Goal: Task Accomplishment & Management: Use online tool/utility

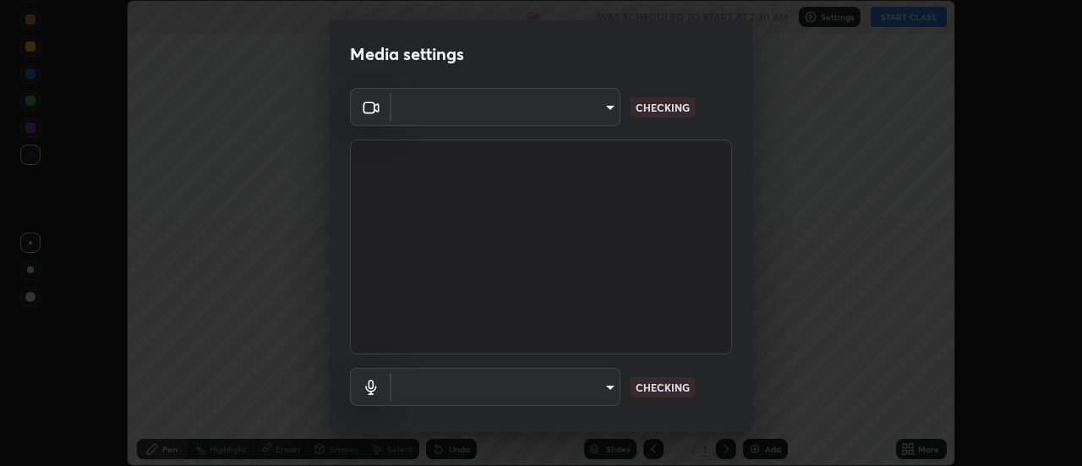
scroll to position [466, 1082]
click at [454, 168] on video at bounding box center [541, 247] width 382 height 215
click at [442, 174] on video at bounding box center [541, 247] width 382 height 215
click at [479, 222] on video at bounding box center [541, 247] width 382 height 215
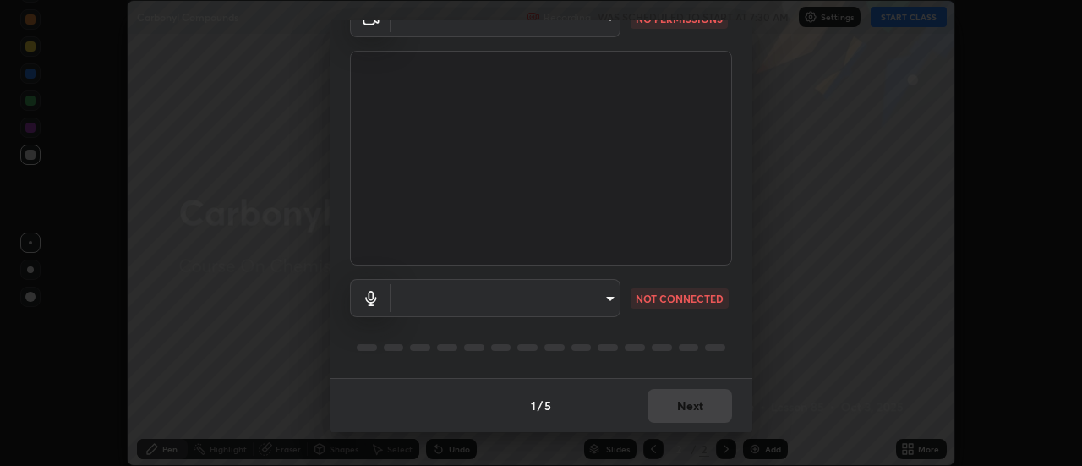
scroll to position [0, 0]
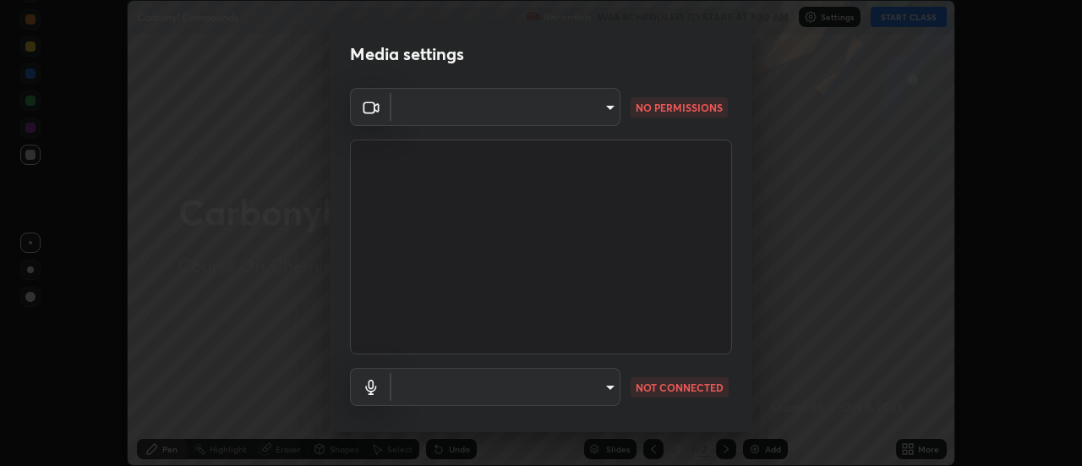
click at [569, 112] on body "Erase all Carbonyl Compounds Recording WAS SCHEDULED TO START AT 7:30 AM Settin…" at bounding box center [541, 233] width 1082 height 466
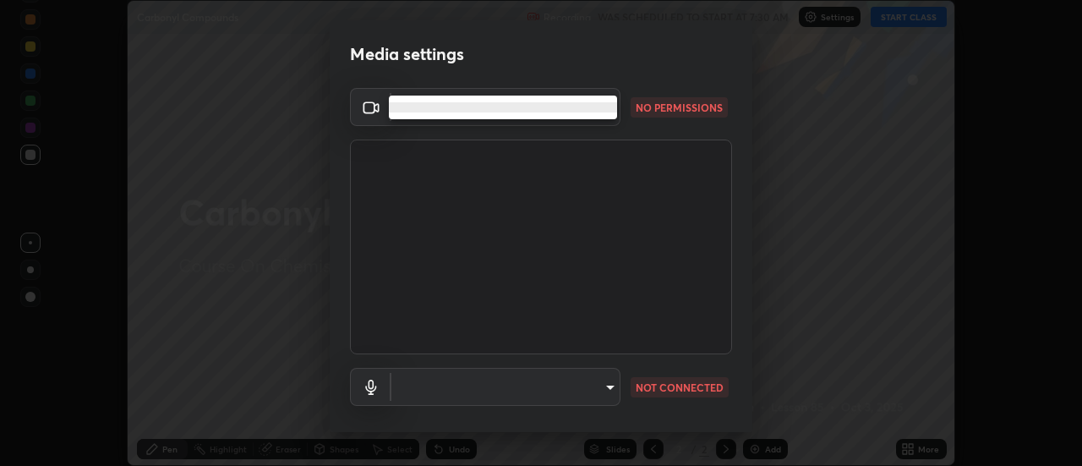
click at [579, 124] on div at bounding box center [541, 233] width 1082 height 466
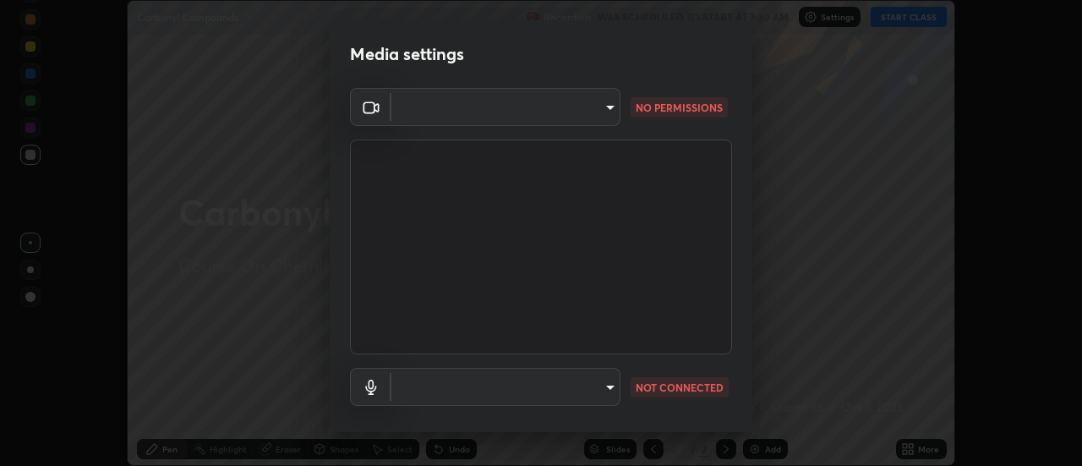
click at [585, 130] on div at bounding box center [541, 233] width 1082 height 466
click at [610, 389] on body "Erase all Carbonyl Compounds Recording WAS SCHEDULED TO START AT 7:30 AM Settin…" at bounding box center [541, 233] width 1082 height 466
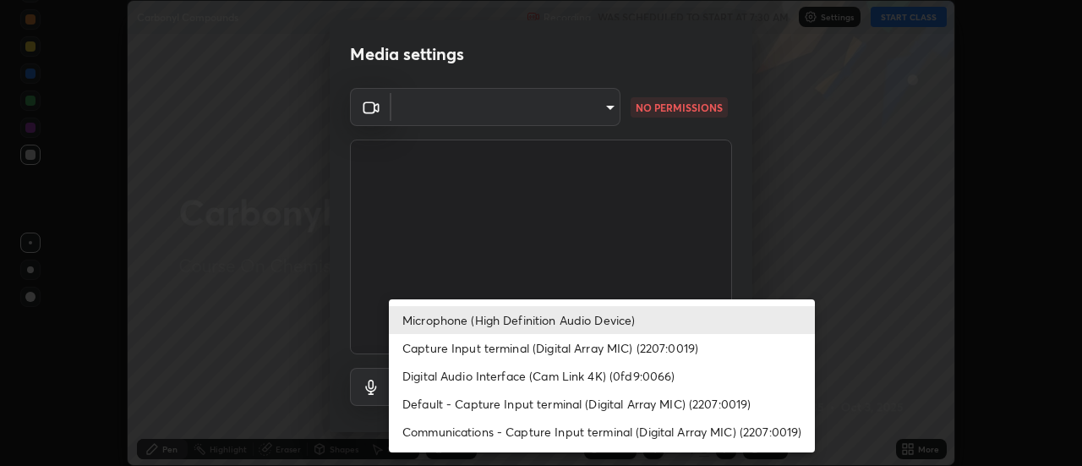
click at [577, 374] on li "Digital Audio Interface (Cam Link 4K) (0fd9:0066)" at bounding box center [602, 376] width 426 height 28
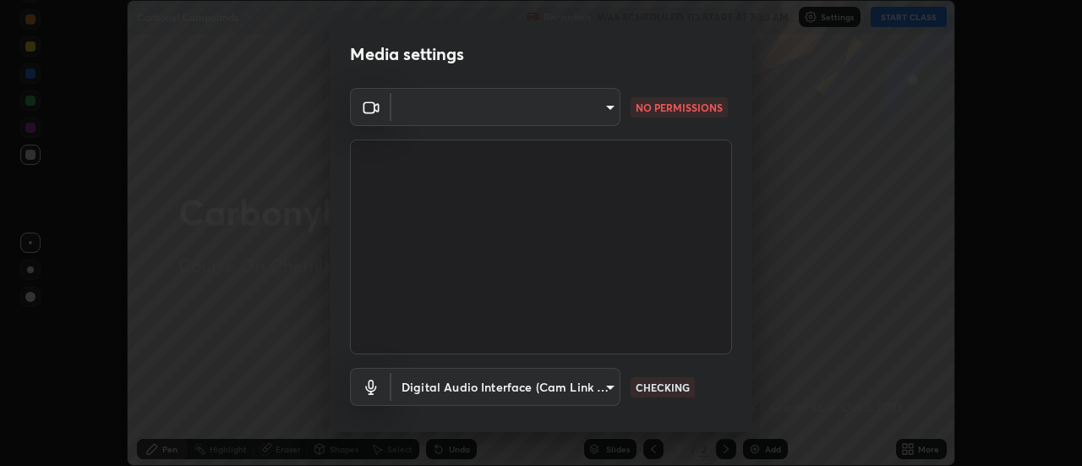
click at [598, 387] on body "Erase all Carbonyl Compounds Recording WAS SCHEDULED TO START AT 7:30 AM Settin…" at bounding box center [541, 233] width 1082 height 466
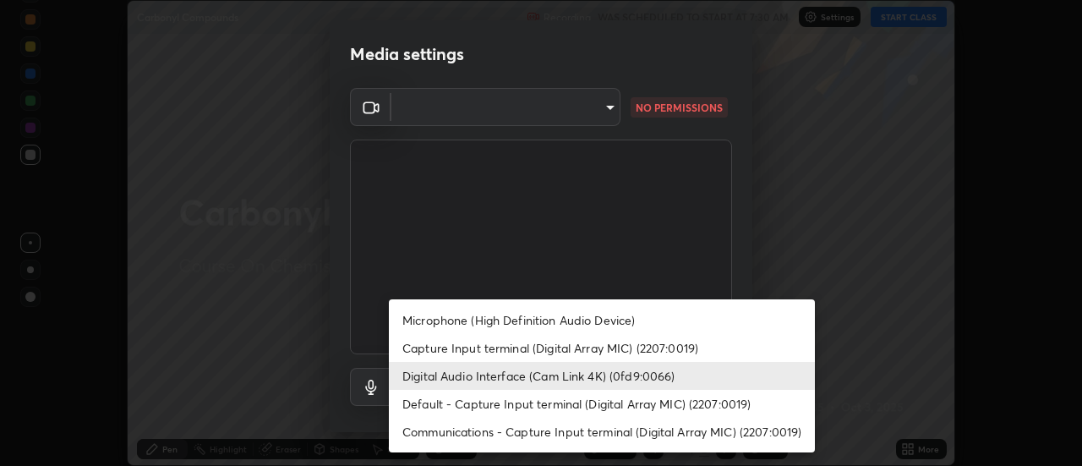
click at [595, 326] on li "Microphone (High Definition Audio Device)" at bounding box center [602, 320] width 426 height 28
type input "32c14b0191d11be58afb089878c36bb5f4fa17c92ef75cbb2e16928d3c0b936f"
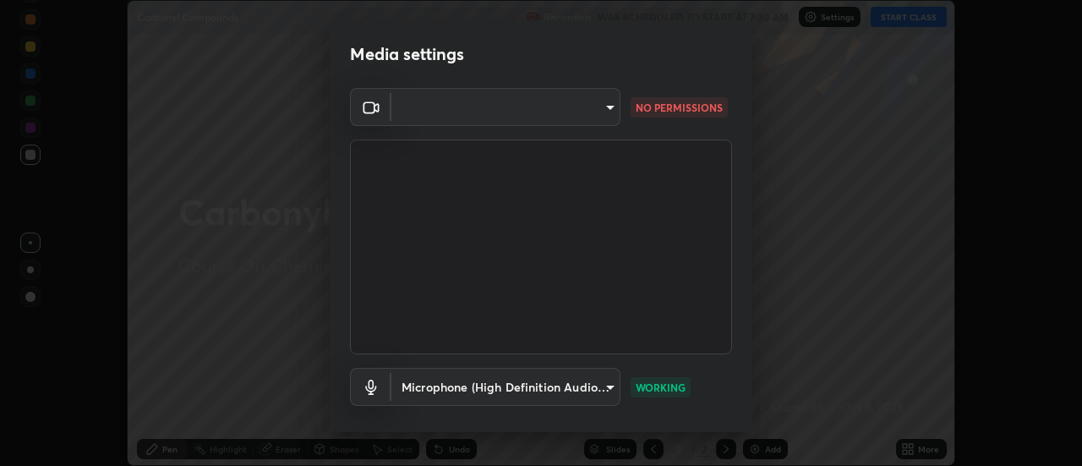
click at [600, 101] on body "Erase all Carbonyl Compounds Recording WAS SCHEDULED TO START AT 7:30 AM Settin…" at bounding box center [541, 233] width 1082 height 466
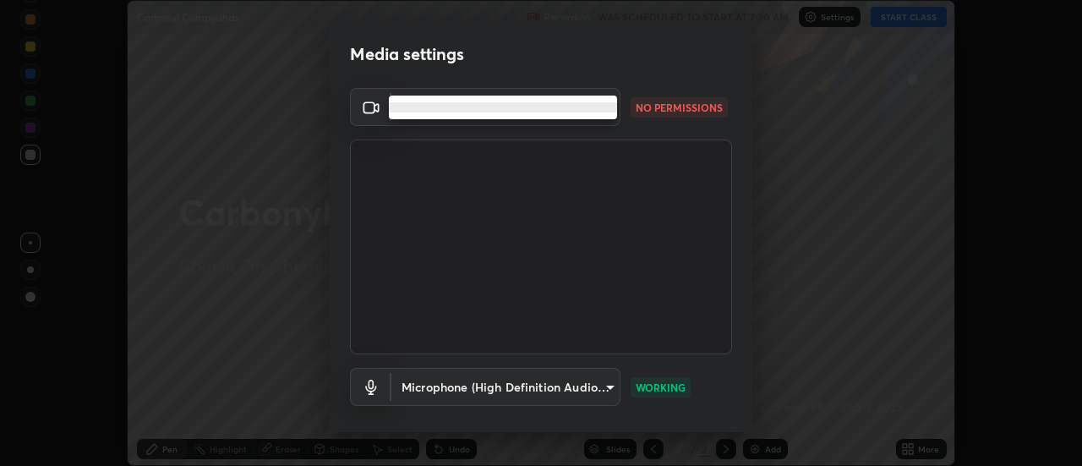
click at [600, 107] on li at bounding box center [503, 107] width 228 height 10
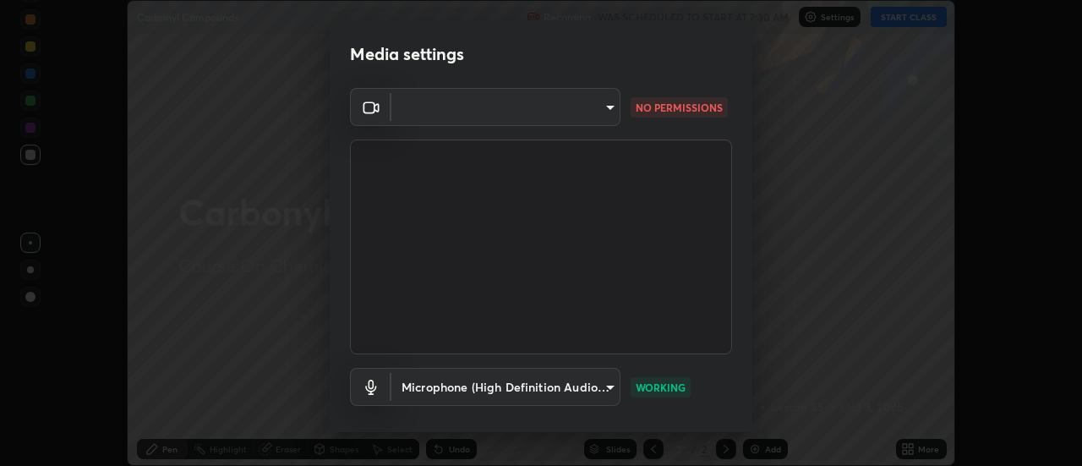
click at [592, 107] on div at bounding box center [541, 233] width 1082 height 466
click at [604, 106] on body "Erase all Carbonyl Compounds Recording WAS SCHEDULED TO START AT 7:30 AM Settin…" at bounding box center [541, 233] width 1082 height 466
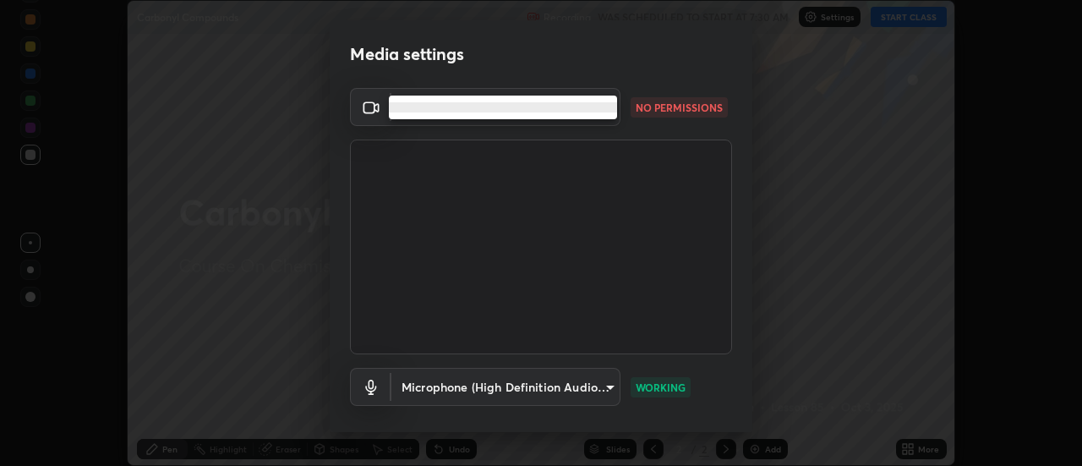
click at [468, 112] on li at bounding box center [503, 107] width 228 height 10
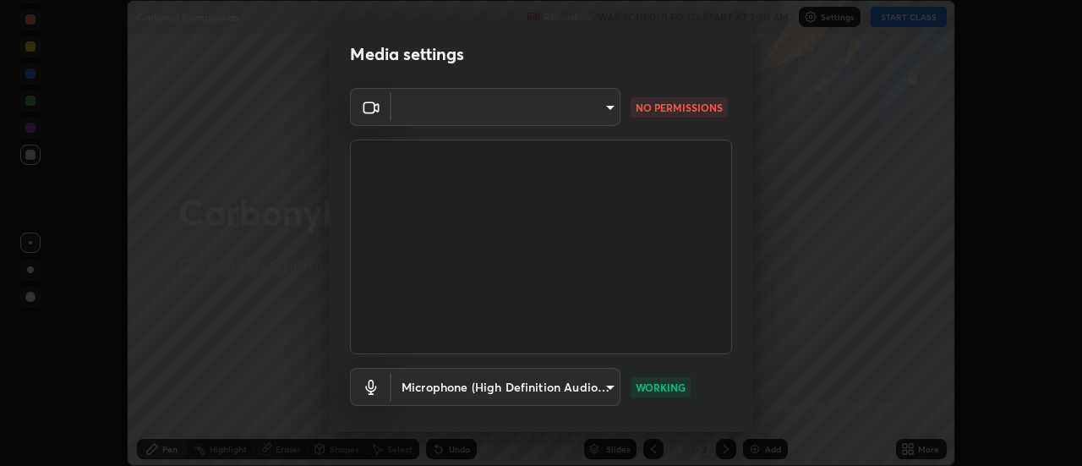
click at [432, 109] on body "Erase all Carbonyl Compounds Recording WAS SCHEDULED TO START AT 7:30 AM Settin…" at bounding box center [541, 233] width 1082 height 466
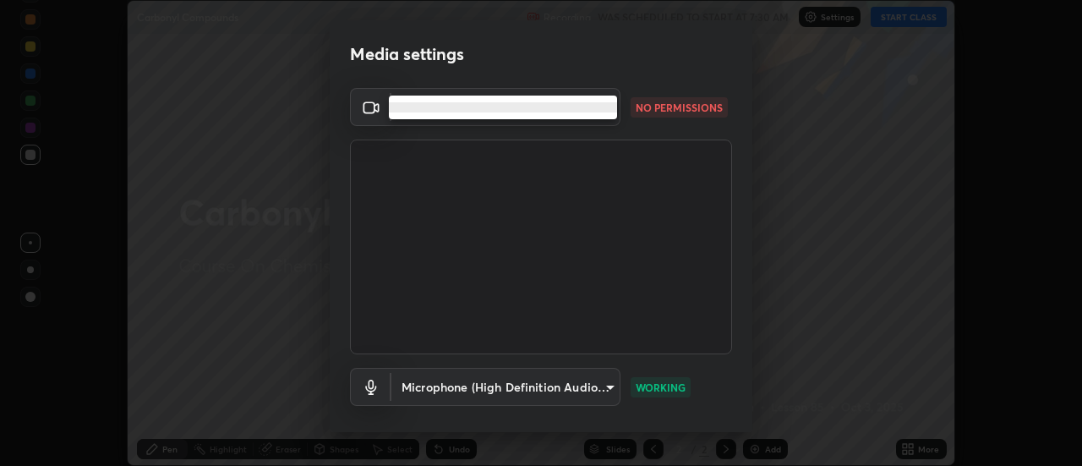
click at [436, 108] on li at bounding box center [503, 107] width 228 height 10
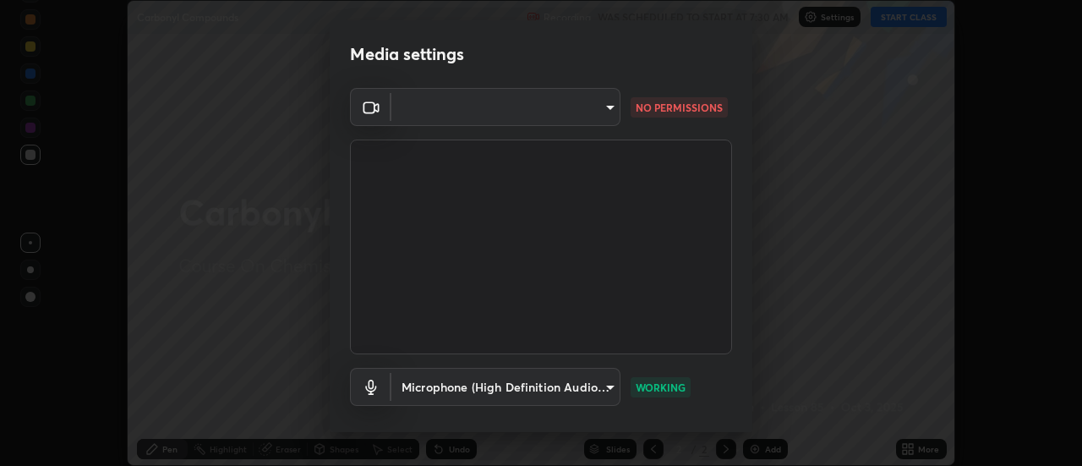
click at [441, 109] on body "Erase all Carbonyl Compounds Recording WAS SCHEDULED TO START AT 7:30 AM Settin…" at bounding box center [541, 233] width 1082 height 466
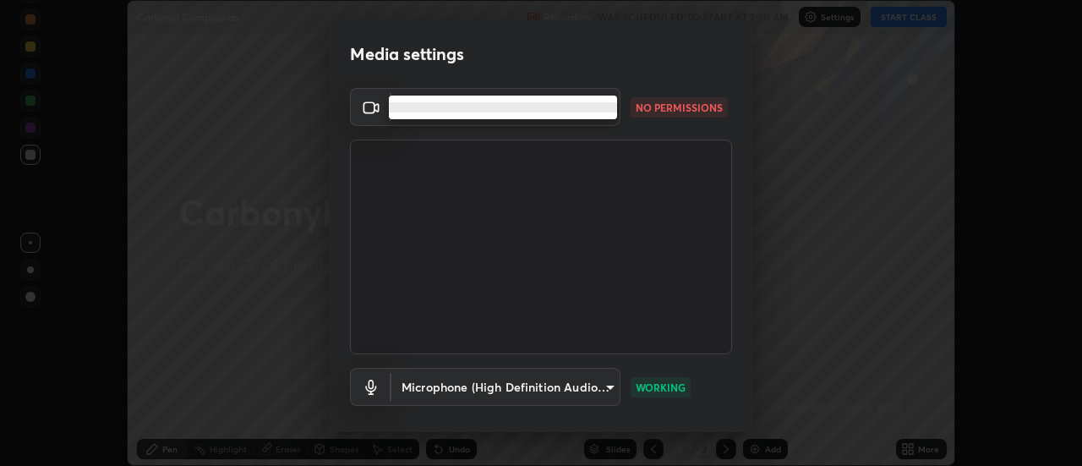
click at [444, 110] on li at bounding box center [503, 107] width 228 height 10
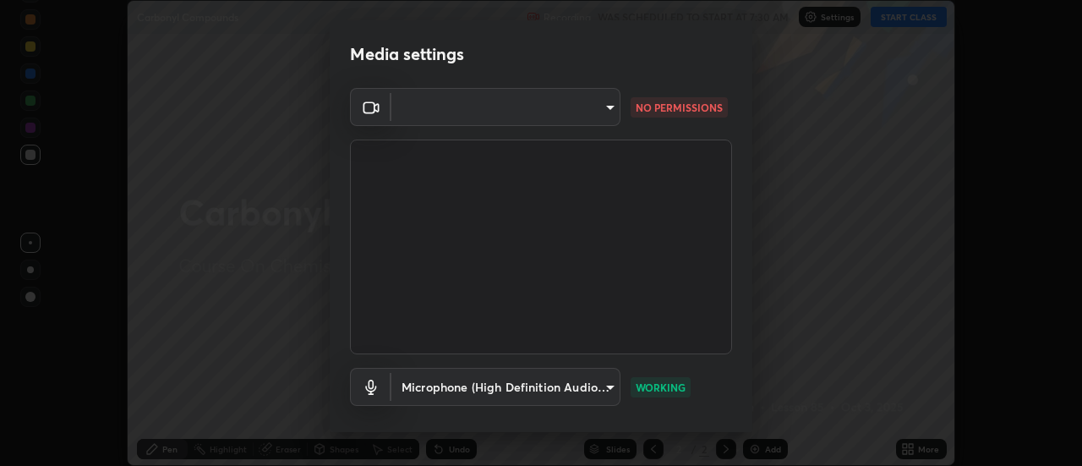
click at [446, 110] on li at bounding box center [475, 108] width 172 height 6
click at [445, 109] on body "Erase all Carbonyl Compounds Recording WAS SCHEDULED TO START AT 7:30 AM Settin…" at bounding box center [541, 233] width 1082 height 466
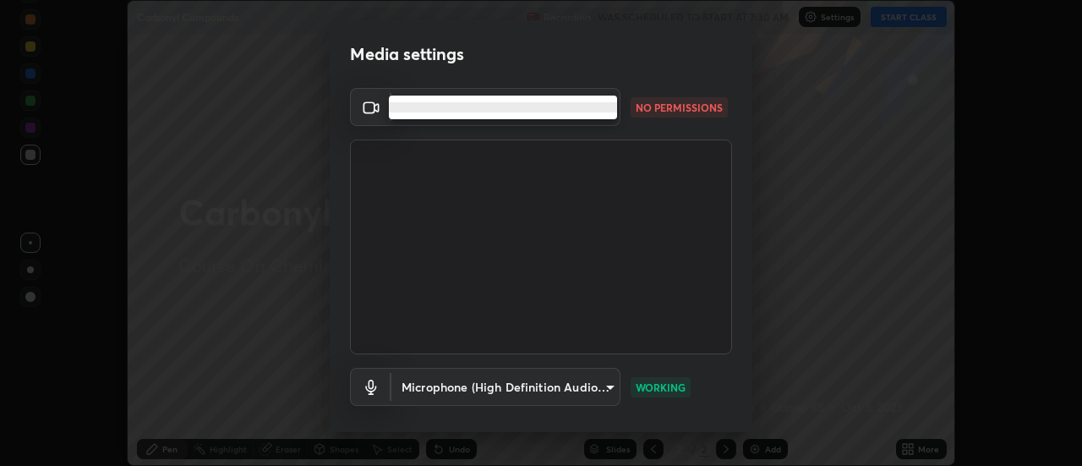
click at [441, 108] on li at bounding box center [503, 107] width 228 height 10
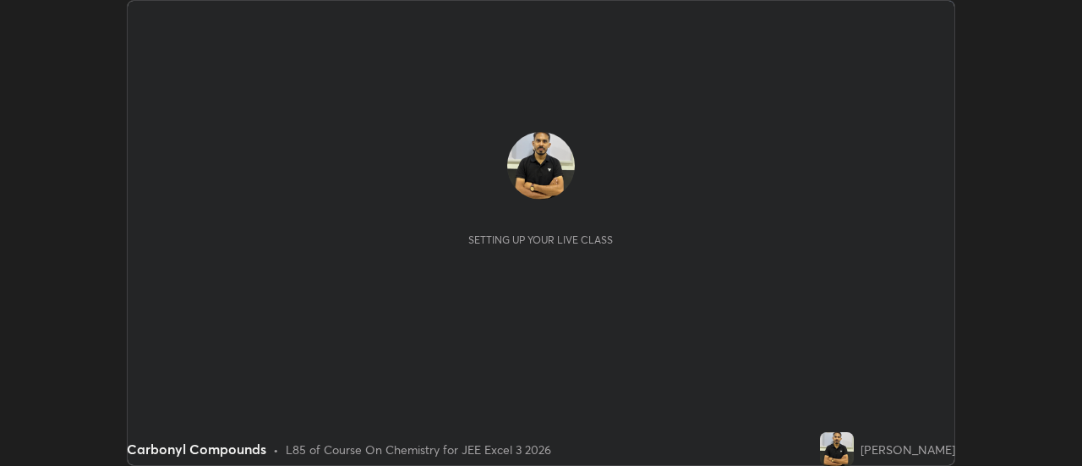
scroll to position [466, 1082]
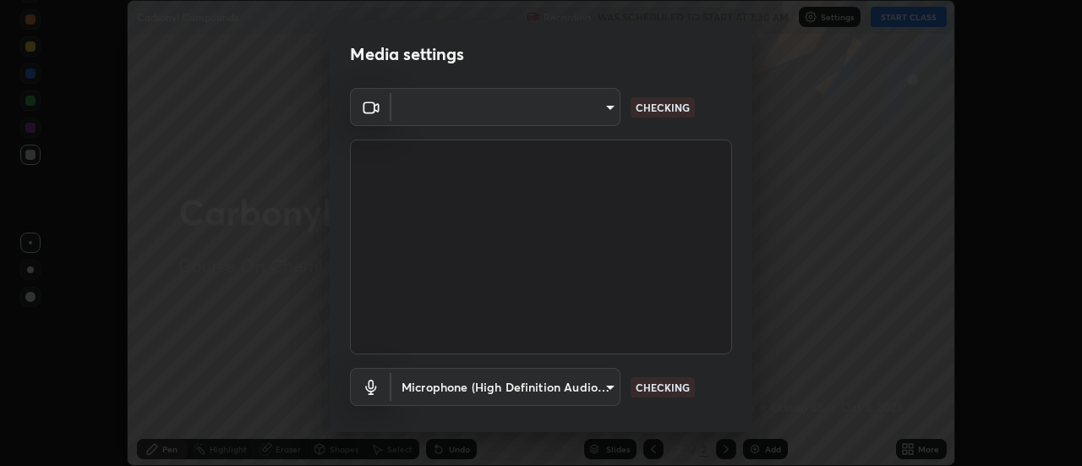
type input "32c14b0191d11be58afb089878c36bb5f4fa17c92ef75cbb2e16928d3c0b936f"
click at [606, 103] on body "Erase all Carbonyl Compounds Recording WAS SCHEDULED TO START AT 7:30 AM Settin…" at bounding box center [541, 233] width 1082 height 466
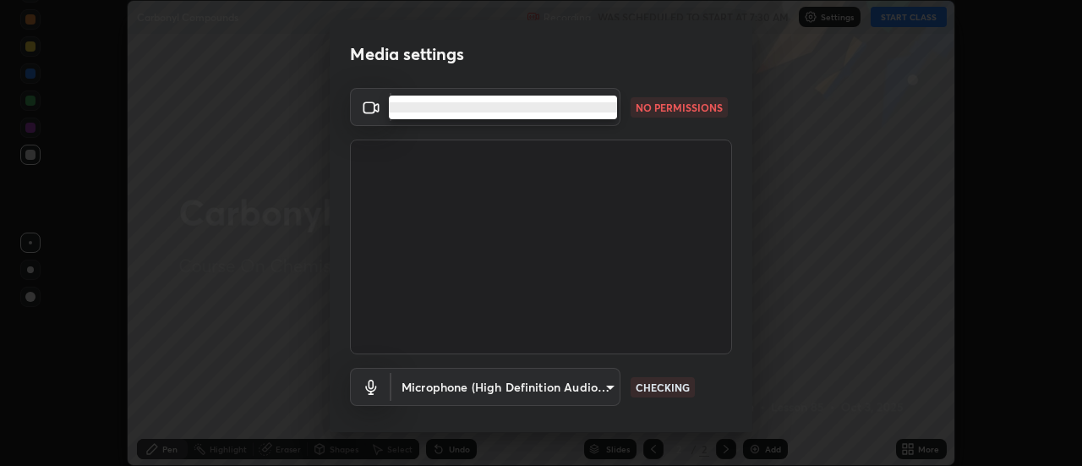
click at [587, 106] on li at bounding box center [503, 107] width 228 height 10
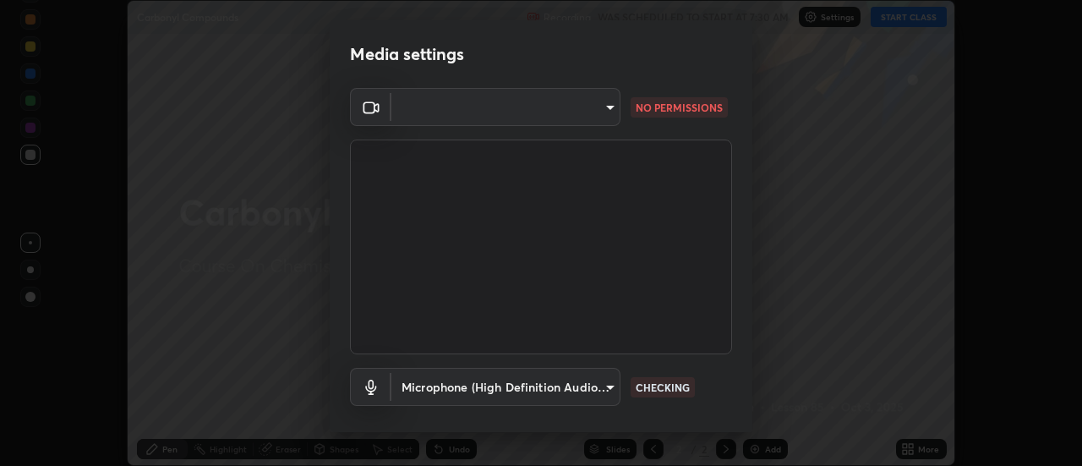
click at [589, 107] on body "Erase all Carbonyl Compounds Recording WAS SCHEDULED TO START AT 7:30 AM Settin…" at bounding box center [541, 233] width 1082 height 466
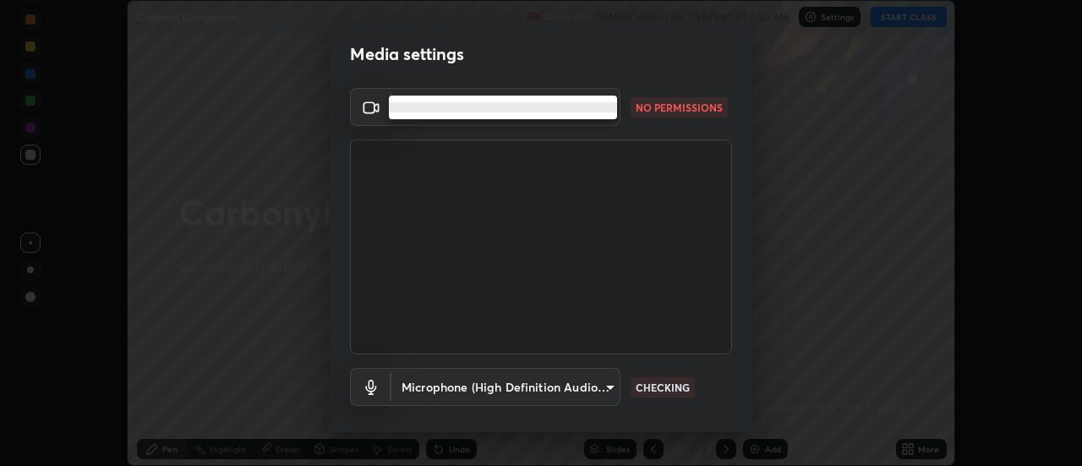
click at [598, 388] on div at bounding box center [541, 233] width 1082 height 466
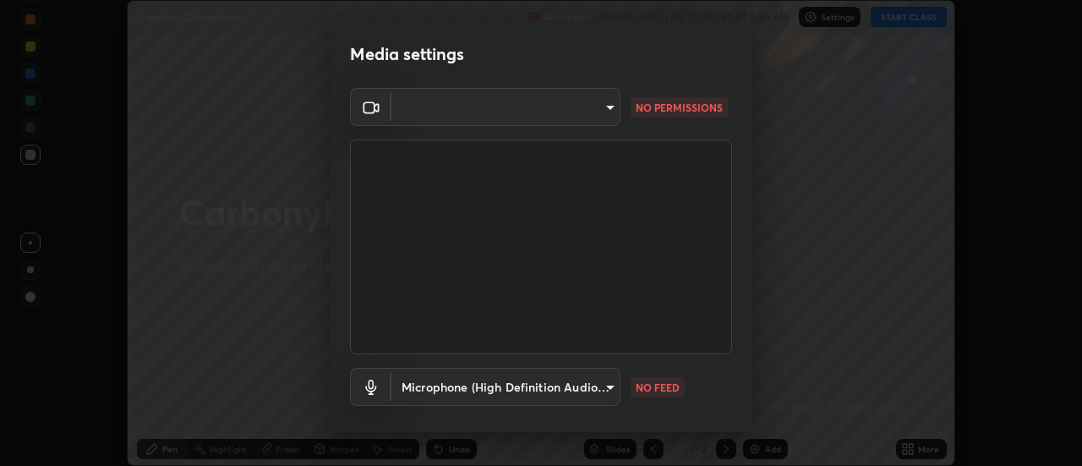
click at [597, 381] on body "Erase all Carbonyl Compounds Recording WAS SCHEDULED TO START AT 7:30 AM Settin…" at bounding box center [541, 233] width 1082 height 466
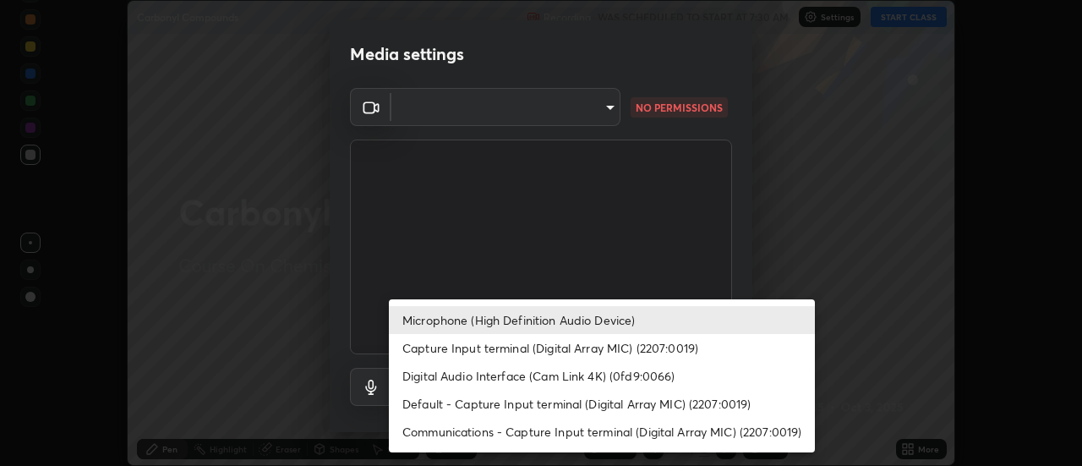
click at [571, 325] on li "Microphone (High Definition Audio Device)" at bounding box center [602, 320] width 426 height 28
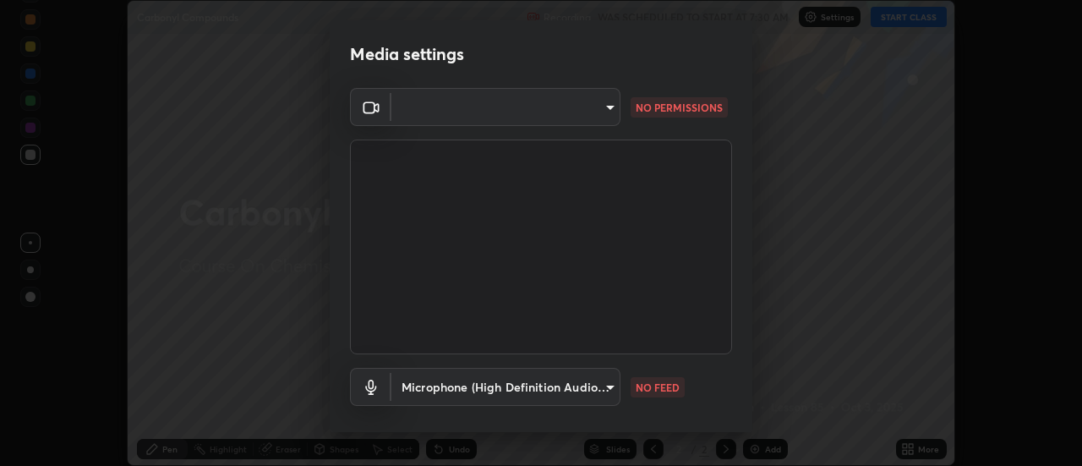
click at [600, 117] on body "Erase all Carbonyl Compounds Recording WAS SCHEDULED TO START AT 7:30 AM Settin…" at bounding box center [541, 233] width 1082 height 466
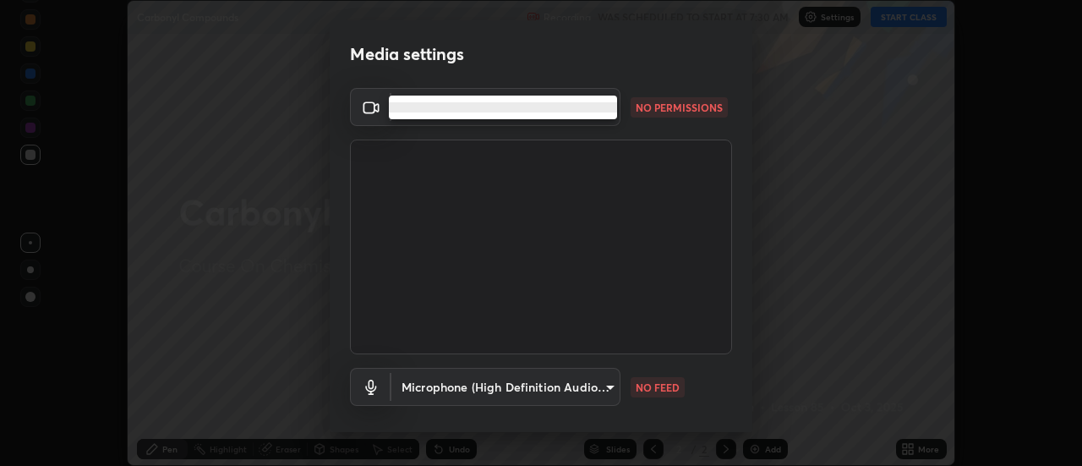
click at [564, 107] on li at bounding box center [503, 107] width 228 height 10
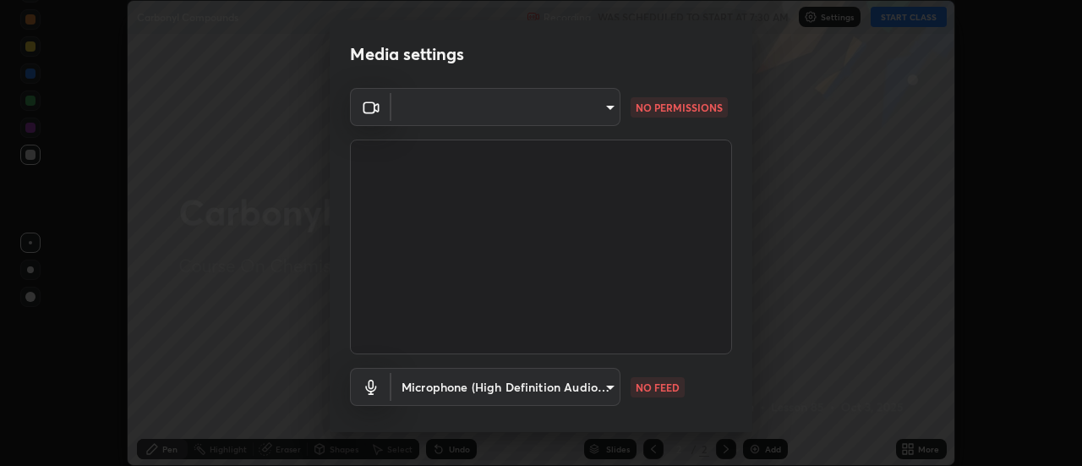
click at [564, 107] on body "Erase all Carbonyl Compounds Recording WAS SCHEDULED TO START AT 7:30 AM Settin…" at bounding box center [541, 233] width 1082 height 466
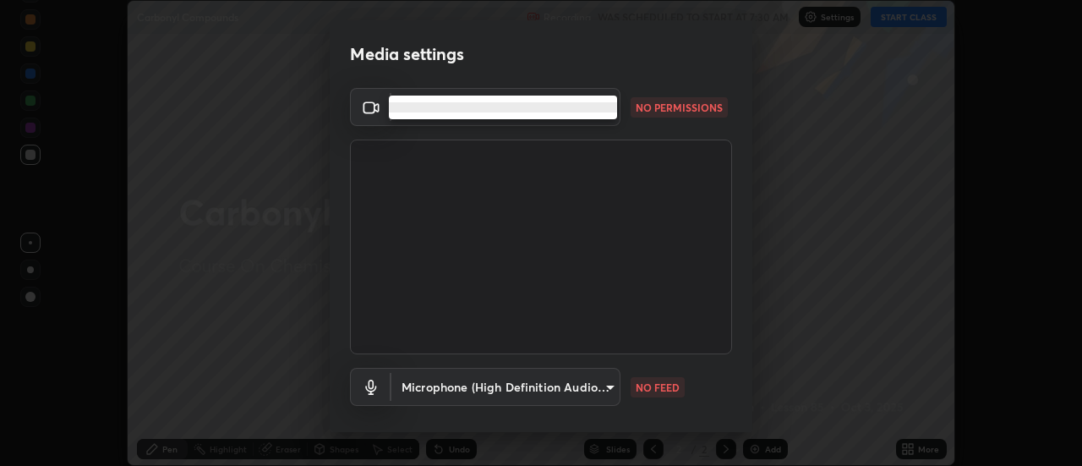
click at [570, 107] on li at bounding box center [503, 107] width 228 height 10
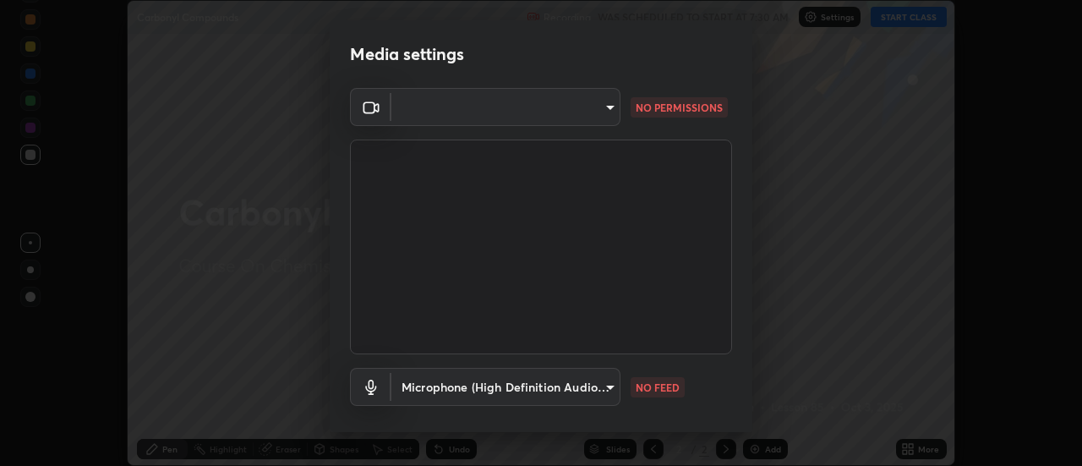
click at [577, 108] on body "Erase all Carbonyl Compounds Recording WAS SCHEDULED TO START AT 7:30 AM Settin…" at bounding box center [541, 233] width 1082 height 466
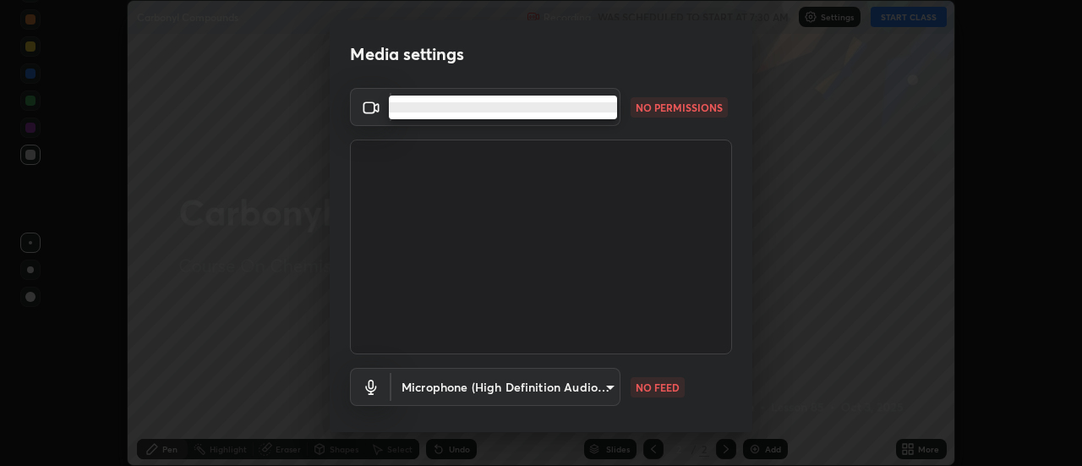
click at [607, 109] on li at bounding box center [503, 107] width 228 height 10
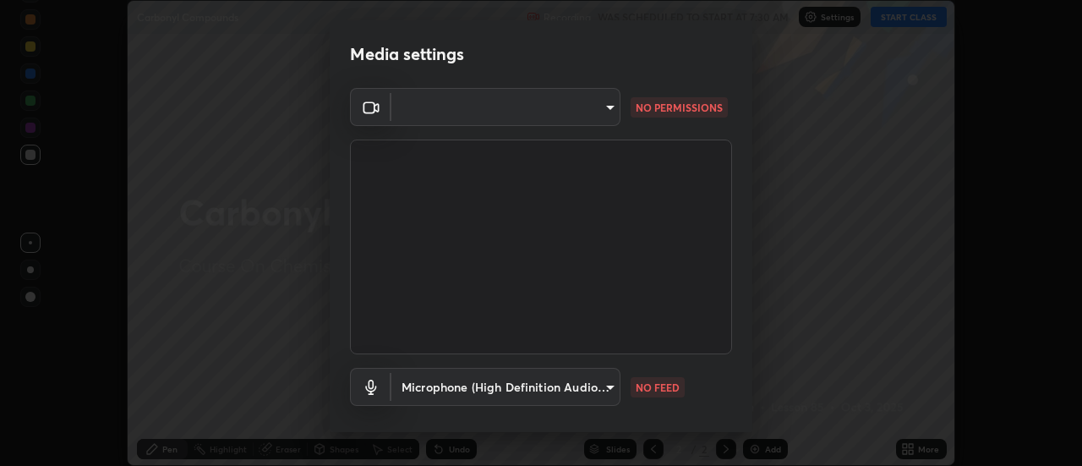
click at [608, 107] on body "Erase all Carbonyl Compounds Recording WAS SCHEDULED TO START AT 7:30 AM Settin…" at bounding box center [541, 233] width 1082 height 466
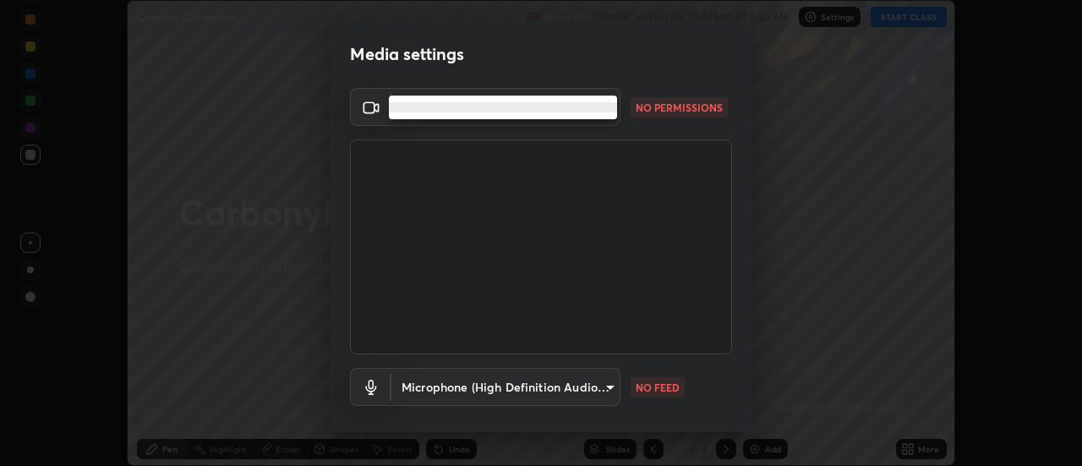
click at [604, 111] on li at bounding box center [503, 107] width 228 height 10
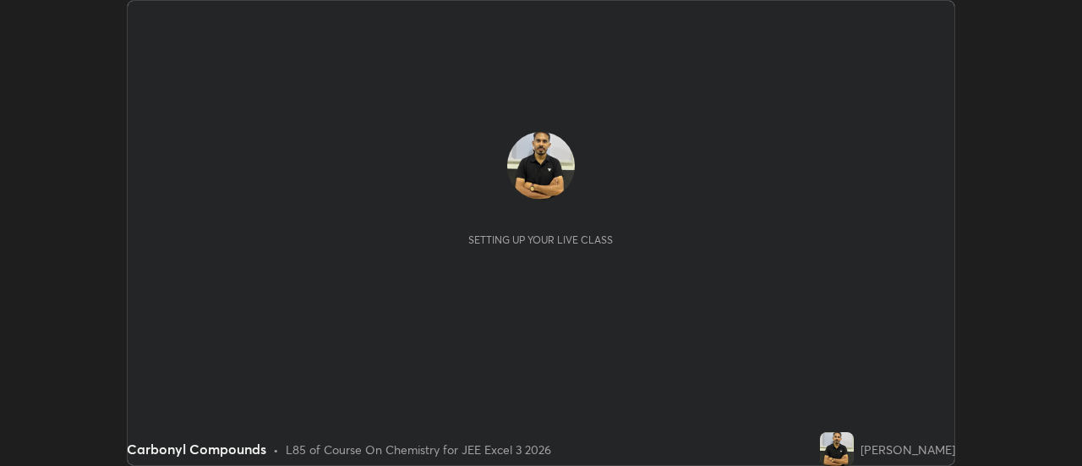
scroll to position [466, 1082]
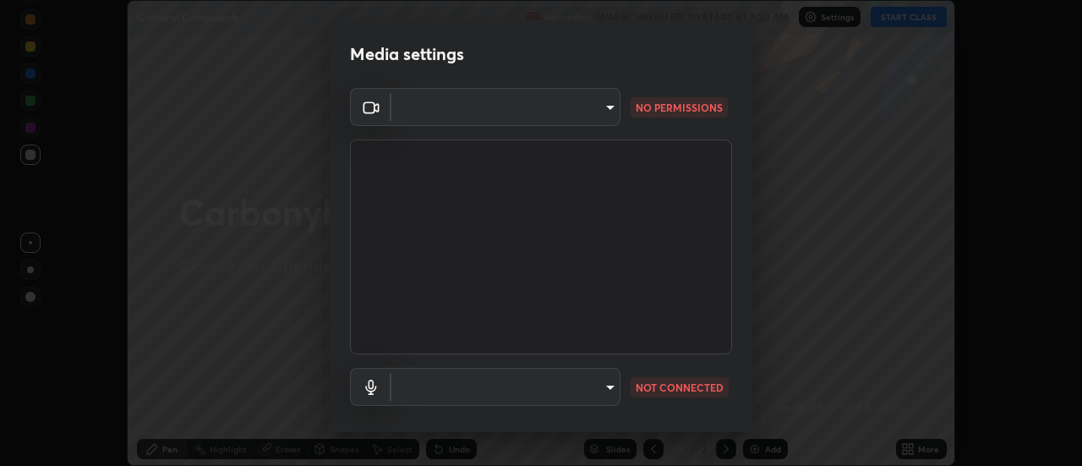
type input "32c14b0191d11be58afb089878c36bb5f4fa17c92ef75cbb2e16928d3c0b936f"
click at [608, 106] on body "Erase all Carbonyl Compounds Recording WAS SCHEDULED TO START AT 7:30 AM Settin…" at bounding box center [541, 233] width 1082 height 466
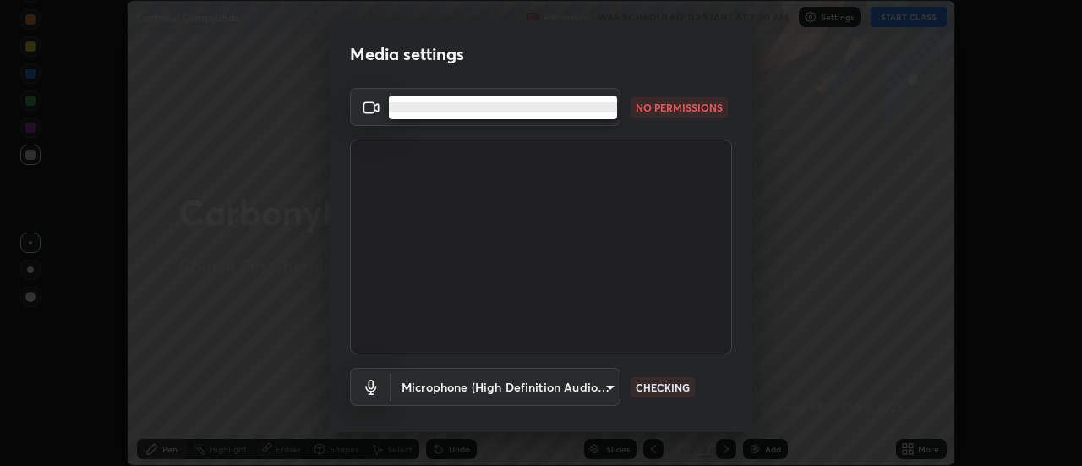
click at [537, 109] on li at bounding box center [503, 107] width 228 height 10
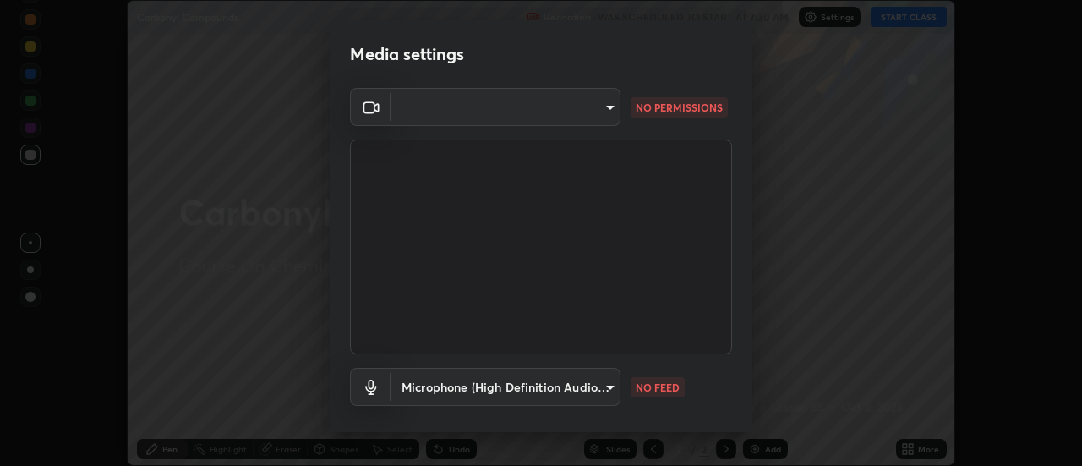
click at [430, 103] on body "Erase all Carbonyl Compounds Recording WAS SCHEDULED TO START AT 7:30 AM Settin…" at bounding box center [541, 233] width 1082 height 466
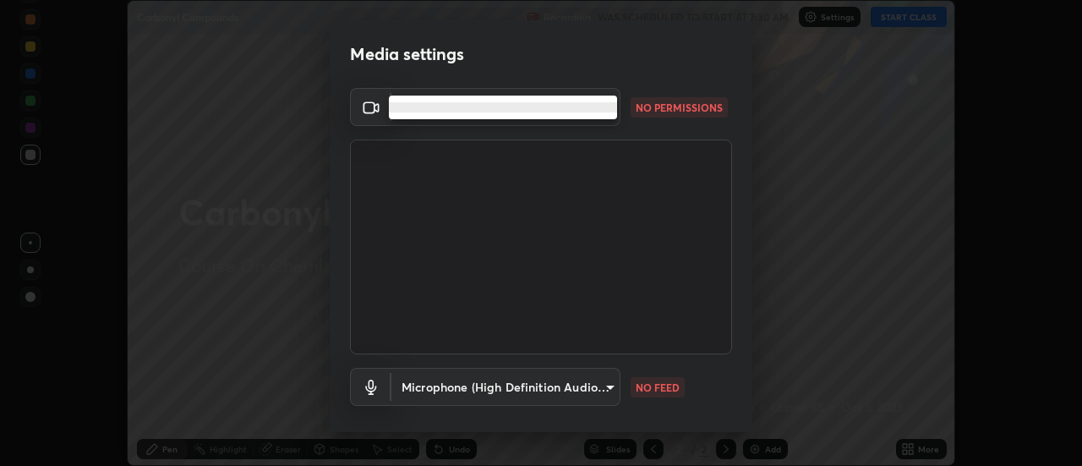
click at [519, 106] on li at bounding box center [503, 107] width 228 height 10
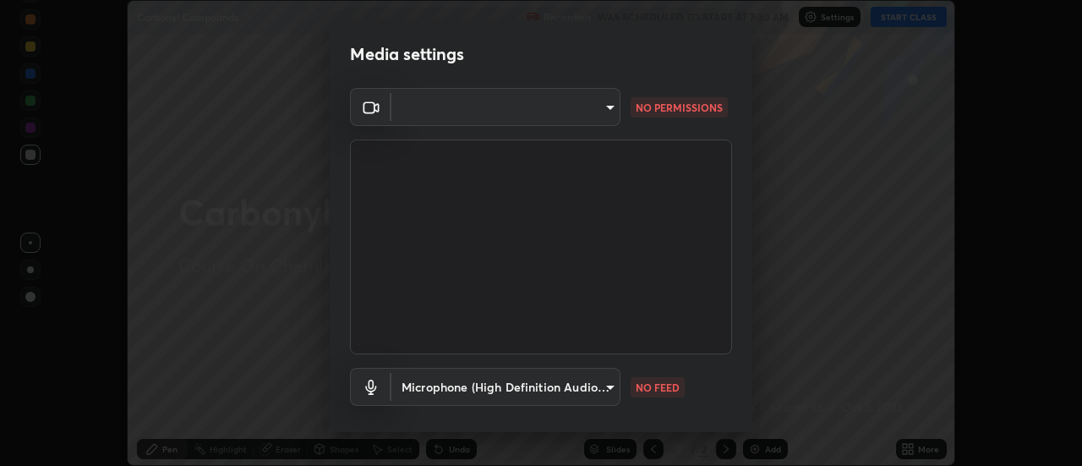
click at [510, 106] on body "Erase all Carbonyl Compounds Recording WAS SCHEDULED TO START AT 7:30 AM Settin…" at bounding box center [541, 233] width 1082 height 466
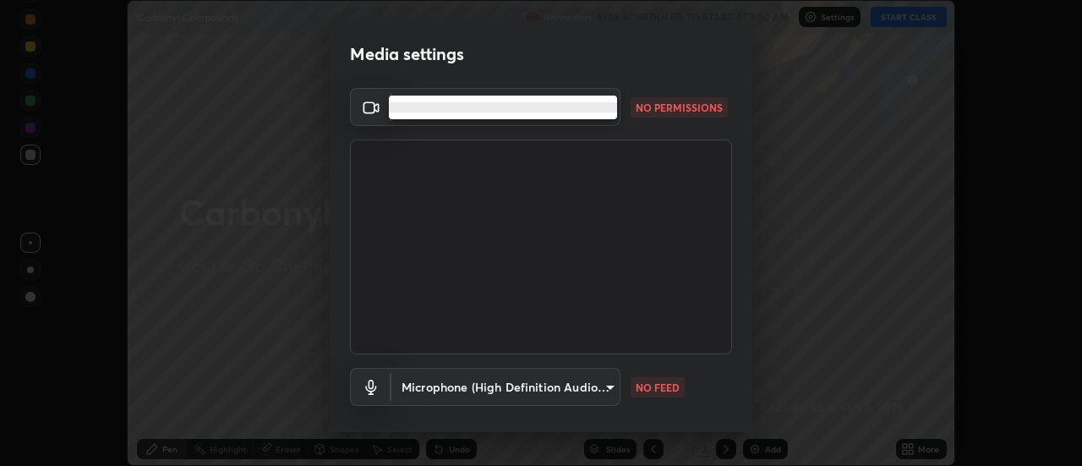
click at [501, 103] on li at bounding box center [503, 107] width 228 height 10
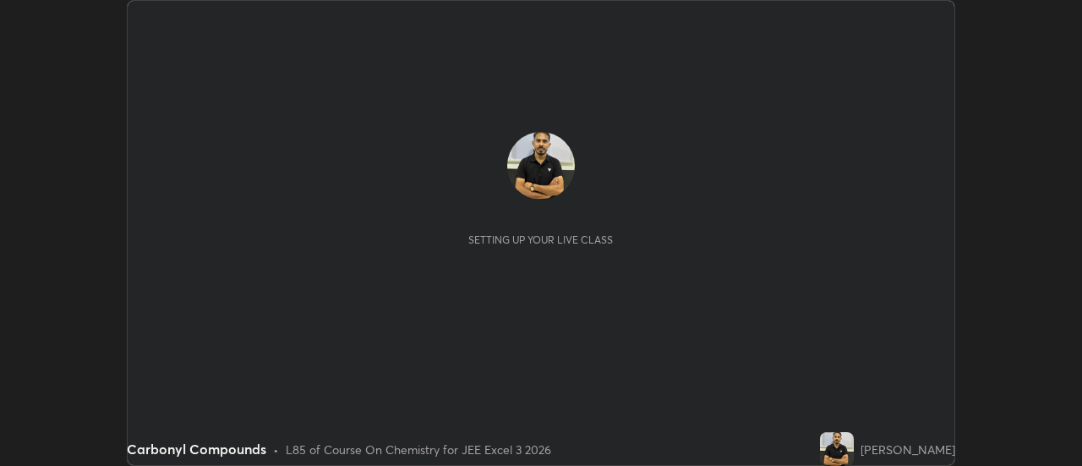
scroll to position [466, 1082]
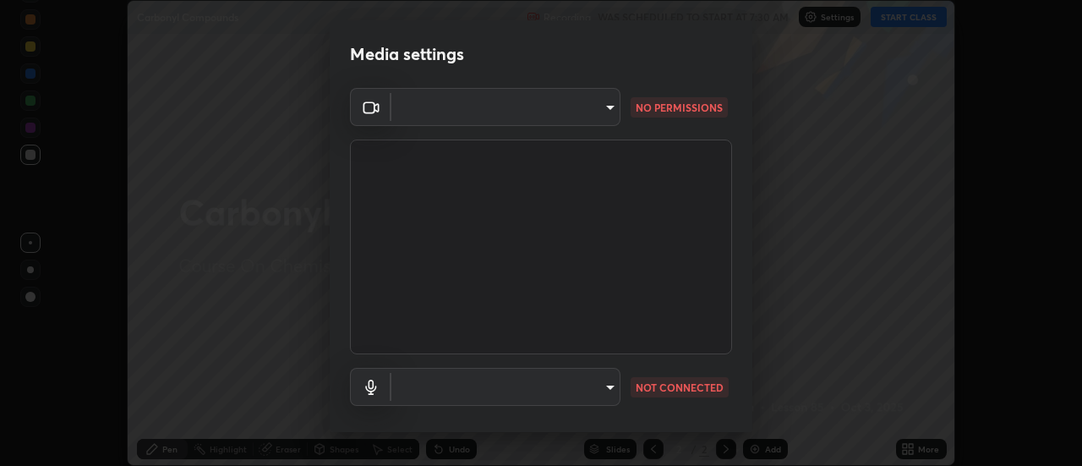
type input "32c14b0191d11be58afb089878c36bb5f4fa17c92ef75cbb2e16928d3c0b936f"
click at [605, 97] on body "Erase all Carbonyl Compounds Recording WAS SCHEDULED TO START AT 7:30 AM Settin…" at bounding box center [541, 233] width 1082 height 466
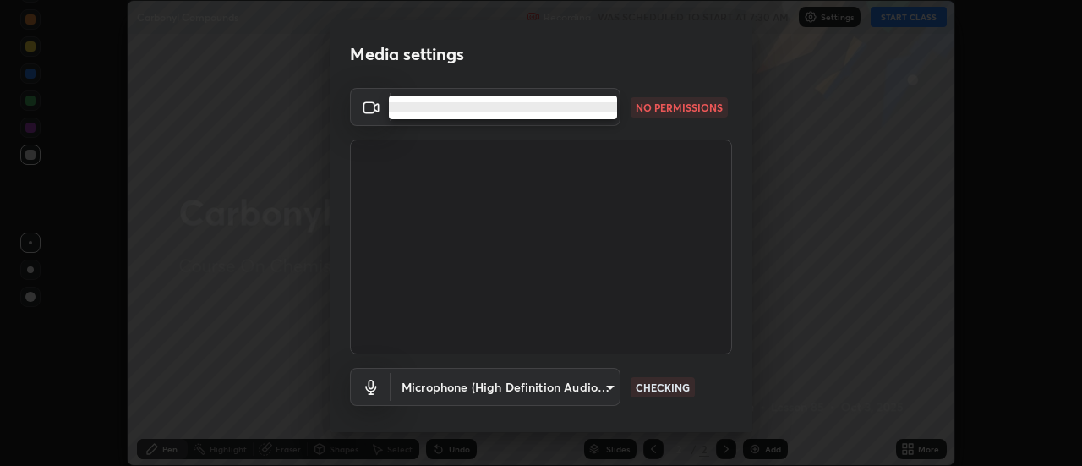
click at [596, 106] on li at bounding box center [503, 107] width 228 height 10
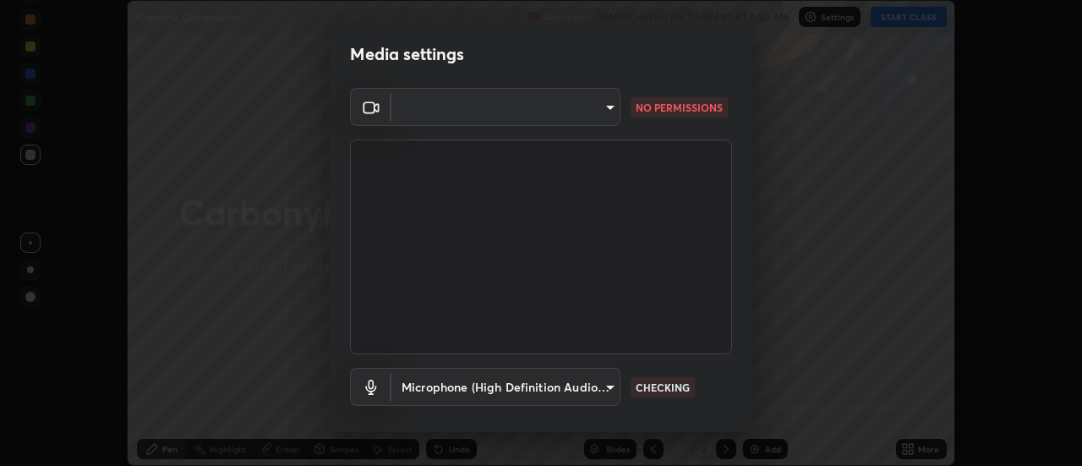
click at [592, 103] on body "Erase all Carbonyl Compounds Recording WAS SCHEDULED TO START AT 7:30 AM Settin…" at bounding box center [541, 233] width 1082 height 466
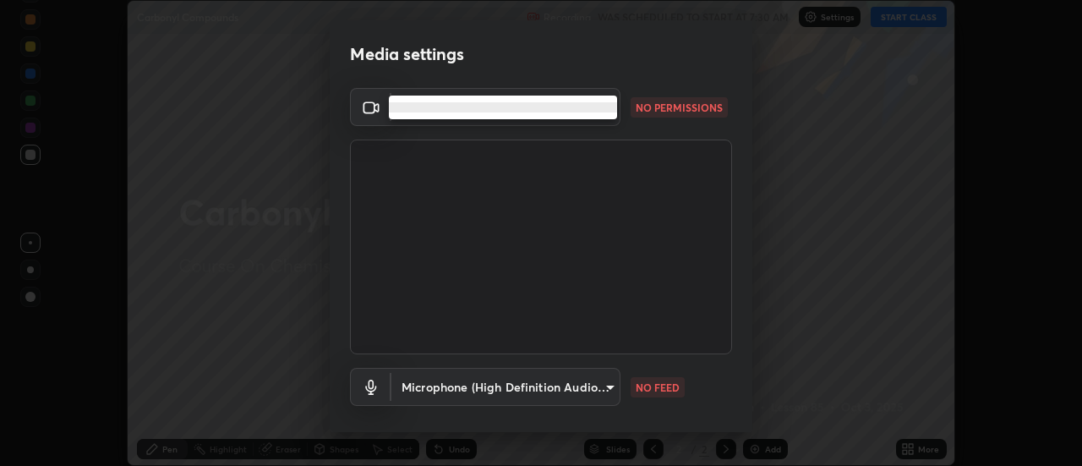
click at [598, 105] on li at bounding box center [503, 107] width 228 height 10
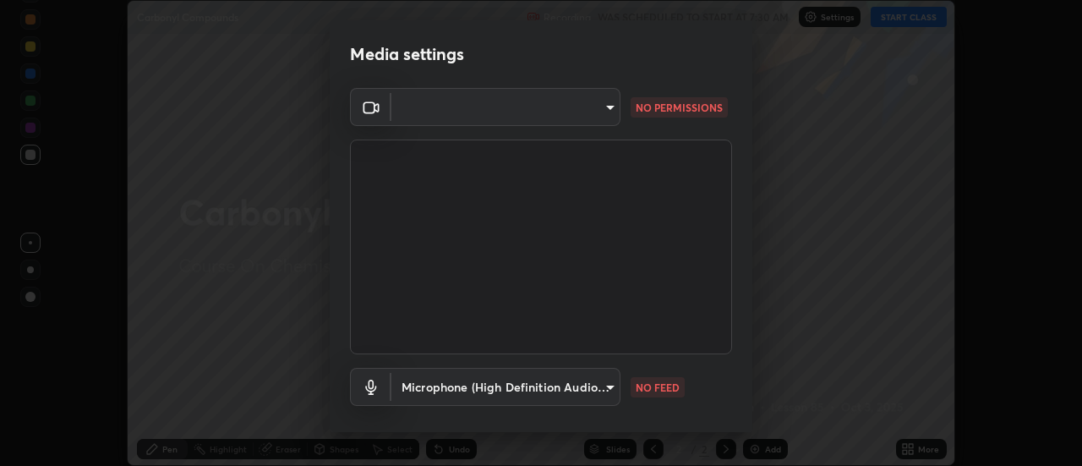
click at [595, 104] on body "Erase all Carbonyl Compounds Recording WAS SCHEDULED TO START AT 7:30 AM Settin…" at bounding box center [541, 233] width 1082 height 466
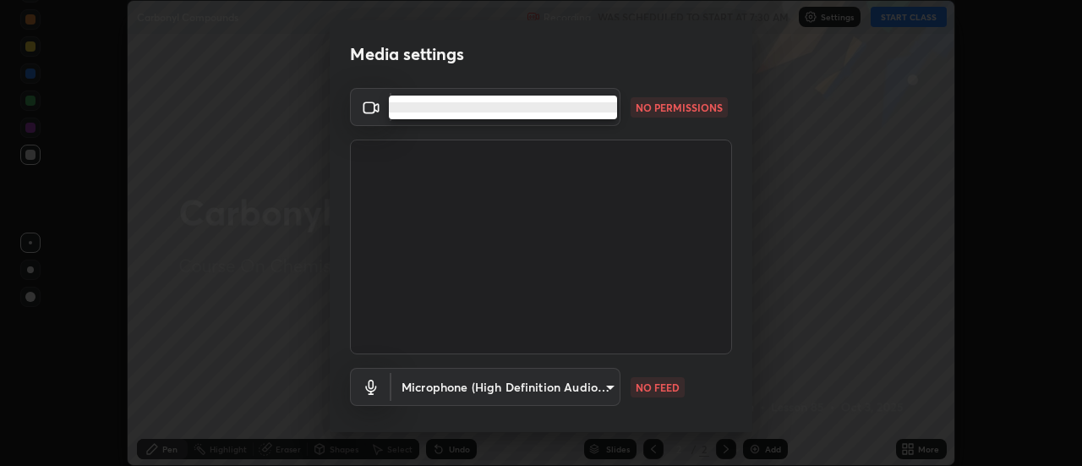
click at [593, 107] on li at bounding box center [503, 107] width 228 height 10
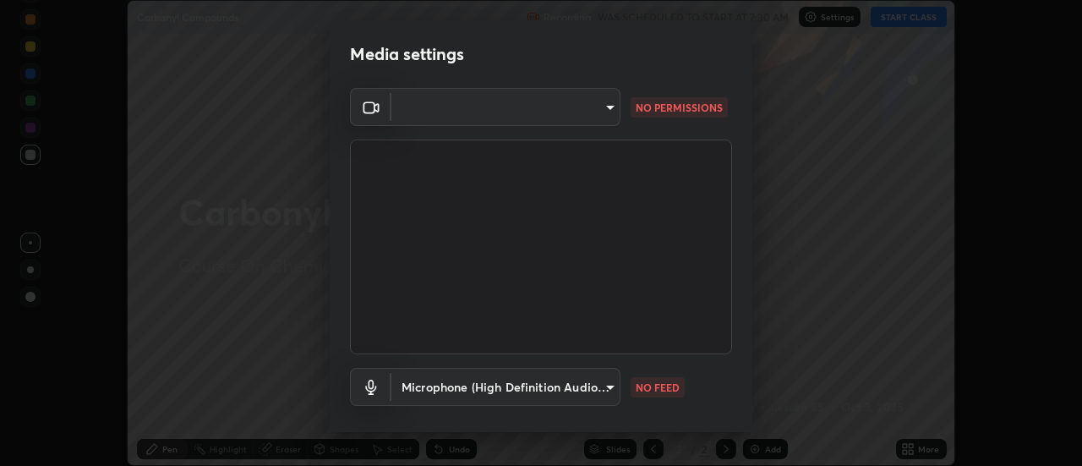
click at [593, 106] on body "Erase all Carbonyl Compounds Recording WAS SCHEDULED TO START AT 7:30 AM Settin…" at bounding box center [541, 233] width 1082 height 466
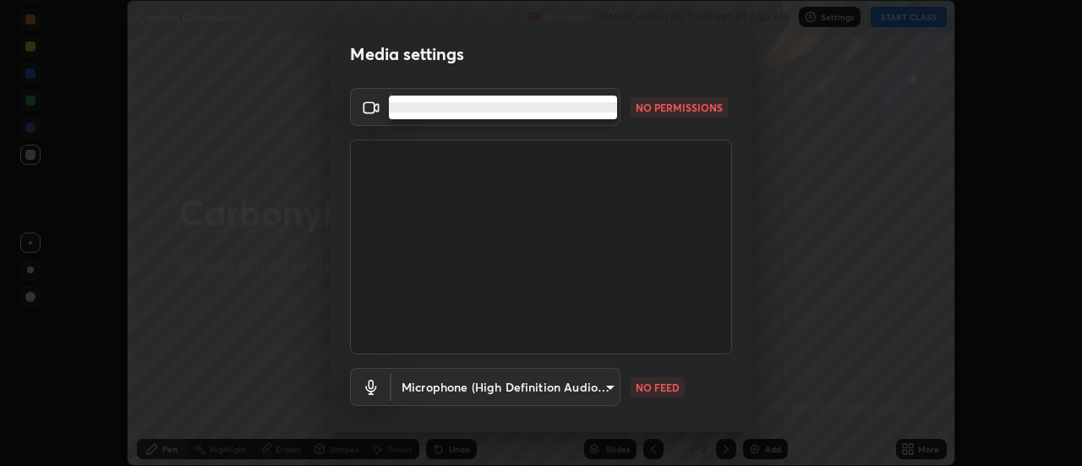
click at [590, 107] on li at bounding box center [503, 107] width 228 height 10
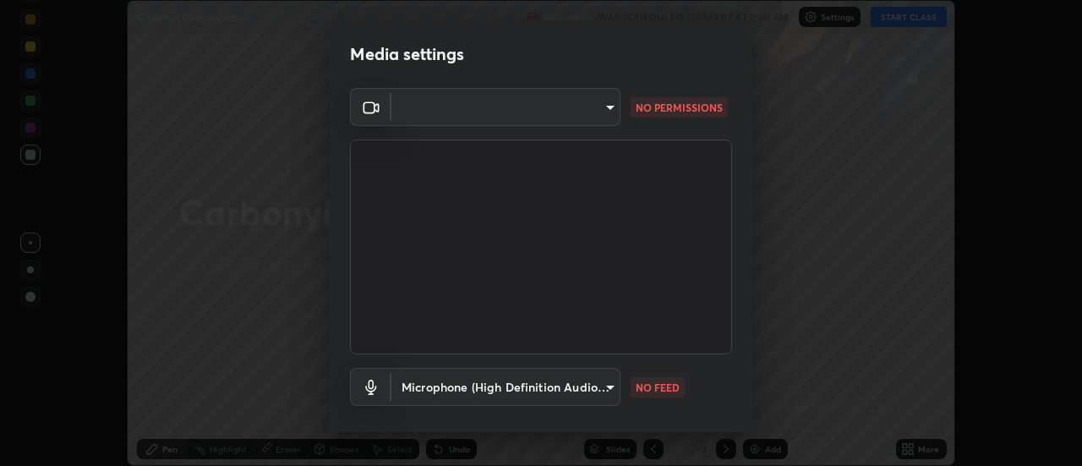
click at [593, 105] on body "Erase all Carbonyl Compounds Recording WAS SCHEDULED TO START AT 7:30 AM Settin…" at bounding box center [541, 233] width 1082 height 466
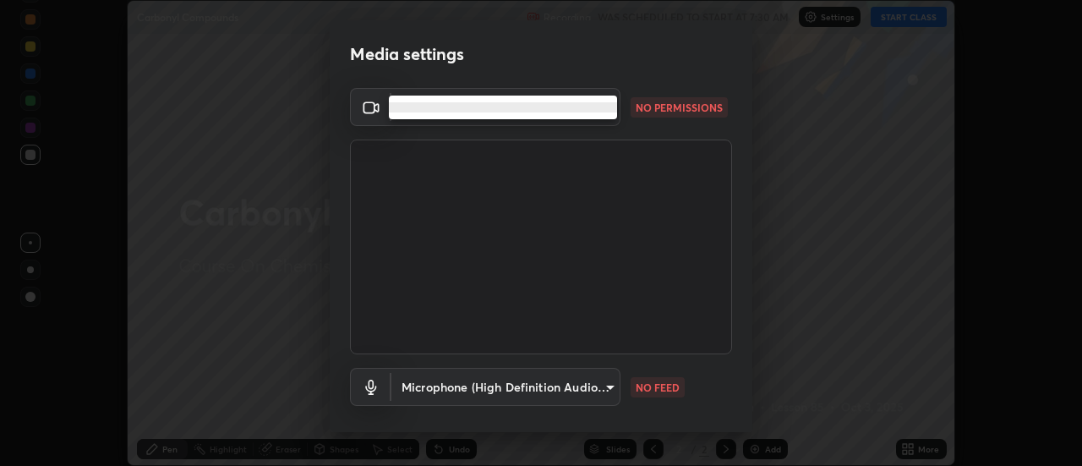
click at [444, 109] on li at bounding box center [503, 107] width 228 height 10
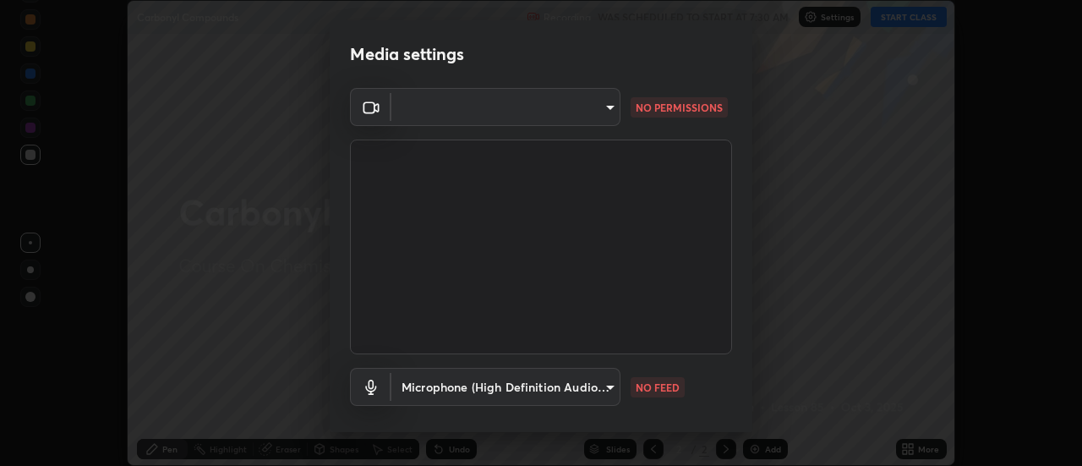
click at [833, 183] on div "Media settings ​ NO PERMISSIONS Microphone (High Definition Audio Device) 32c14…" at bounding box center [541, 233] width 1082 height 466
click at [829, 190] on div "Media settings ​ NO PERMISSIONS Microphone (High Definition Audio Device) 32c14…" at bounding box center [541, 233] width 1082 height 466
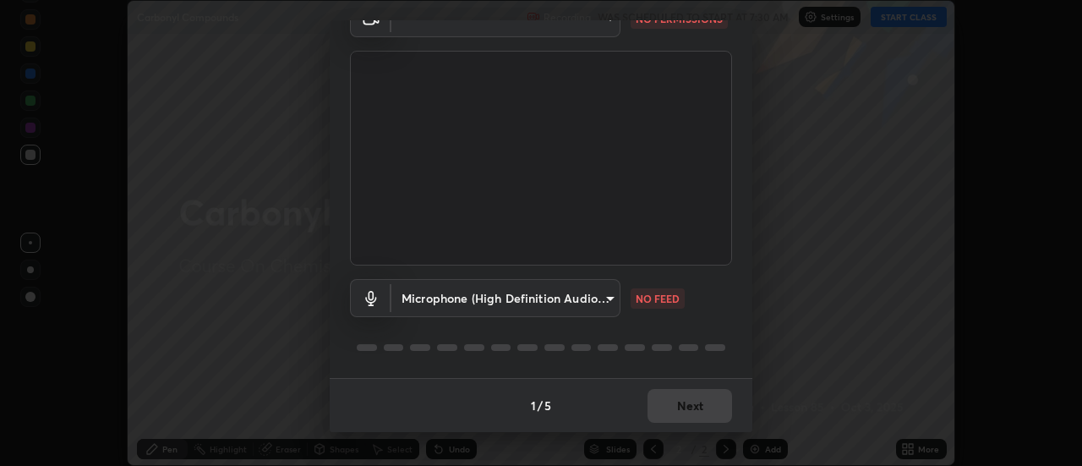
scroll to position [0, 0]
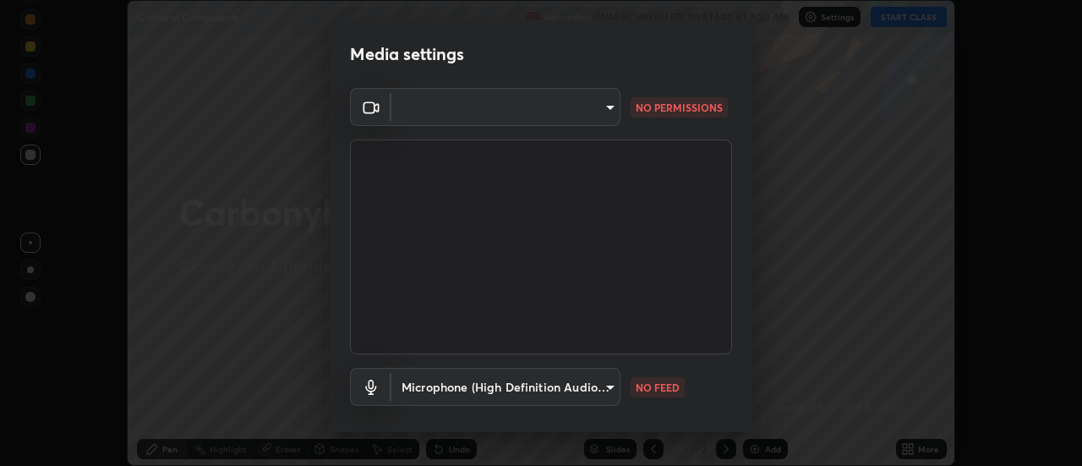
click at [602, 105] on body "Erase all Carbonyl Compounds Recording WAS SCHEDULED TO START AT 7:30 AM Settin…" at bounding box center [541, 233] width 1082 height 466
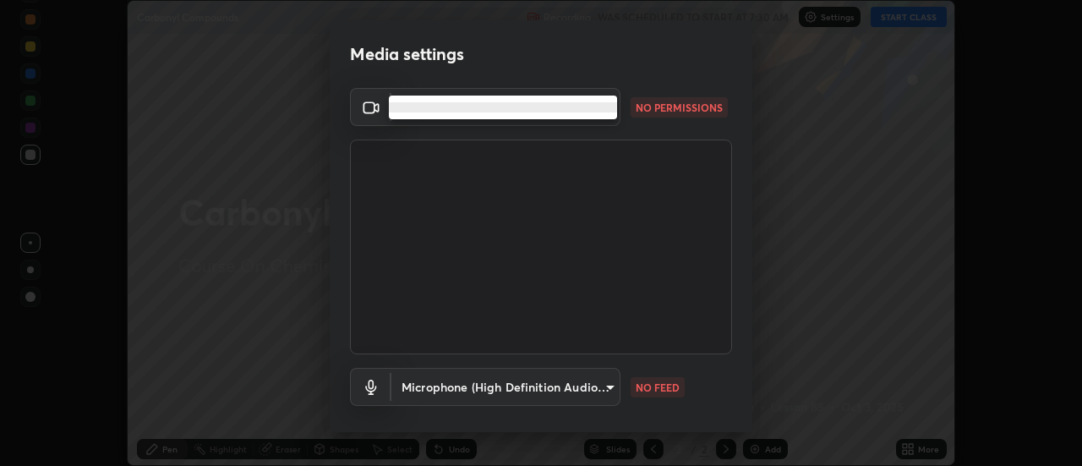
click at [605, 105] on li at bounding box center [503, 107] width 228 height 10
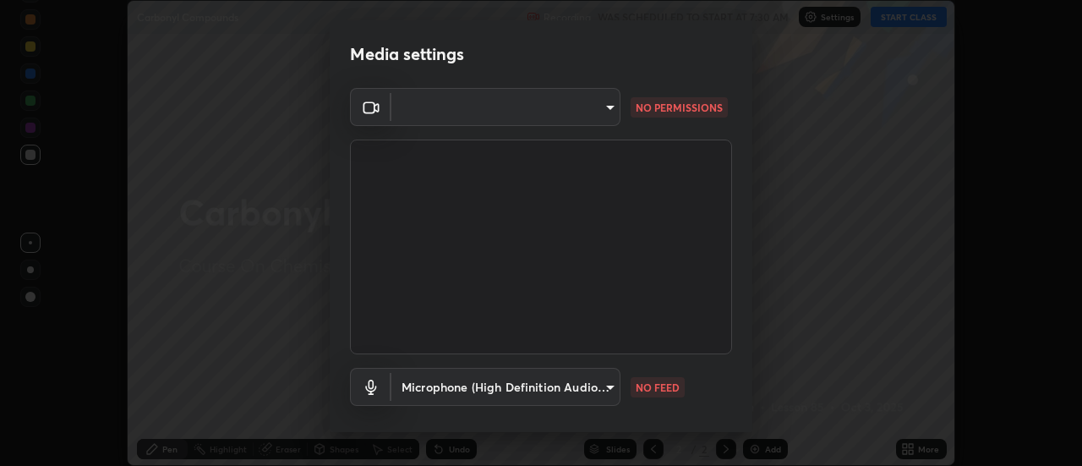
click at [600, 106] on div at bounding box center [541, 233] width 1082 height 466
click at [600, 107] on body "Erase all Carbonyl Compounds Recording WAS SCHEDULED TO START AT 7:30 AM Settin…" at bounding box center [541, 233] width 1082 height 466
click at [583, 392] on body "Erase all Carbonyl Compounds Recording WAS SCHEDULED TO START AT 7:30 AM Settin…" at bounding box center [541, 233] width 1082 height 466
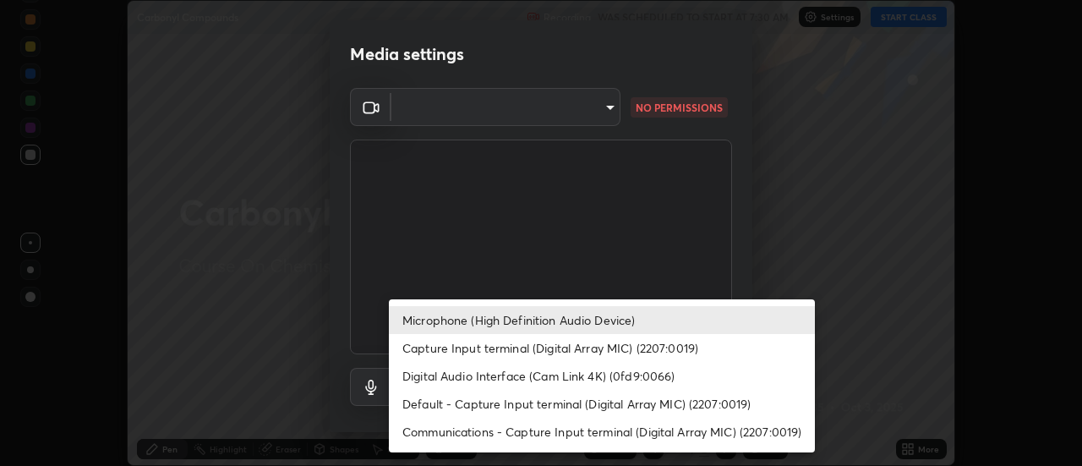
click at [858, 258] on div at bounding box center [541, 233] width 1082 height 466
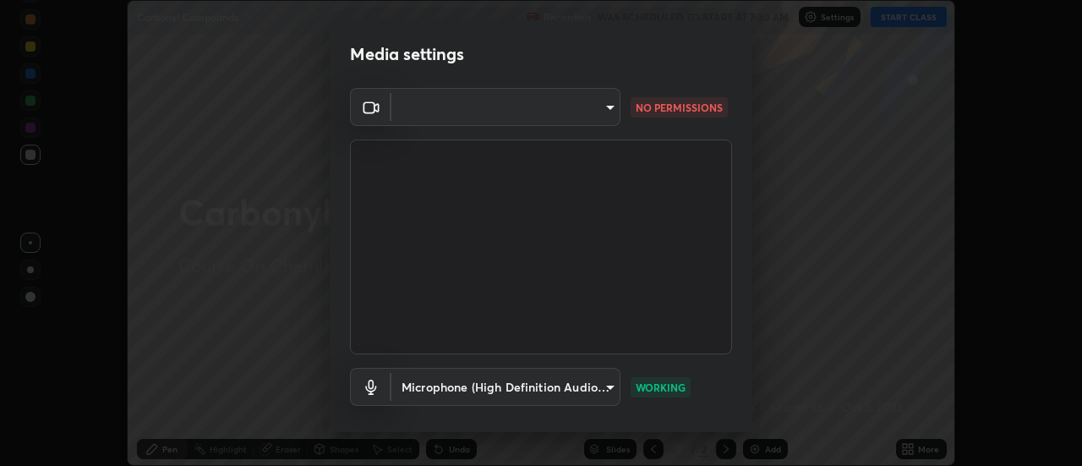
click at [810, 214] on div "Media settings ​ NO PERMISSIONS Microphone (High Definition Audio Device) 32c14…" at bounding box center [541, 233] width 1082 height 466
click at [364, 105] on icon at bounding box center [371, 107] width 20 height 20
click at [371, 112] on icon at bounding box center [371, 107] width 20 height 20
click at [375, 115] on icon at bounding box center [371, 107] width 20 height 20
click at [425, 117] on body "Erase all Carbonyl Compounds Recording WAS SCHEDULED TO START AT 7:30 AM Settin…" at bounding box center [541, 233] width 1082 height 466
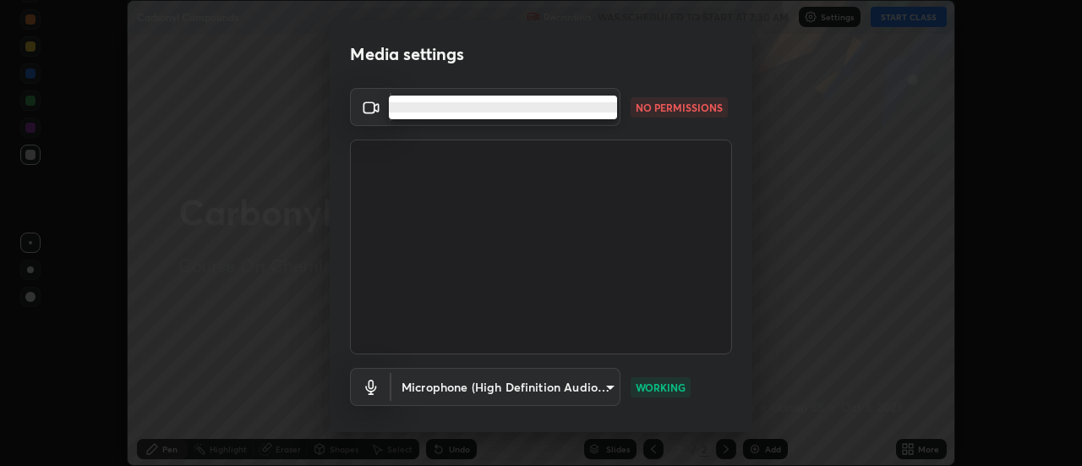
click at [435, 109] on li at bounding box center [503, 107] width 228 height 10
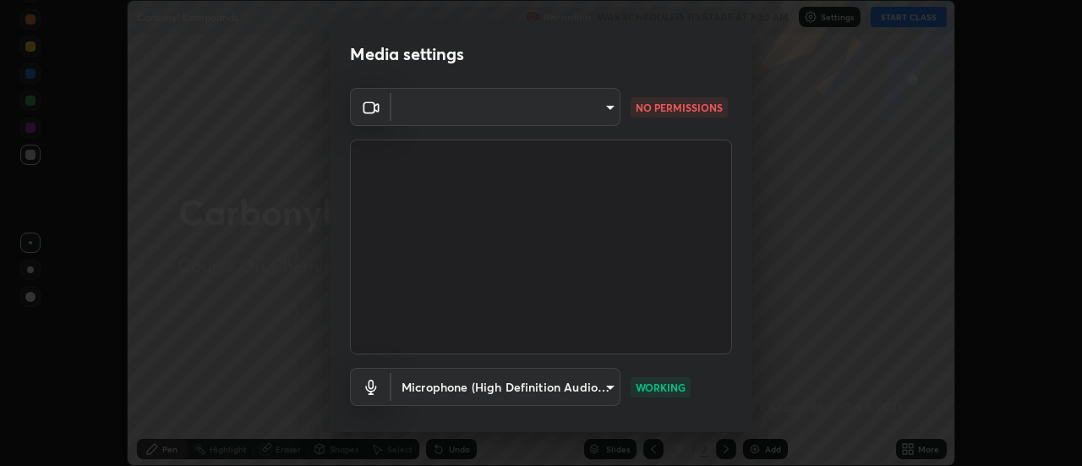
click at [428, 109] on body "Erase all Carbonyl Compounds Recording WAS SCHEDULED TO START AT 7:30 AM Settin…" at bounding box center [541, 233] width 1082 height 466
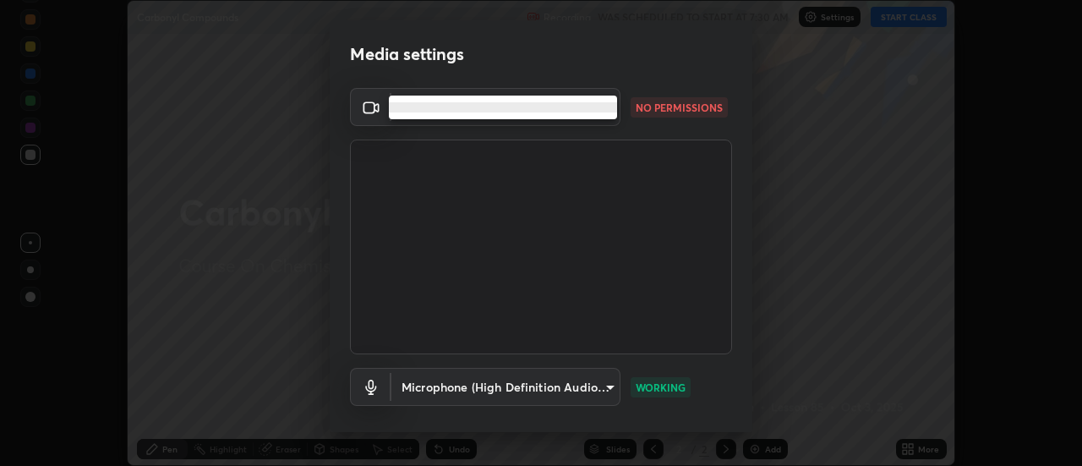
click at [425, 110] on li at bounding box center [503, 107] width 228 height 10
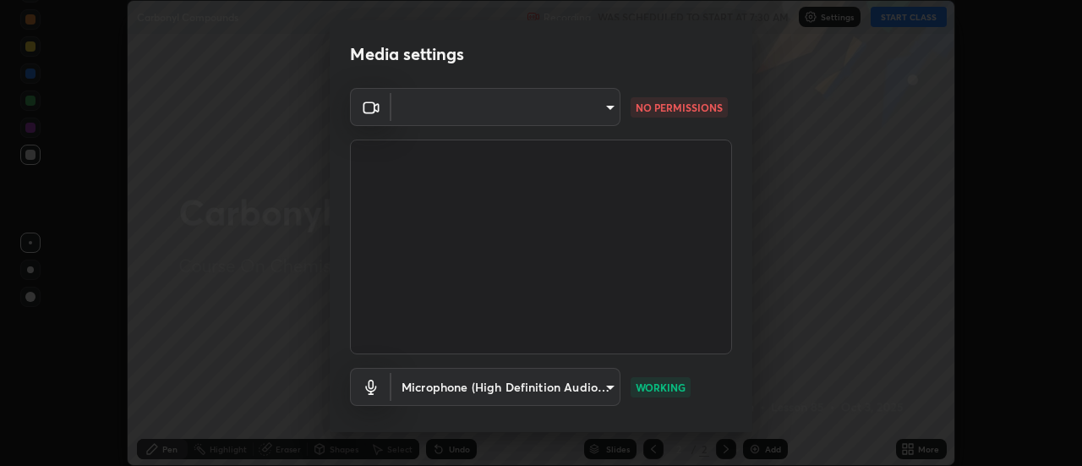
click at [421, 113] on body "Erase all Carbonyl Compounds Recording WAS SCHEDULED TO START AT 7:30 AM Settin…" at bounding box center [541, 233] width 1082 height 466
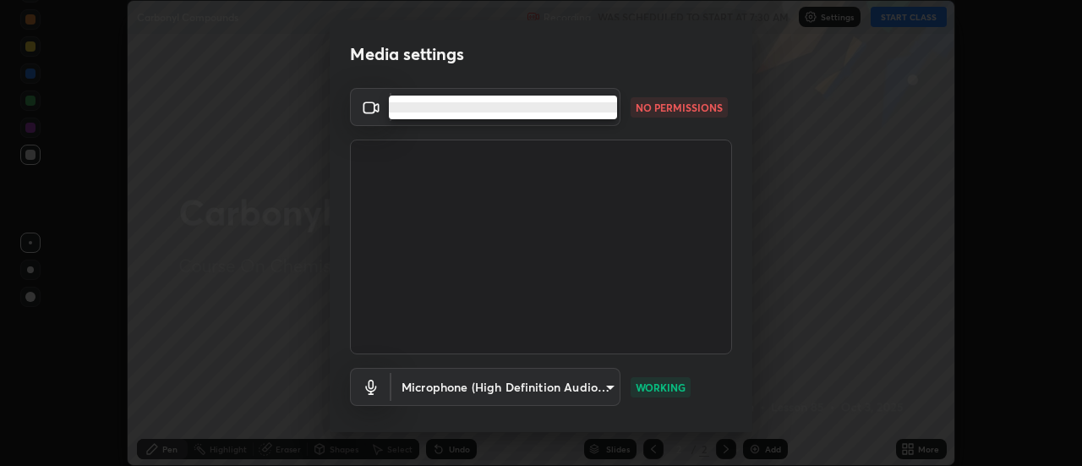
click at [418, 112] on ul at bounding box center [503, 108] width 228 height 24
click at [418, 114] on ul at bounding box center [503, 108] width 228 height 24
click at [414, 112] on ul at bounding box center [503, 108] width 228 height 24
click at [414, 112] on li at bounding box center [503, 107] width 228 height 10
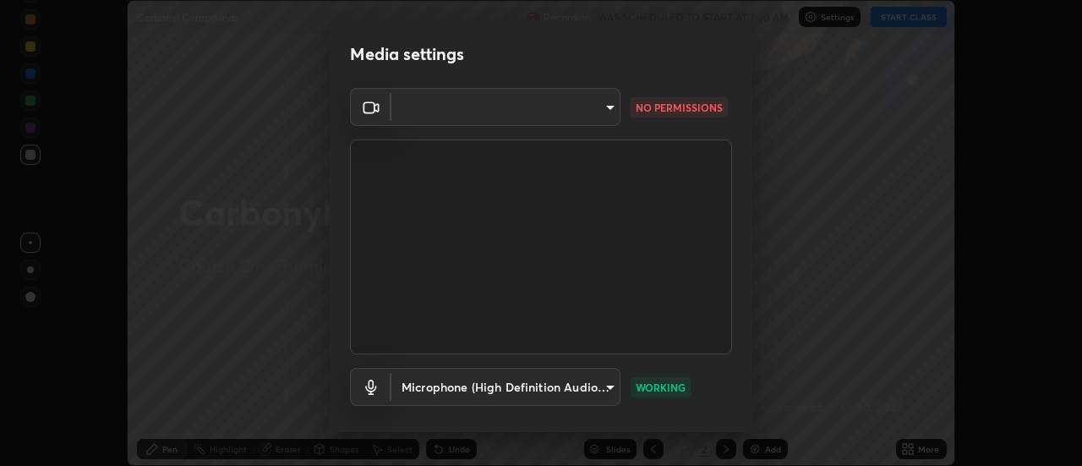
click at [414, 107] on li at bounding box center [475, 108] width 172 height 6
click at [414, 112] on body "Erase all Carbonyl Compounds Recording WAS SCHEDULED TO START AT 7:30 AM Settin…" at bounding box center [541, 233] width 1082 height 466
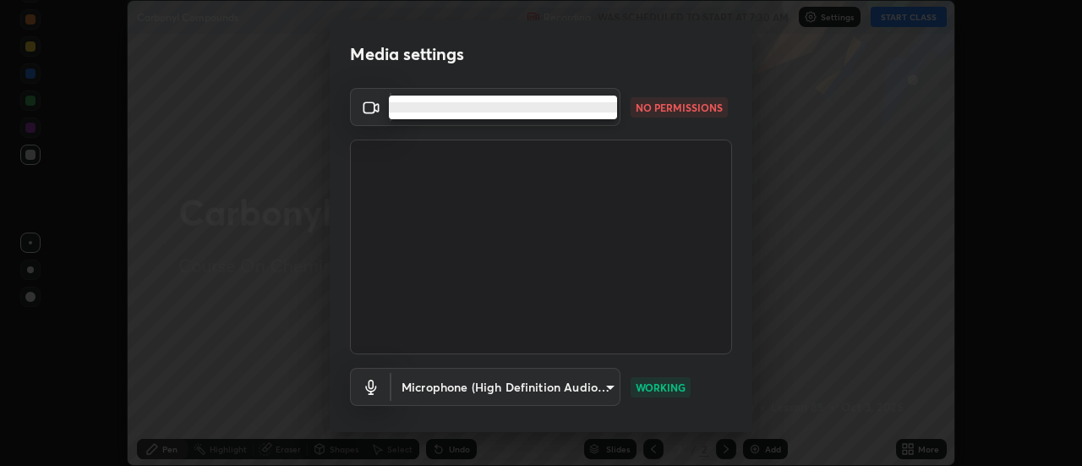
click at [412, 110] on li at bounding box center [503, 107] width 228 height 10
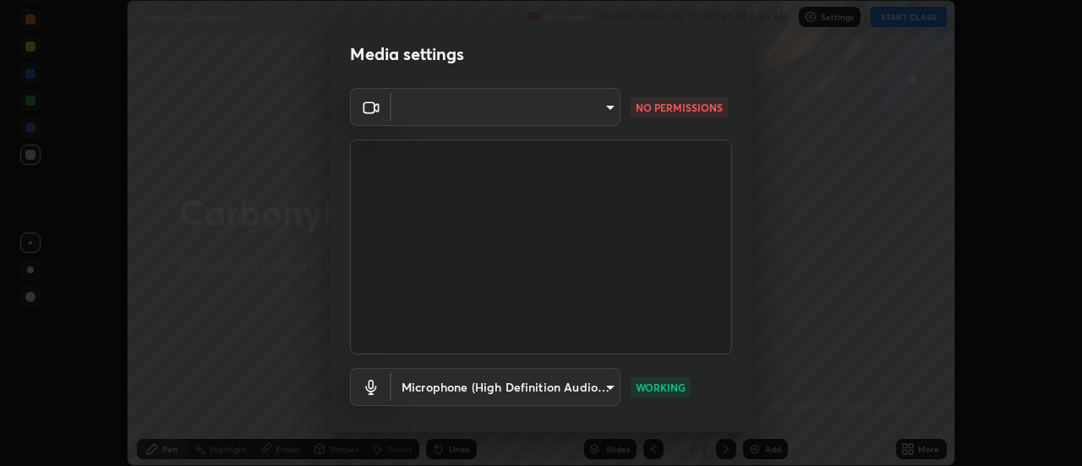
click at [411, 110] on body "Erase all Carbonyl Compounds Recording WAS SCHEDULED TO START AT 7:30 AM Settin…" at bounding box center [541, 233] width 1082 height 466
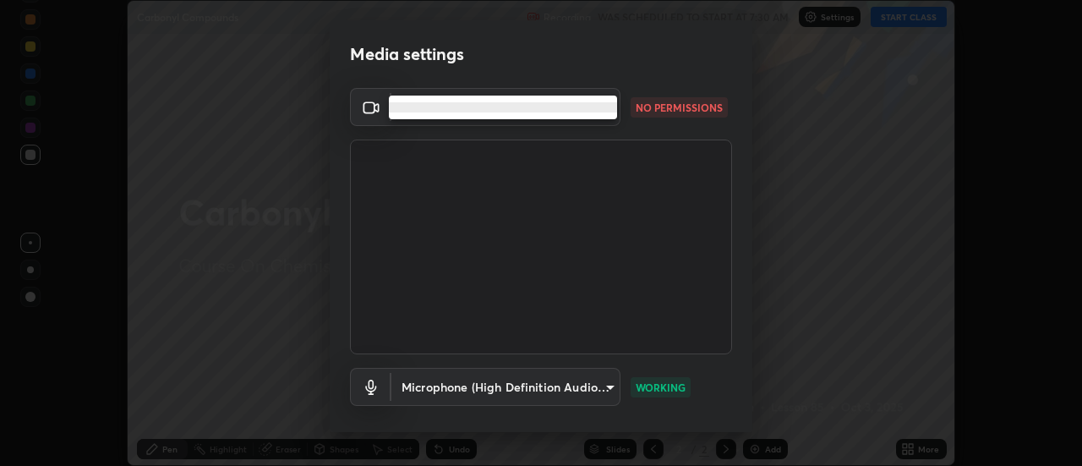
click at [421, 118] on ul at bounding box center [503, 108] width 228 height 24
click at [408, 107] on li at bounding box center [503, 107] width 228 height 10
click at [422, 111] on li at bounding box center [503, 107] width 228 height 10
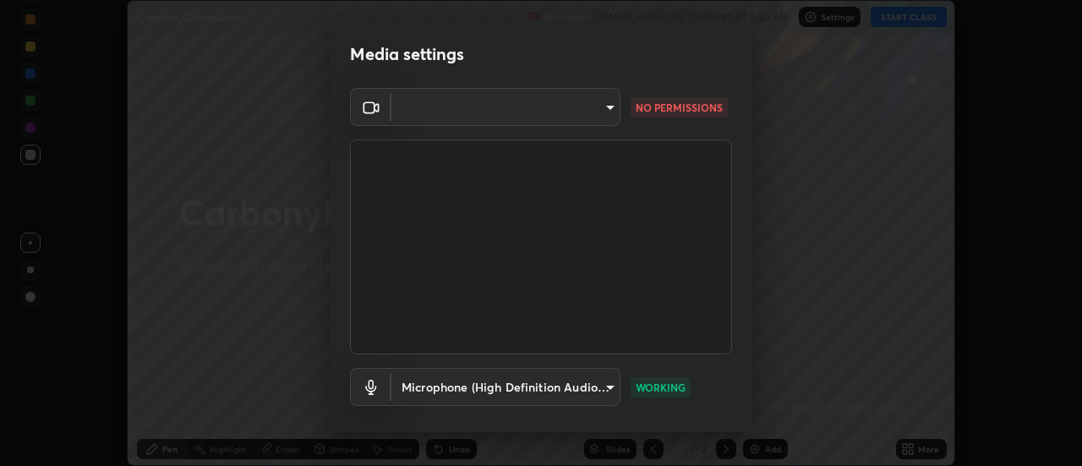
click at [406, 105] on body "Erase all Carbonyl Compounds Recording WAS SCHEDULED TO START AT 7:30 AM Settin…" at bounding box center [541, 233] width 1082 height 466
click at [401, 102] on ul at bounding box center [475, 108] width 172 height 14
click at [412, 108] on li at bounding box center [475, 108] width 172 height 6
click at [398, 101] on body "Erase all Carbonyl Compounds Recording WAS SCHEDULED TO START AT 7:30 AM Settin…" at bounding box center [541, 233] width 1082 height 466
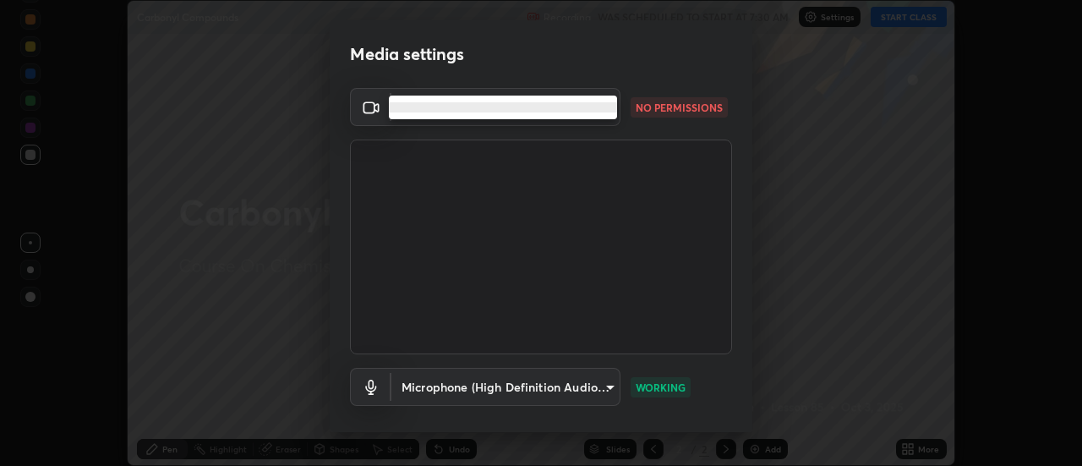
click at [410, 115] on ul at bounding box center [503, 108] width 228 height 24
click at [417, 117] on ul at bounding box center [503, 108] width 228 height 24
click at [415, 117] on ul at bounding box center [503, 108] width 228 height 24
click at [414, 117] on ul at bounding box center [503, 108] width 228 height 24
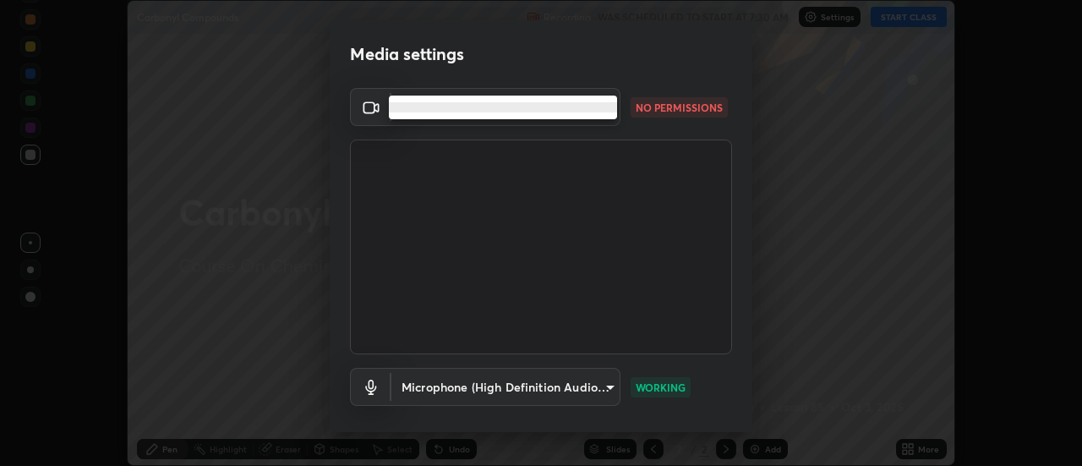
click at [414, 117] on ul at bounding box center [503, 108] width 228 height 24
click at [414, 118] on ul at bounding box center [503, 108] width 228 height 24
click at [407, 111] on li at bounding box center [503, 107] width 228 height 10
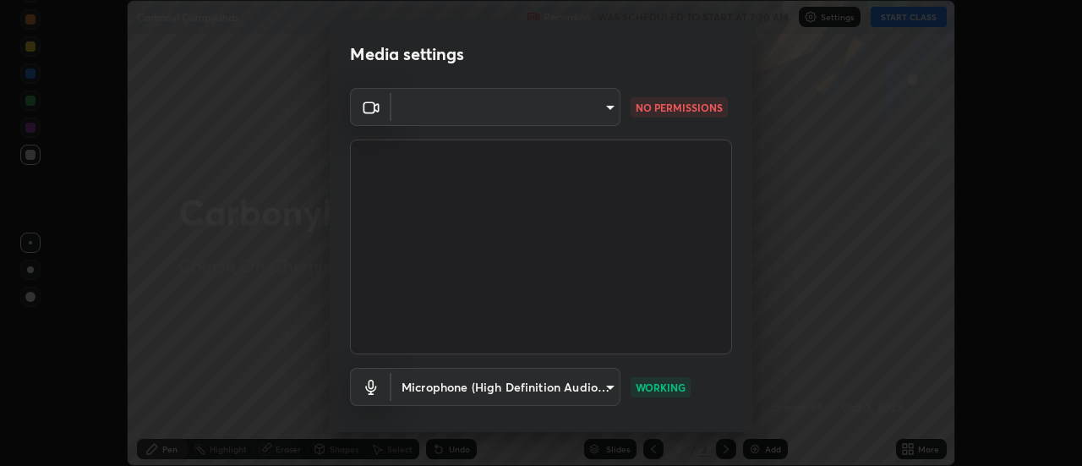
click at [408, 107] on li at bounding box center [475, 108] width 172 height 6
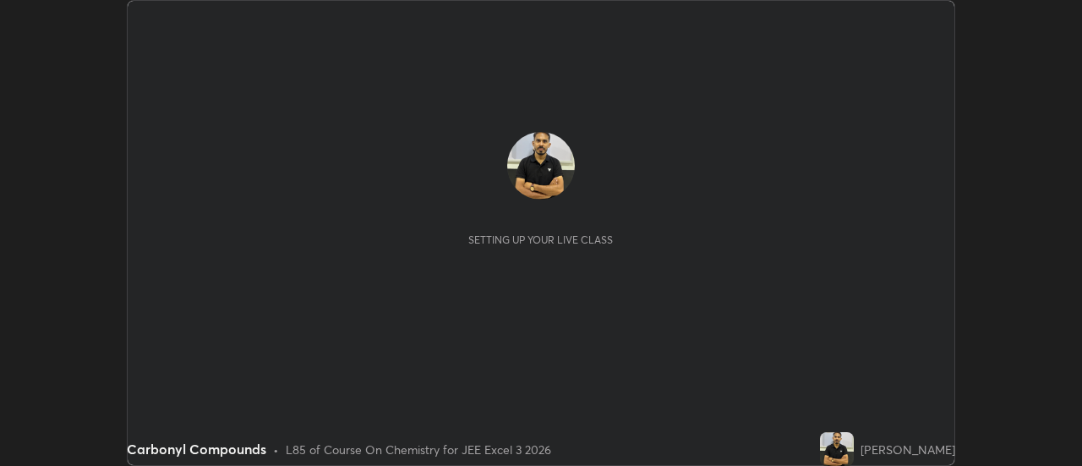
scroll to position [466, 1082]
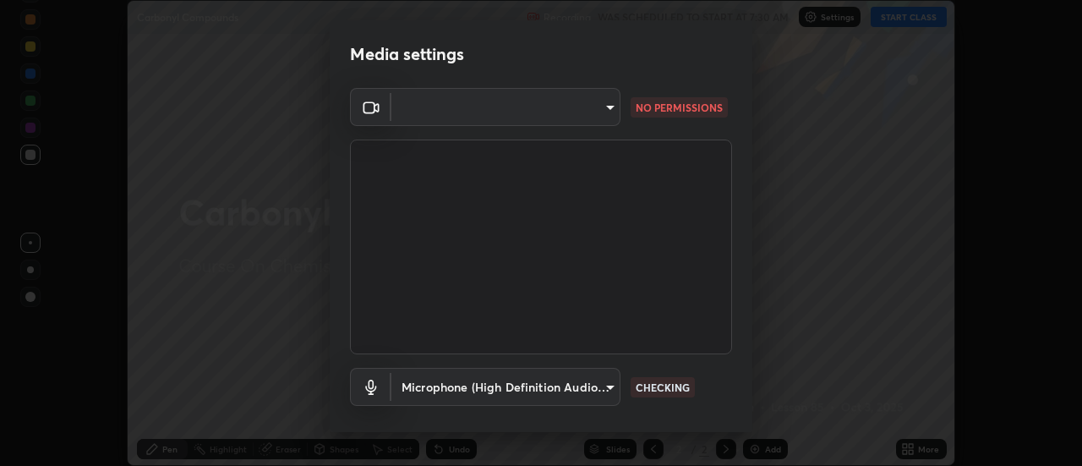
click at [606, 106] on body "Erase all Carbonyl Compounds Recording WAS SCHEDULED TO START AT 7:30 AM Settin…" at bounding box center [541, 233] width 1082 height 466
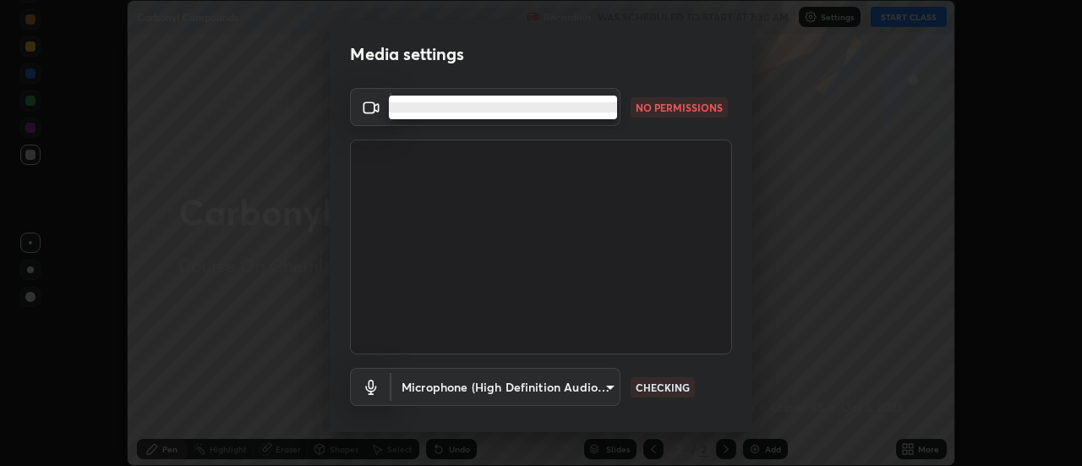
click at [589, 109] on li at bounding box center [503, 107] width 228 height 10
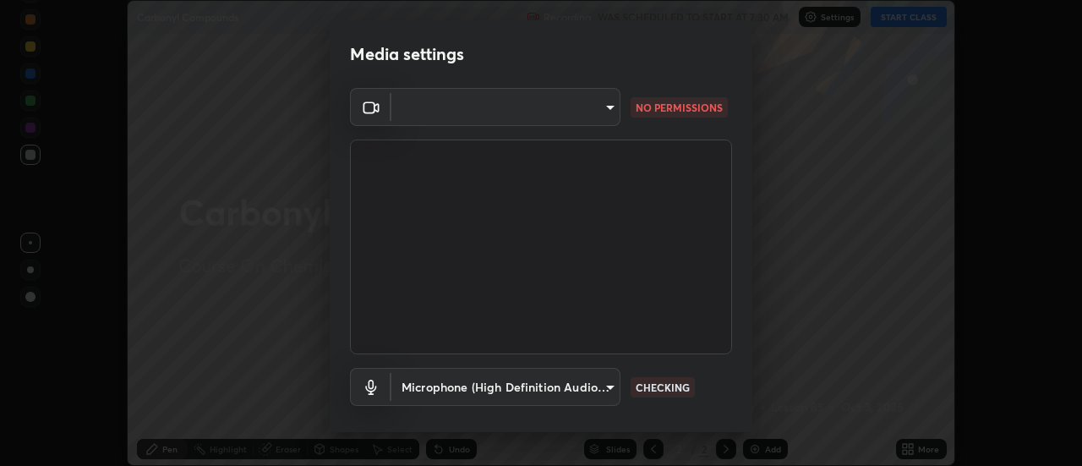
click at [594, 384] on body "Erase all Carbonyl Compounds Recording WAS SCHEDULED TO START AT 7:30 AM Settin…" at bounding box center [541, 233] width 1082 height 466
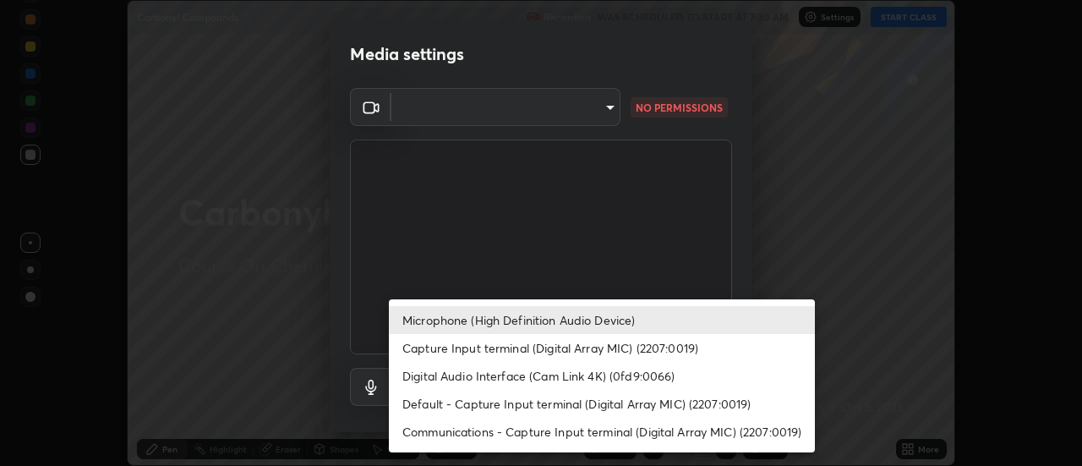
click at [548, 350] on li "Capture Input terminal (Digital Array MIC) (2207:0019)" at bounding box center [602, 348] width 426 height 28
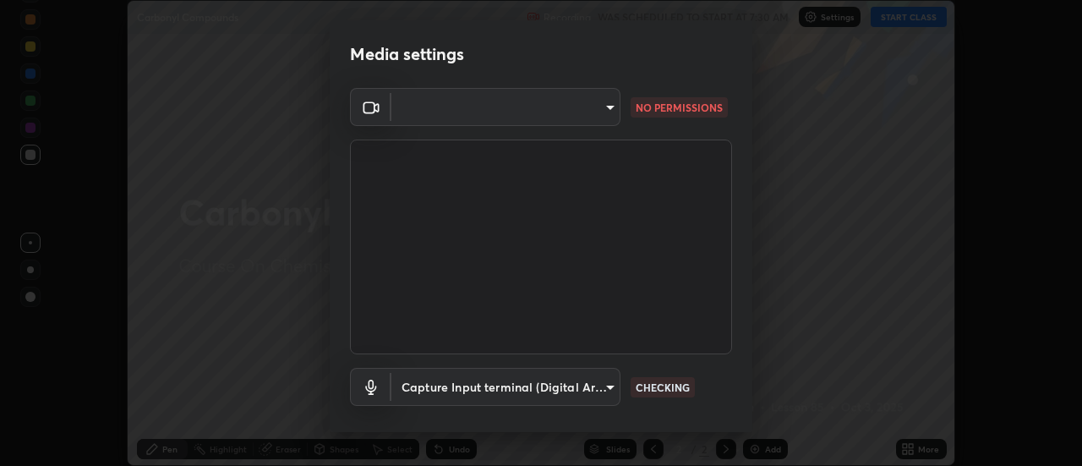
type input "ad3d9ae15d096059f7157a0347ecc51c0c0e6d07217a49d4ecbac1596d1e65af"
click at [596, 106] on body "Erase all Carbonyl Compounds Recording WAS SCHEDULED TO START AT 7:30 AM Settin…" at bounding box center [541, 233] width 1082 height 466
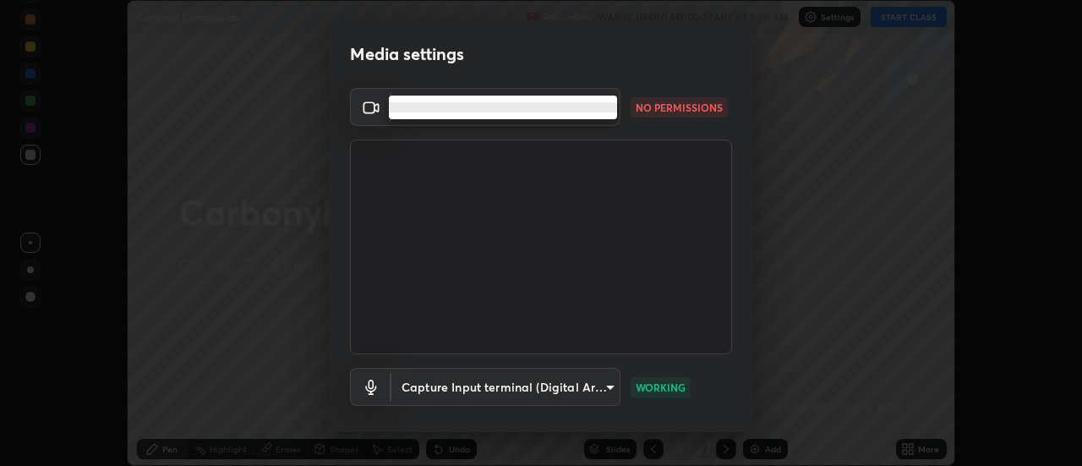
click at [538, 103] on li at bounding box center [503, 107] width 228 height 10
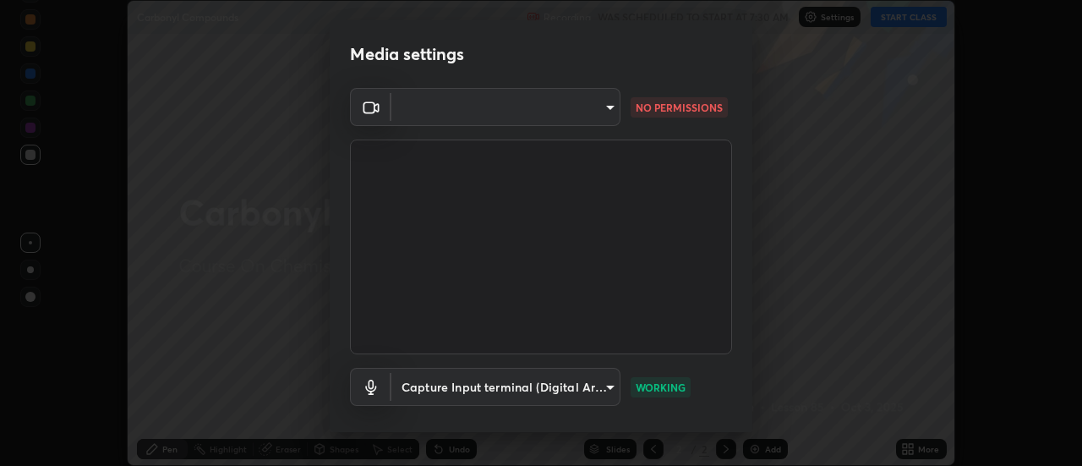
click at [587, 107] on body "Erase all Carbonyl Compounds Recording WAS SCHEDULED TO START AT 7:30 AM Settin…" at bounding box center [541, 233] width 1082 height 466
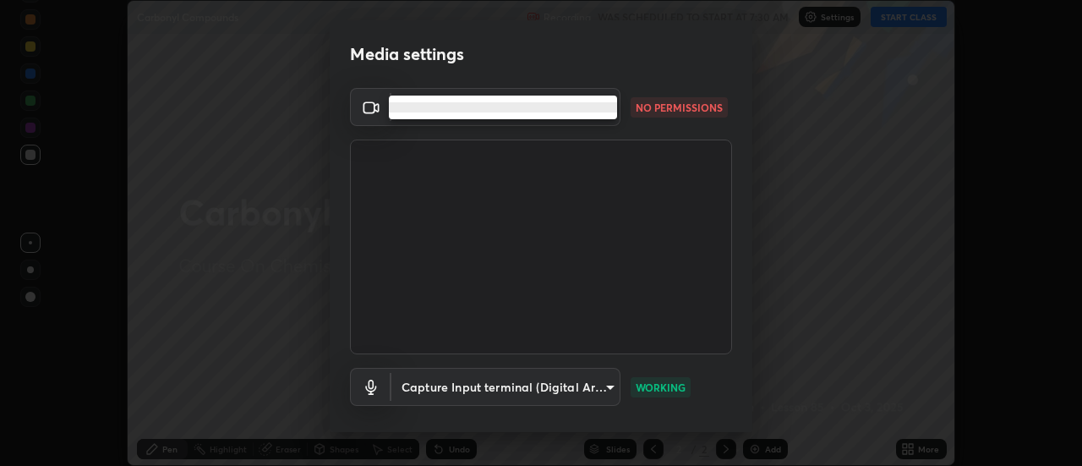
click at [584, 107] on li at bounding box center [503, 107] width 228 height 10
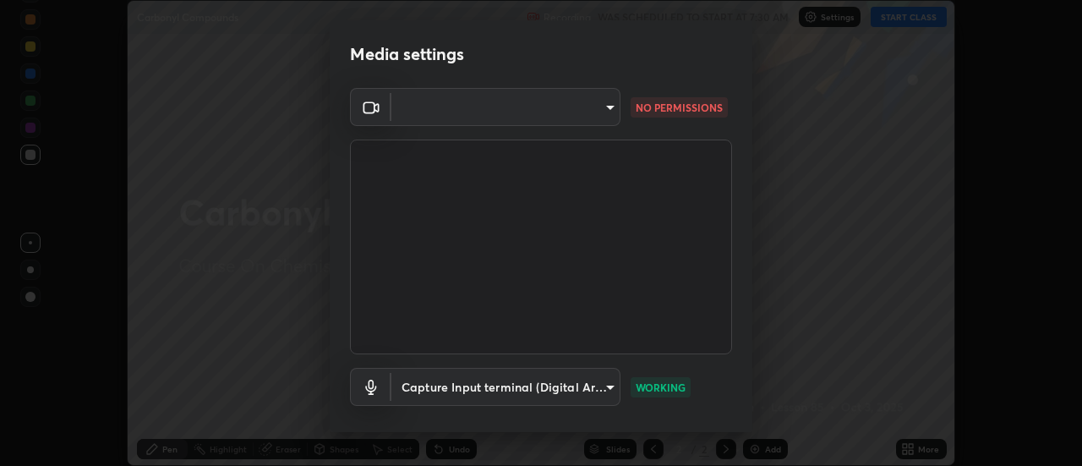
click at [578, 106] on body "Erase all Carbonyl Compounds Recording WAS SCHEDULED TO START AT 7:30 AM Settin…" at bounding box center [541, 233] width 1082 height 466
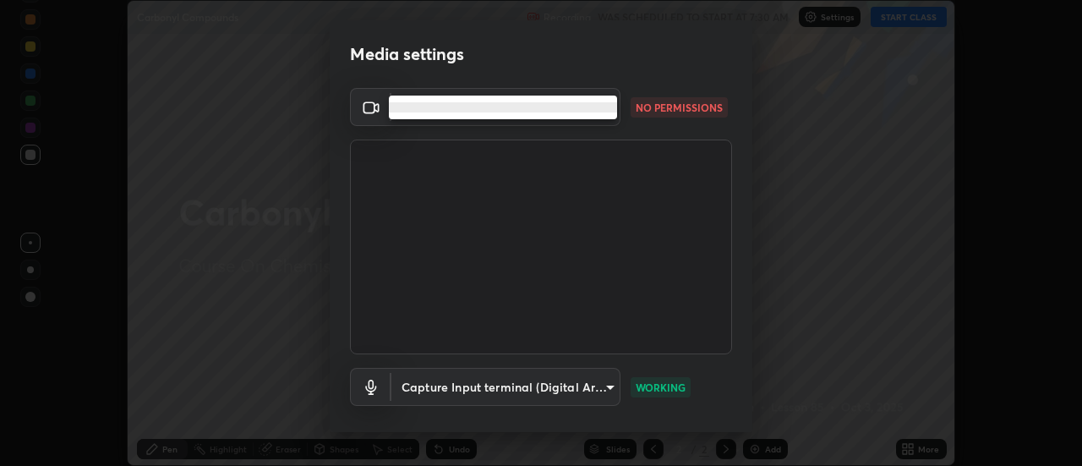
click at [586, 107] on li at bounding box center [503, 107] width 228 height 10
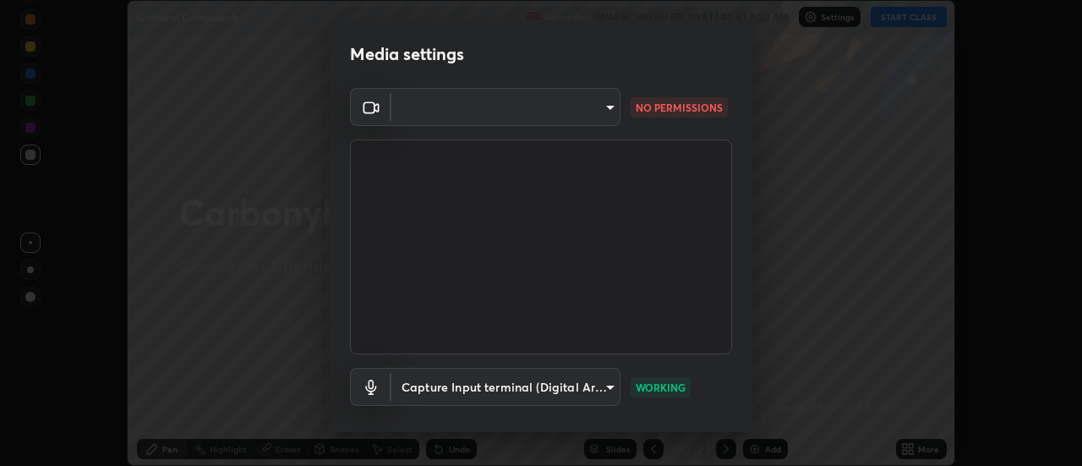
click at [591, 110] on body "Erase all Carbonyl Compounds Recording WAS SCHEDULED TO START AT 7:30 AM Settin…" at bounding box center [541, 233] width 1082 height 466
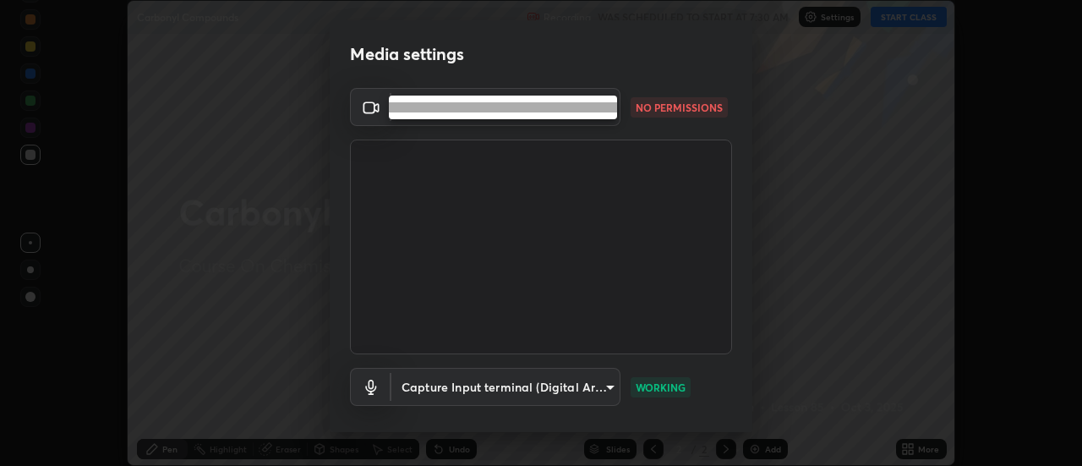
click at [592, 111] on li at bounding box center [503, 107] width 228 height 10
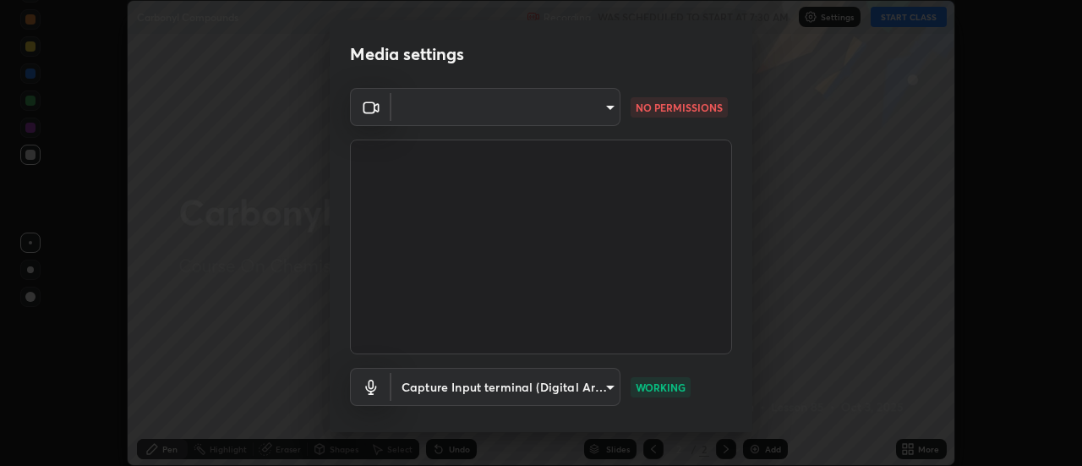
click at [592, 114] on body "Erase all Carbonyl Compounds Recording WAS SCHEDULED TO START AT 7:30 AM Settin…" at bounding box center [541, 233] width 1082 height 466
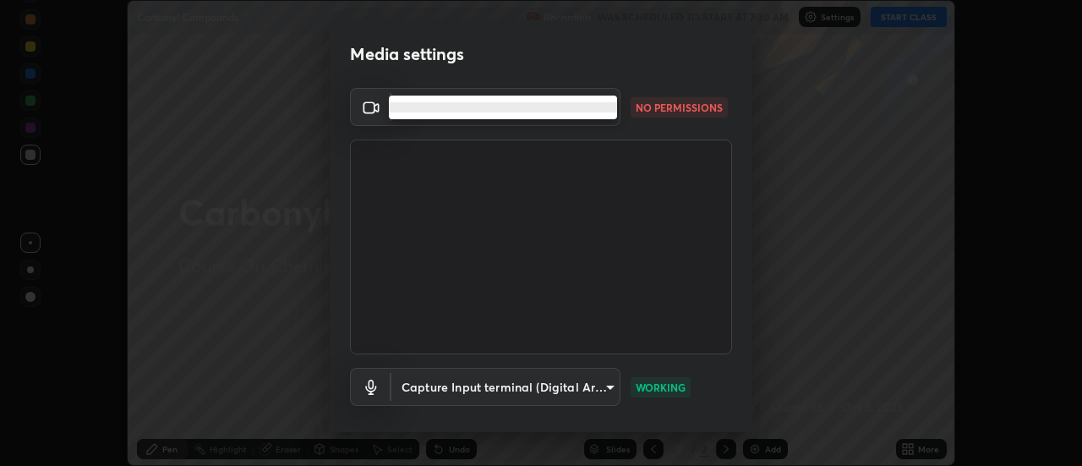
click at [589, 116] on ul at bounding box center [503, 108] width 228 height 24
click at [416, 105] on li at bounding box center [503, 107] width 228 height 10
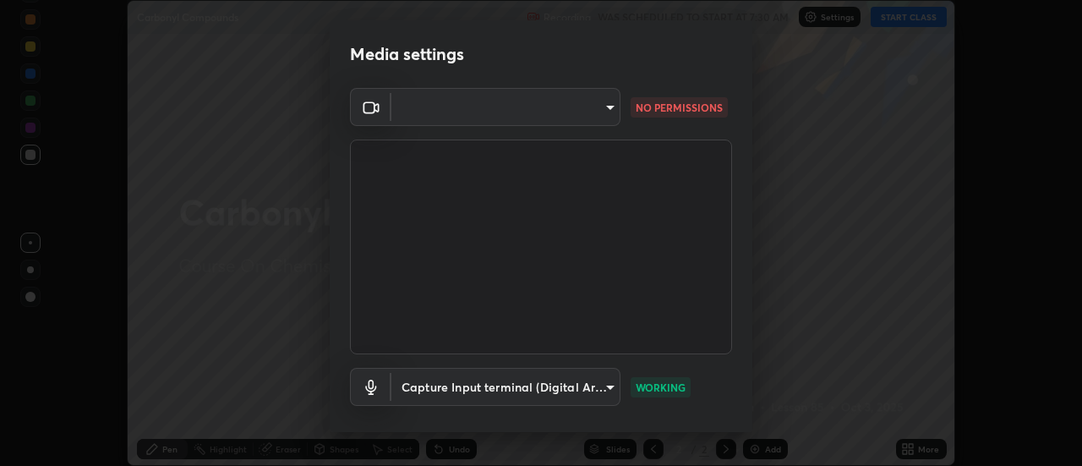
click at [414, 107] on body "Erase all Carbonyl Compounds Recording WAS SCHEDULED TO START AT 7:30 AM Settin…" at bounding box center [541, 233] width 1082 height 466
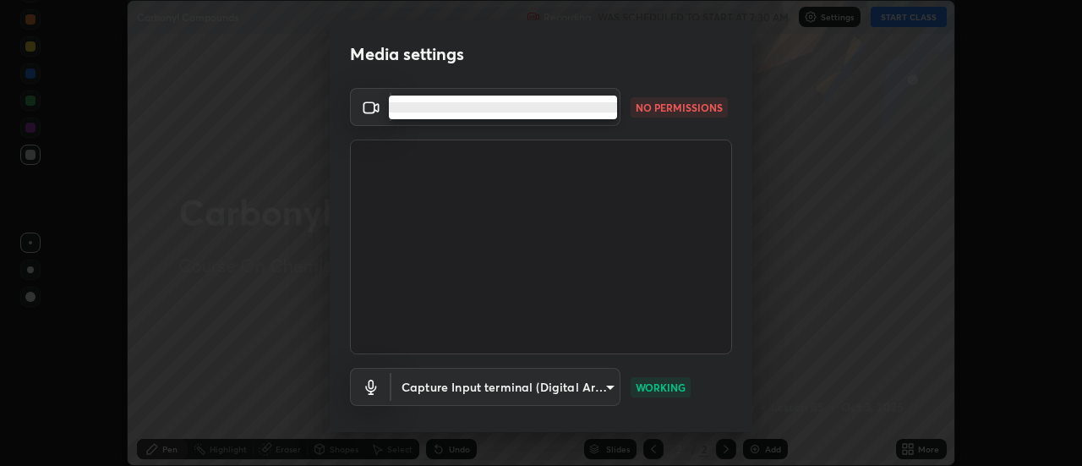
click at [416, 112] on ul at bounding box center [503, 108] width 228 height 24
click at [415, 113] on ul at bounding box center [503, 108] width 228 height 24
click at [414, 114] on ul at bounding box center [503, 108] width 228 height 24
click at [556, 106] on li at bounding box center [503, 107] width 228 height 10
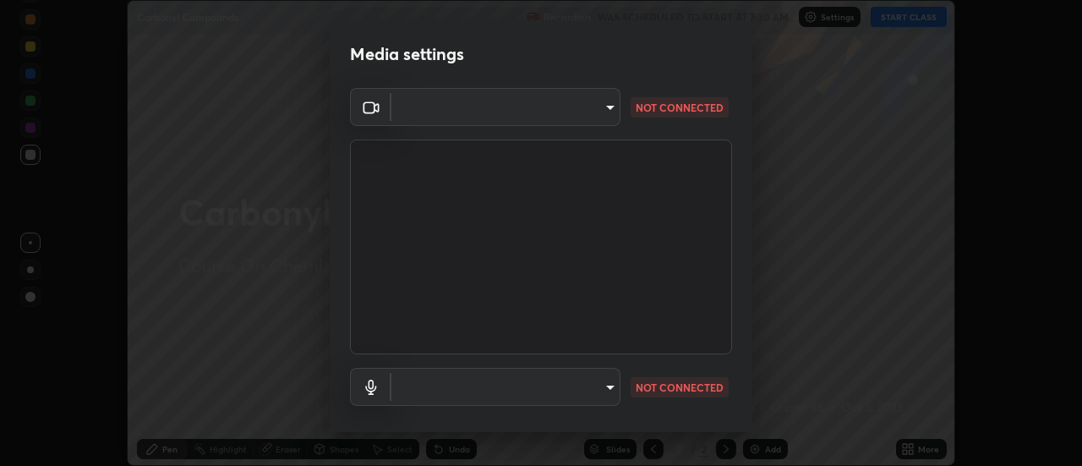
click at [423, 107] on body "Erase all Carbonyl Compounds Recording WAS SCHEDULED TO START AT 7:30 AM Settin…" at bounding box center [541, 233] width 1082 height 466
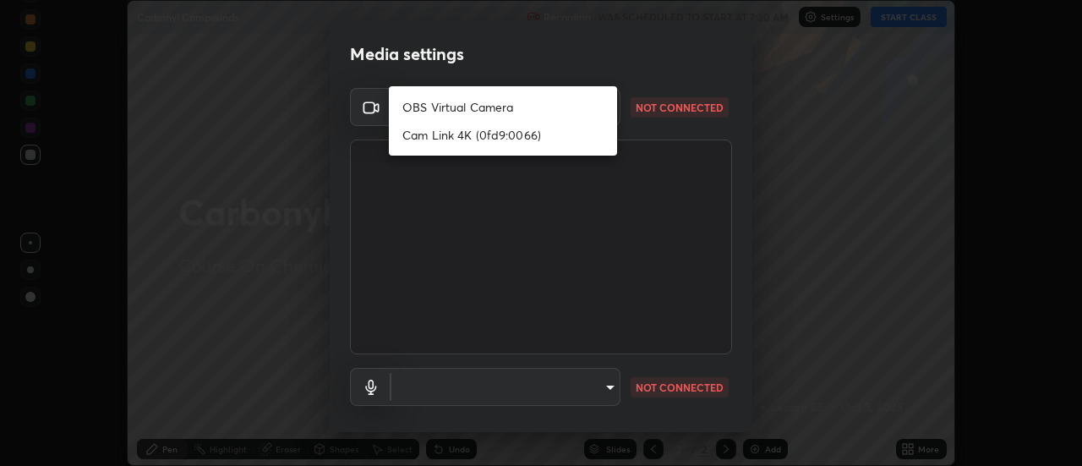
click at [411, 107] on li "OBS Virtual Camera" at bounding box center [503, 107] width 228 height 28
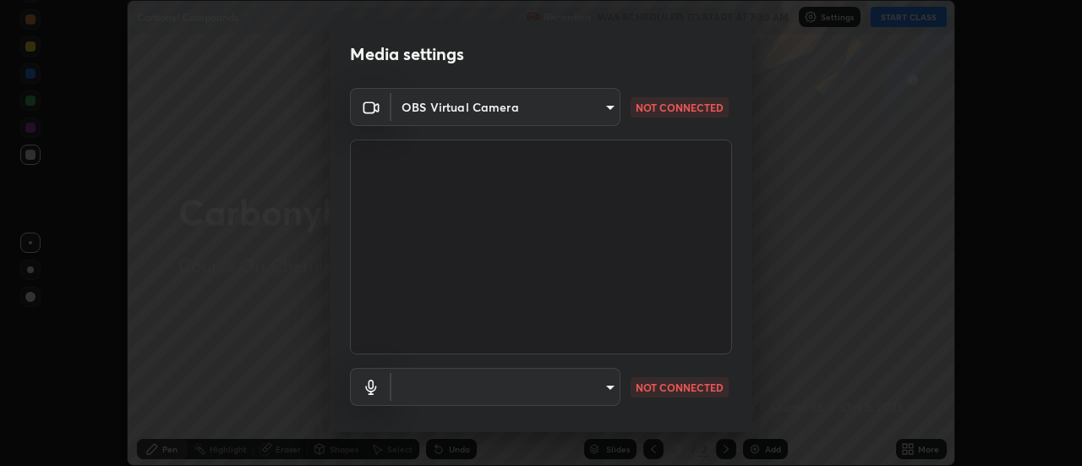
type input "d152bfa21d631c8c66adcbc0d4e999a0e90633b4518bcb23087d5666fc421079"
click at [536, 383] on body "Erase all Carbonyl Compounds Recording WAS SCHEDULED TO START AT 7:30 AM Settin…" at bounding box center [541, 233] width 1082 height 466
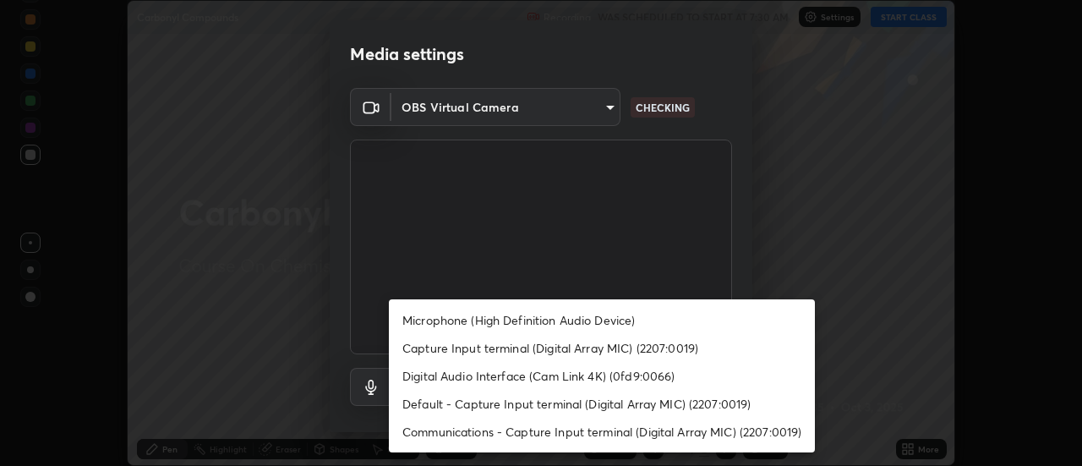
click at [492, 317] on li "Microphone (High Definition Audio Device)" at bounding box center [602, 320] width 426 height 28
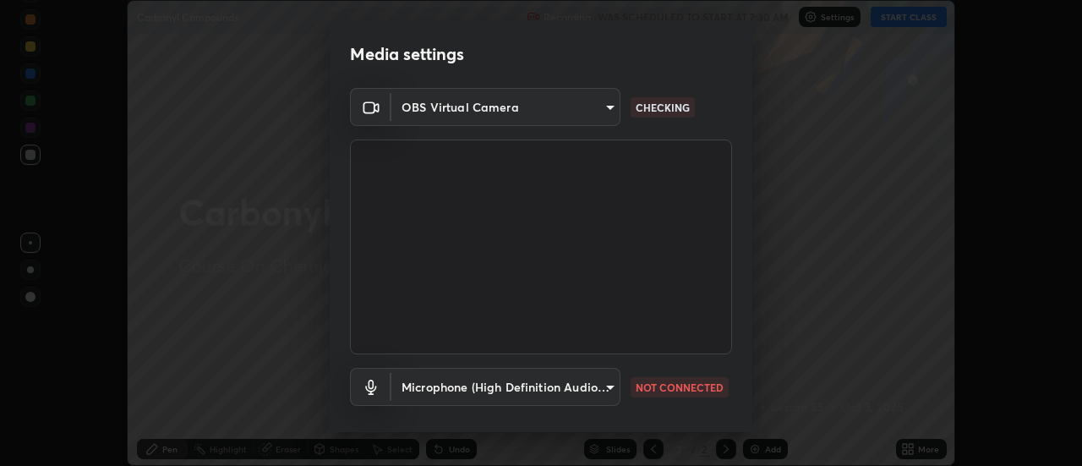
type input "d5dedb0a04b57bcd95132b60de2a75f833d484f9af4482540f5d3b98c2bdae7a"
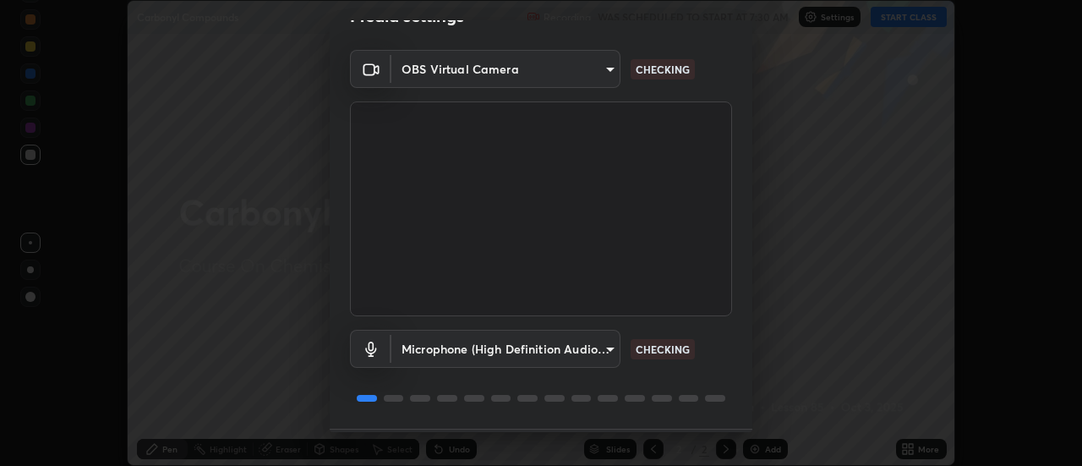
scroll to position [89, 0]
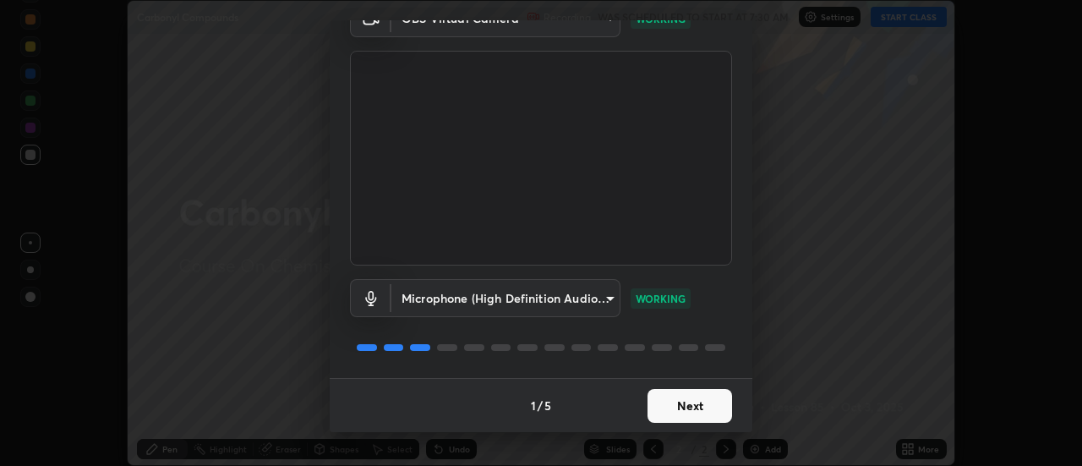
click at [694, 406] on button "Next" at bounding box center [690, 406] width 85 height 34
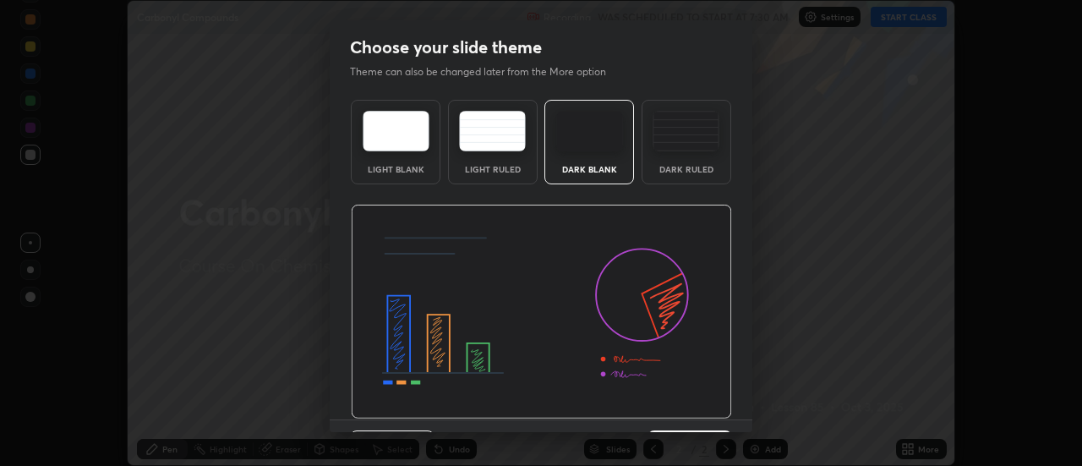
click at [697, 408] on div at bounding box center [541, 312] width 381 height 215
click at [693, 412] on div at bounding box center [541, 312] width 381 height 215
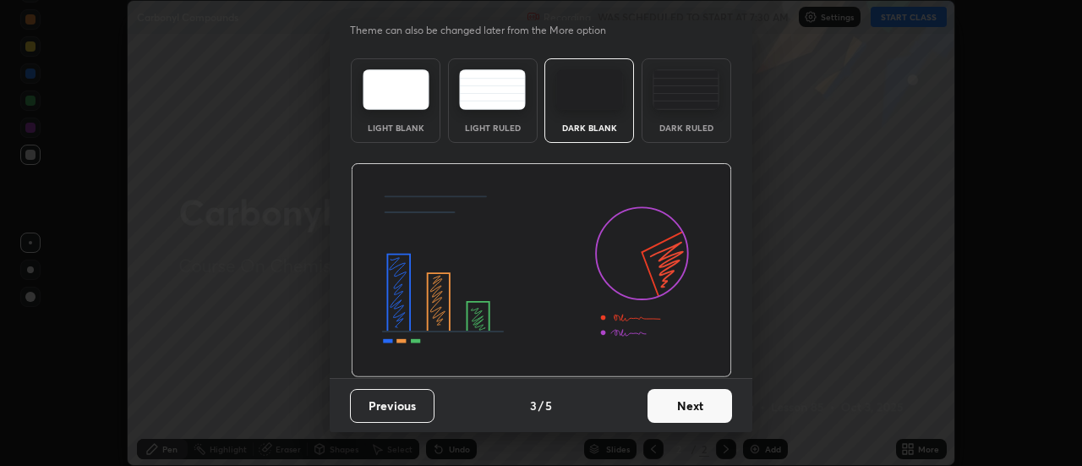
click at [696, 405] on button "Next" at bounding box center [690, 406] width 85 height 34
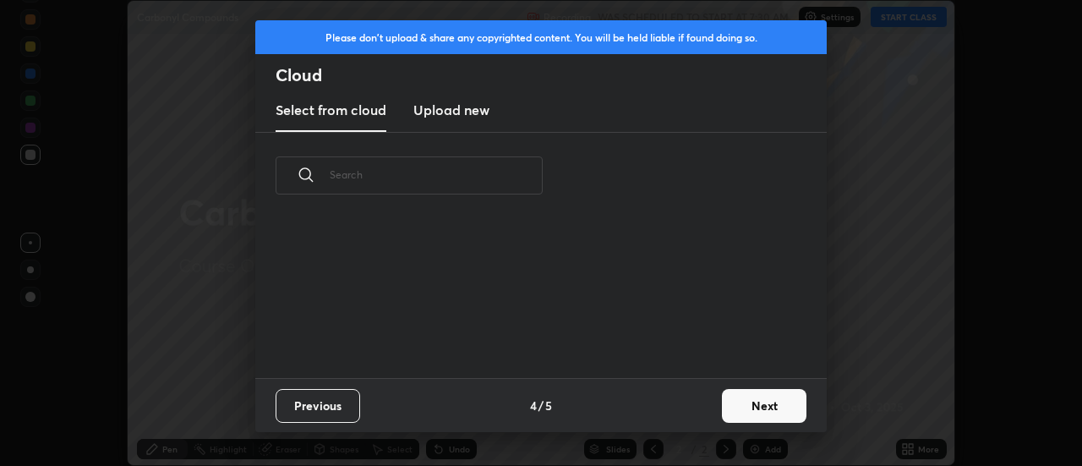
click at [744, 407] on button "Next" at bounding box center [764, 406] width 85 height 34
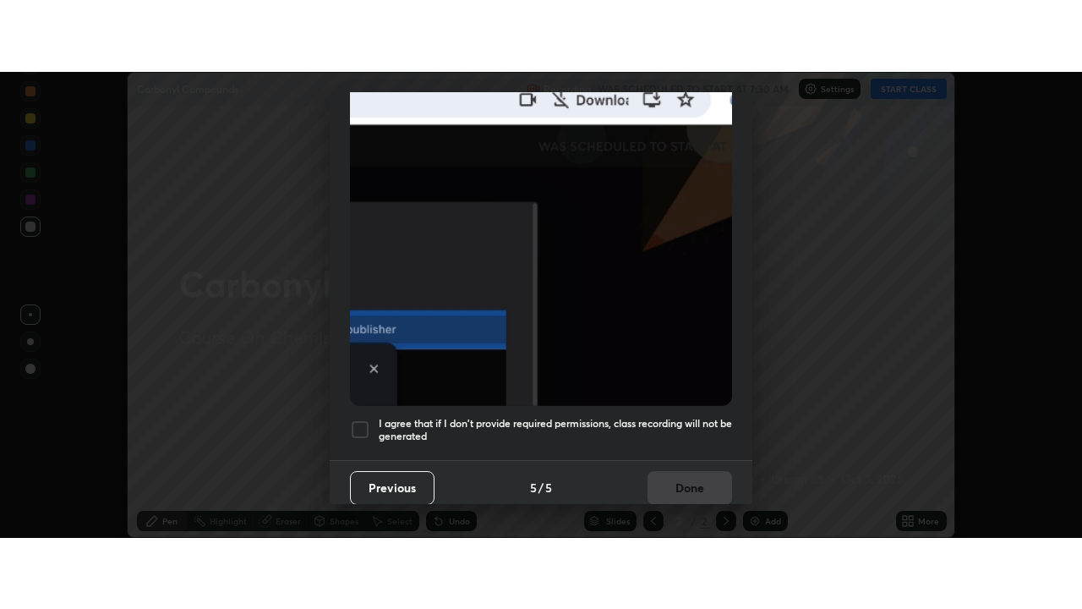
scroll to position [434, 0]
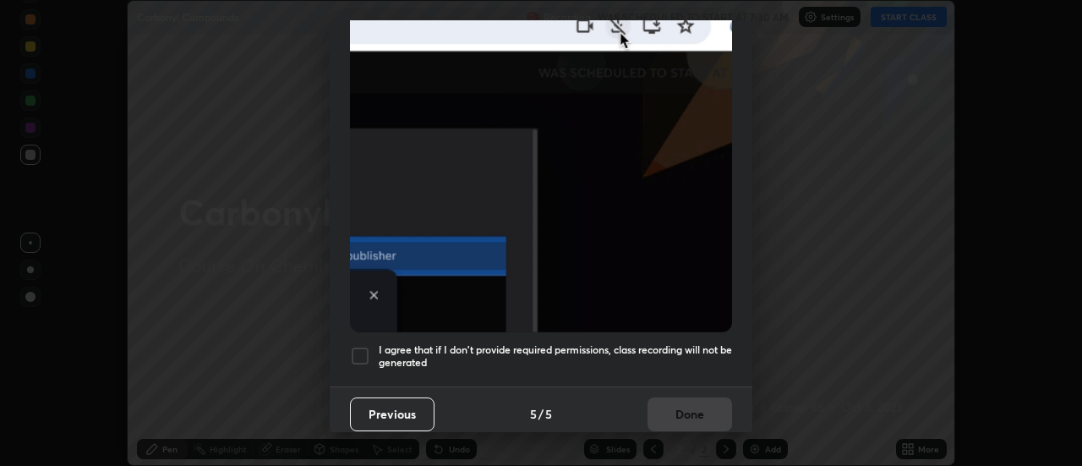
click at [589, 343] on h5 "I agree that if I don't provide required permissions, class recording will not …" at bounding box center [555, 356] width 353 height 26
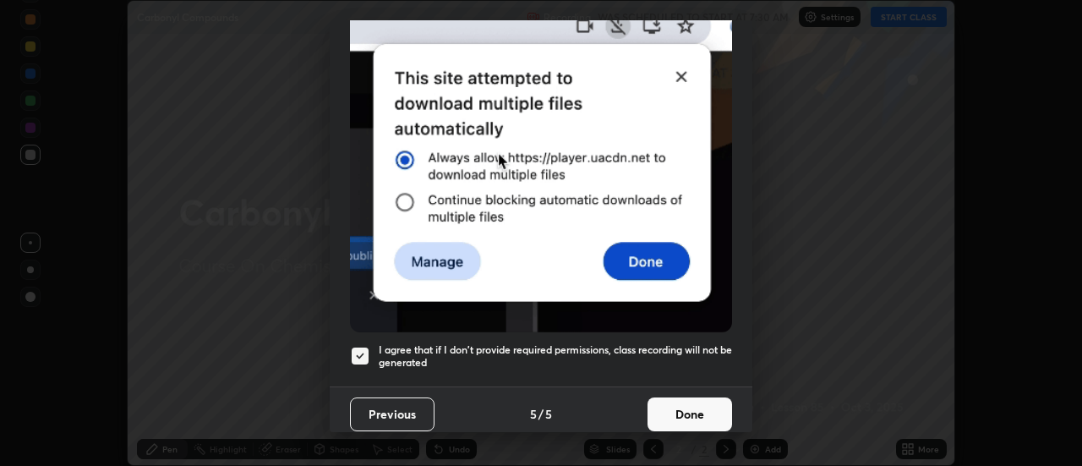
click at [674, 406] on button "Done" at bounding box center [690, 414] width 85 height 34
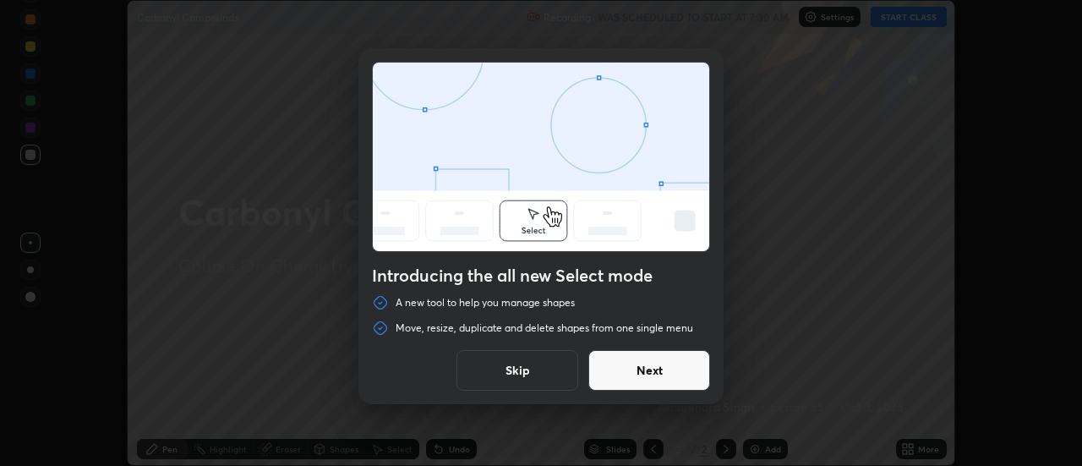
click at [503, 370] on button "Skip" at bounding box center [518, 370] width 122 height 41
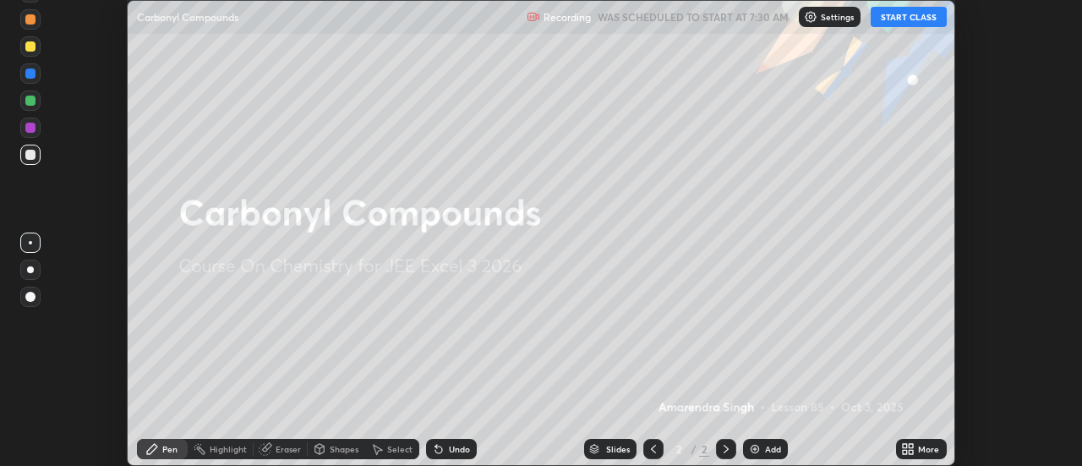
click at [921, 452] on div "More" at bounding box center [928, 449] width 21 height 8
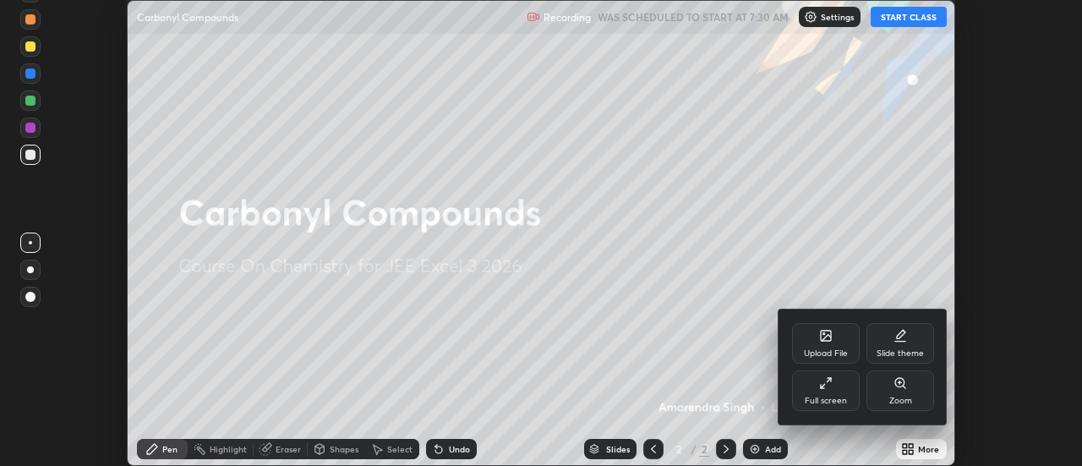
click at [826, 397] on div "Full screen" at bounding box center [826, 401] width 42 height 8
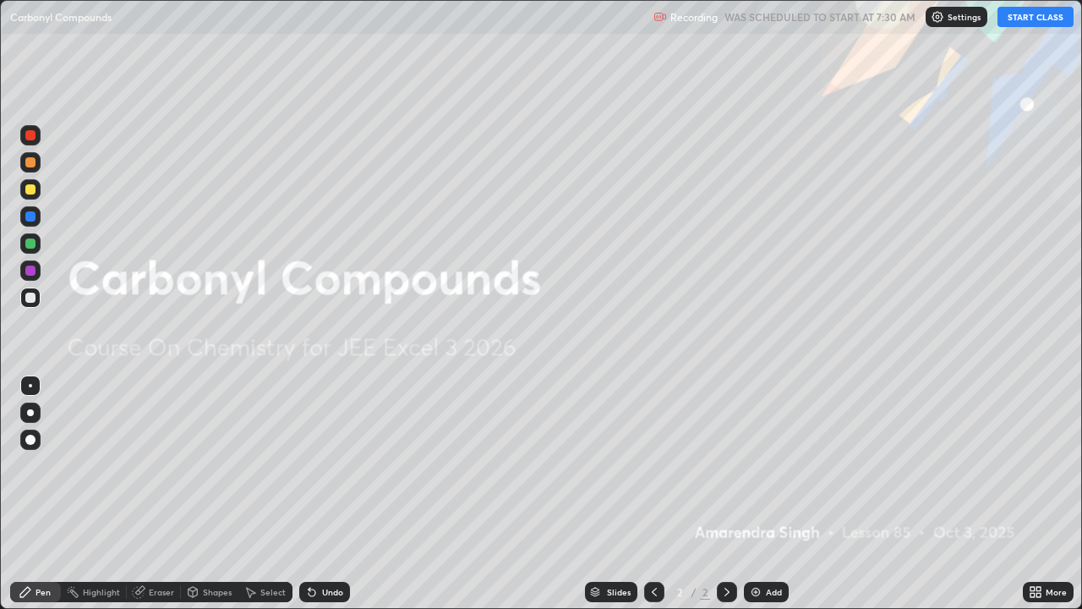
scroll to position [609, 1082]
click at [1026, 16] on button "START CLASS" at bounding box center [1036, 17] width 76 height 20
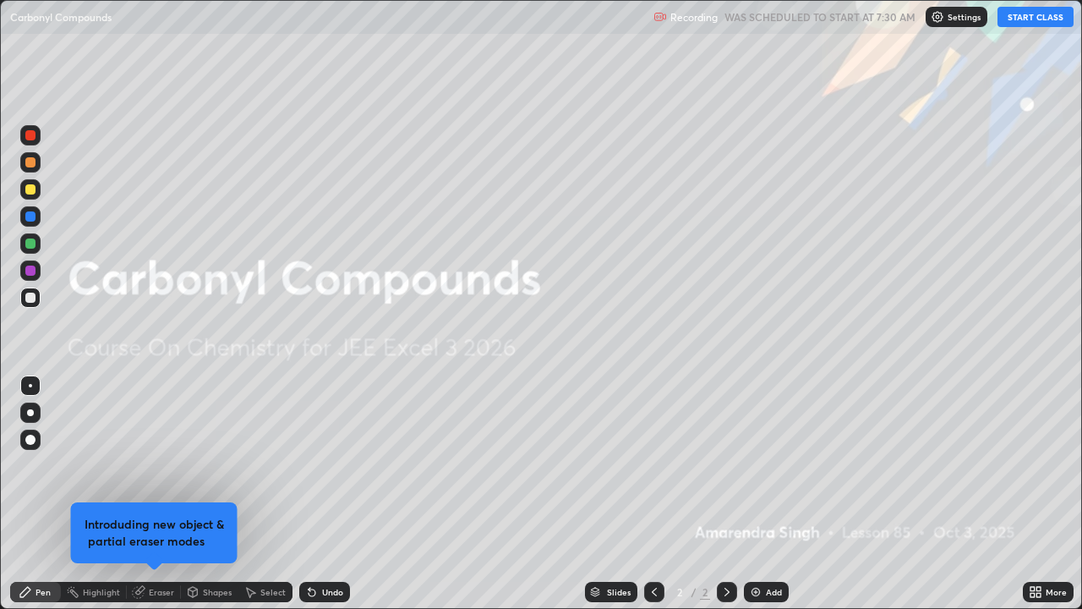
click at [770, 465] on div "Add" at bounding box center [766, 592] width 45 height 20
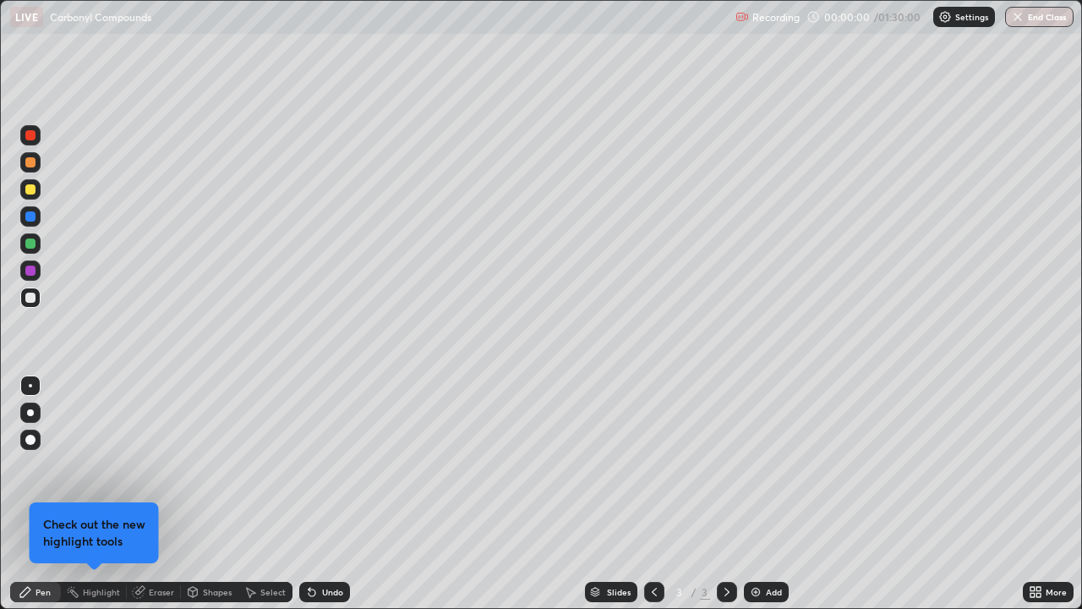
click at [28, 136] on div at bounding box center [30, 135] width 10 height 10
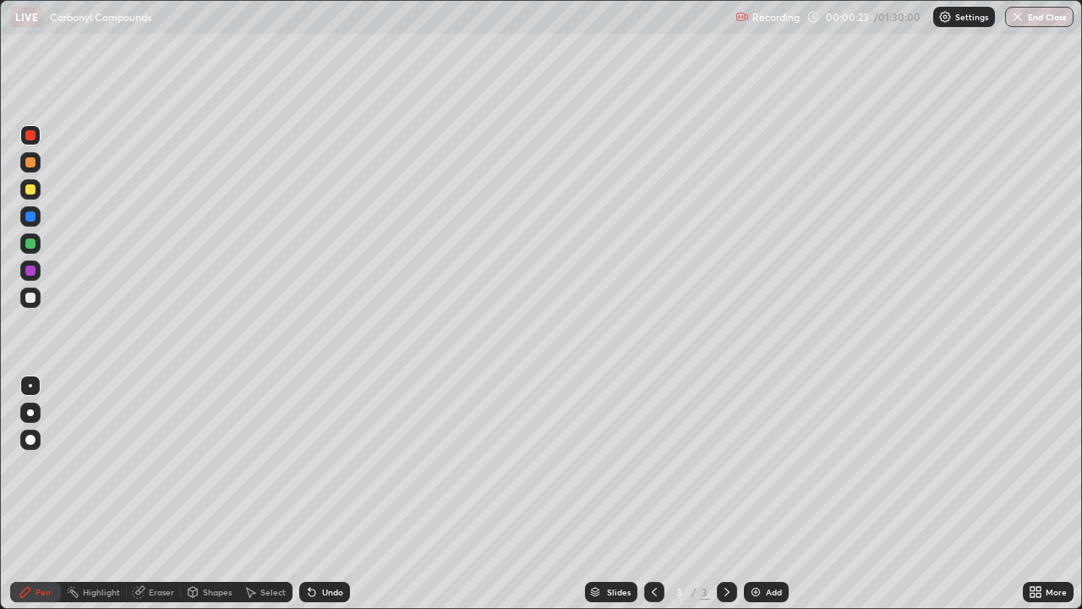
click at [29, 214] on div at bounding box center [30, 216] width 10 height 10
click at [26, 244] on div at bounding box center [30, 243] width 10 height 10
click at [30, 190] on div at bounding box center [30, 189] width 10 height 10
click at [30, 136] on div at bounding box center [30, 135] width 10 height 10
click at [26, 244] on div at bounding box center [30, 243] width 10 height 10
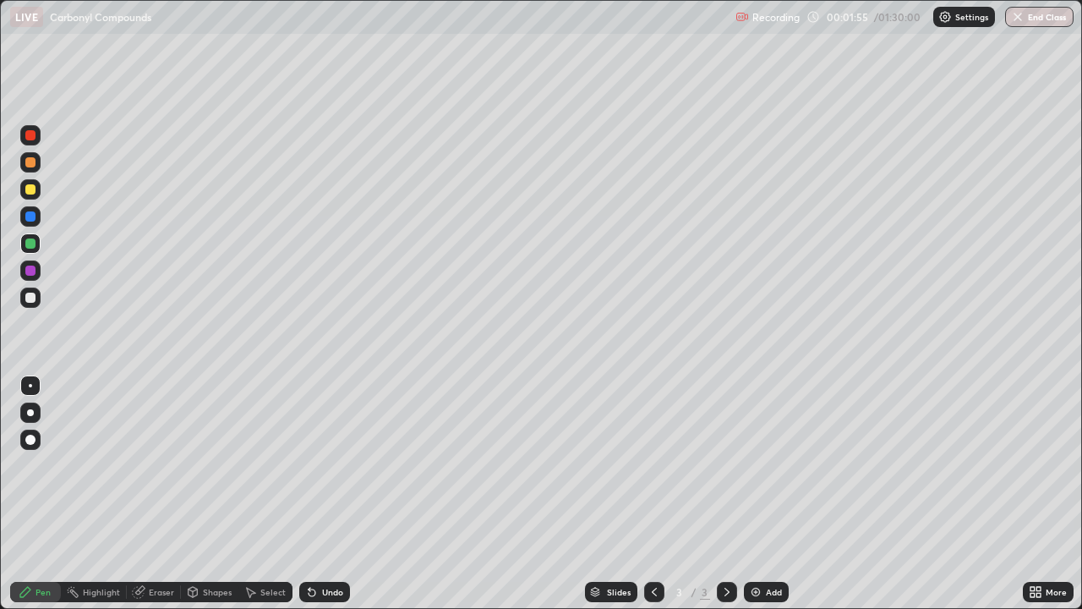
click at [23, 195] on div at bounding box center [30, 189] width 20 height 20
click at [35, 272] on div at bounding box center [30, 271] width 10 height 10
click at [26, 306] on div at bounding box center [30, 298] width 20 height 20
click at [766, 465] on div "Add" at bounding box center [774, 592] width 16 height 8
click at [30, 134] on div at bounding box center [30, 135] width 10 height 10
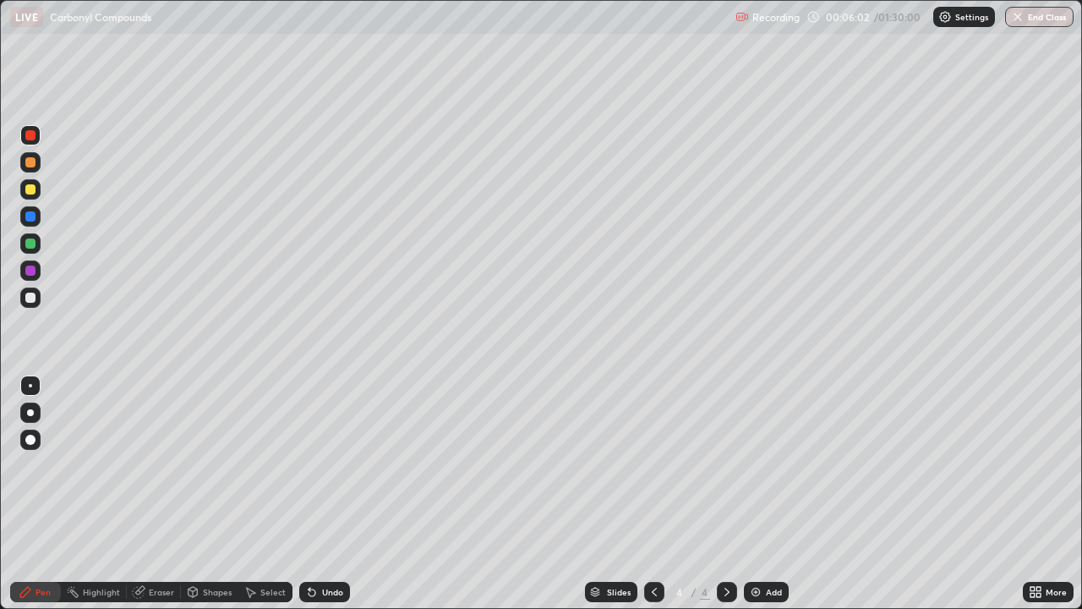
click at [660, 465] on div at bounding box center [654, 592] width 20 height 20
click at [726, 465] on icon at bounding box center [728, 592] width 14 height 14
click at [28, 216] on div at bounding box center [30, 216] width 10 height 10
click at [28, 244] on div at bounding box center [30, 243] width 10 height 10
click at [25, 278] on div at bounding box center [30, 270] width 20 height 20
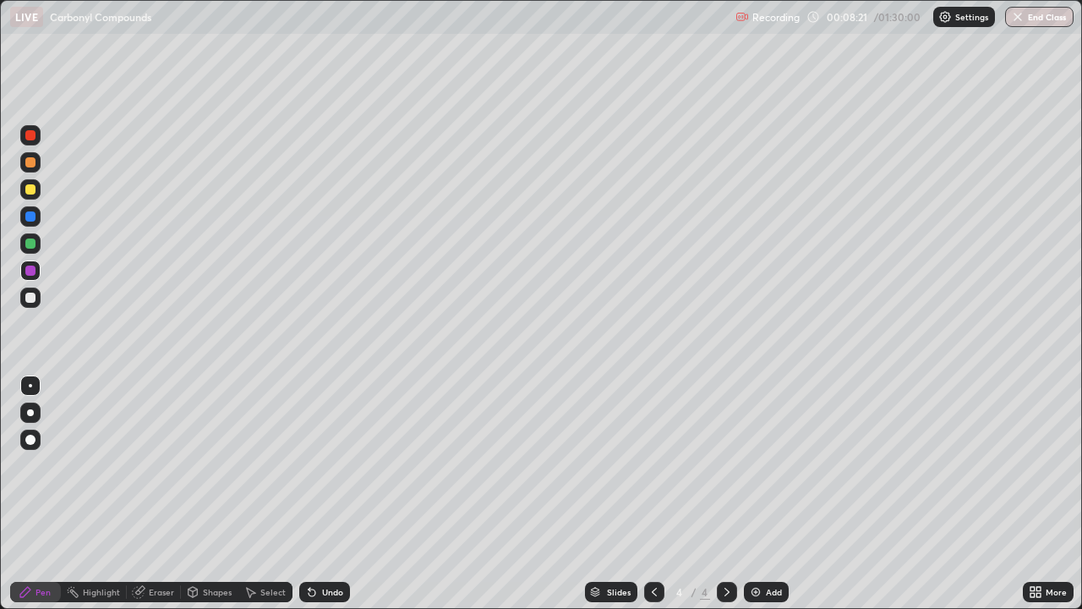
click at [29, 298] on div at bounding box center [30, 298] width 10 height 10
click at [36, 277] on div at bounding box center [30, 270] width 20 height 20
click at [30, 300] on div at bounding box center [30, 298] width 10 height 10
click at [32, 246] on div at bounding box center [30, 243] width 10 height 10
click at [317, 465] on div "Undo" at bounding box center [324, 592] width 51 height 20
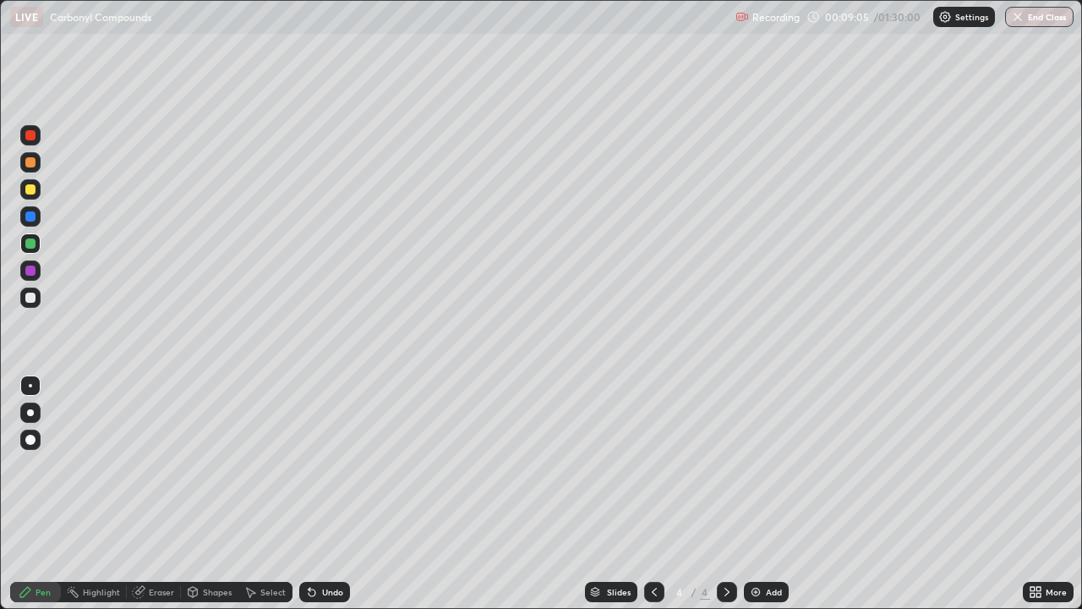
click at [320, 465] on div "Undo" at bounding box center [324, 592] width 51 height 20
click at [317, 465] on div "Undo" at bounding box center [324, 592] width 51 height 20
click at [30, 299] on div at bounding box center [30, 298] width 10 height 10
click at [30, 271] on div at bounding box center [30, 271] width 10 height 10
click at [27, 166] on div at bounding box center [30, 162] width 10 height 10
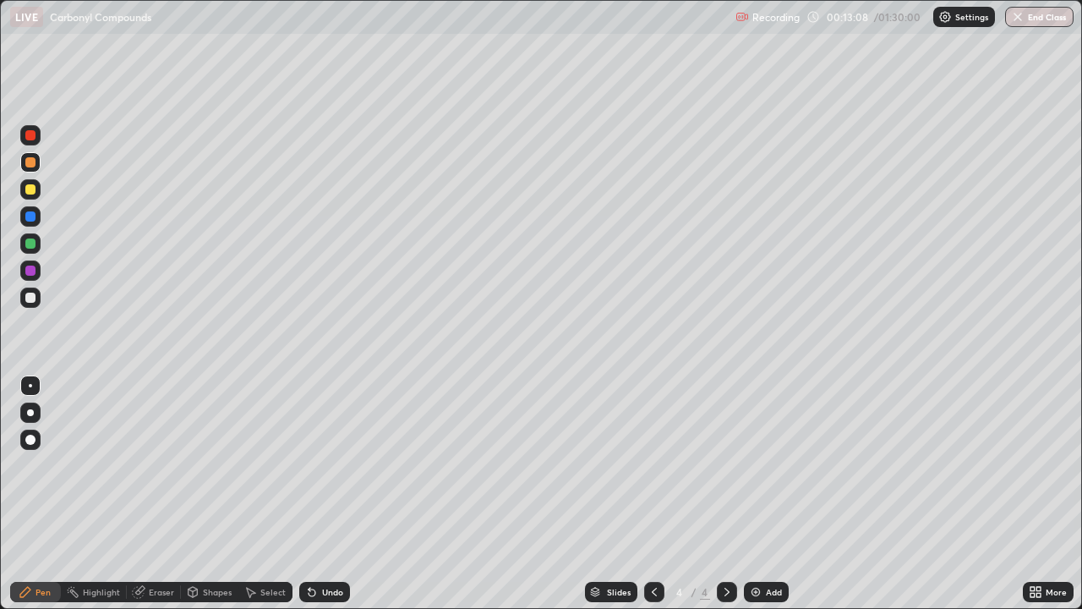
click at [763, 465] on div "Add" at bounding box center [766, 592] width 45 height 20
click at [24, 272] on div at bounding box center [30, 270] width 20 height 20
click at [26, 221] on div at bounding box center [30, 216] width 20 height 20
click at [22, 194] on div at bounding box center [30, 189] width 20 height 20
click at [145, 465] on div "Eraser" at bounding box center [154, 592] width 54 height 20
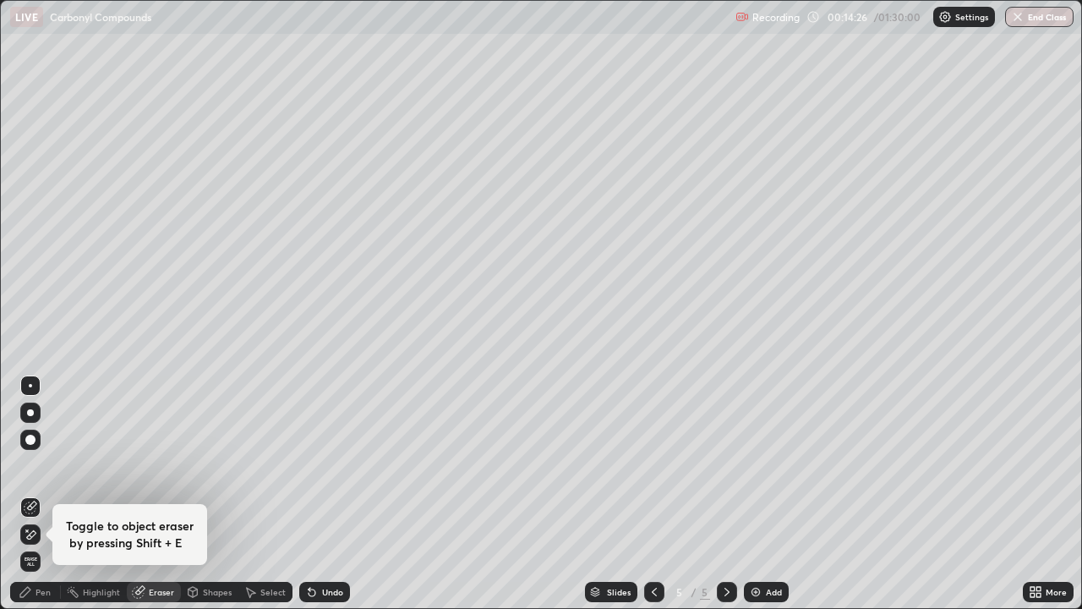
click at [40, 465] on div "Pen" at bounding box center [35, 592] width 51 height 20
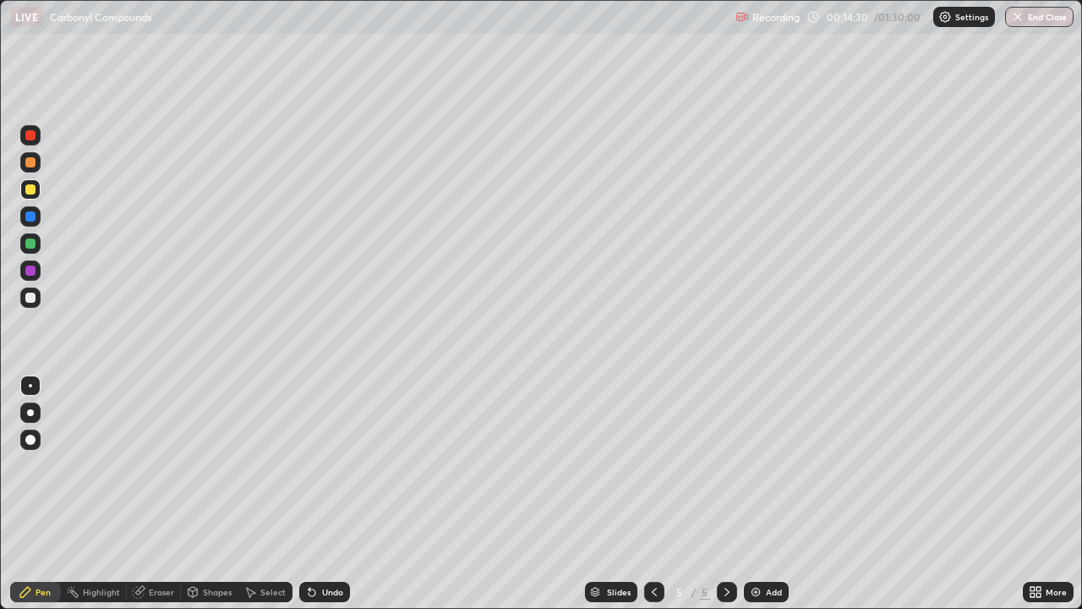
click at [32, 293] on div at bounding box center [30, 298] width 10 height 10
click at [149, 465] on div "Eraser" at bounding box center [161, 592] width 25 height 8
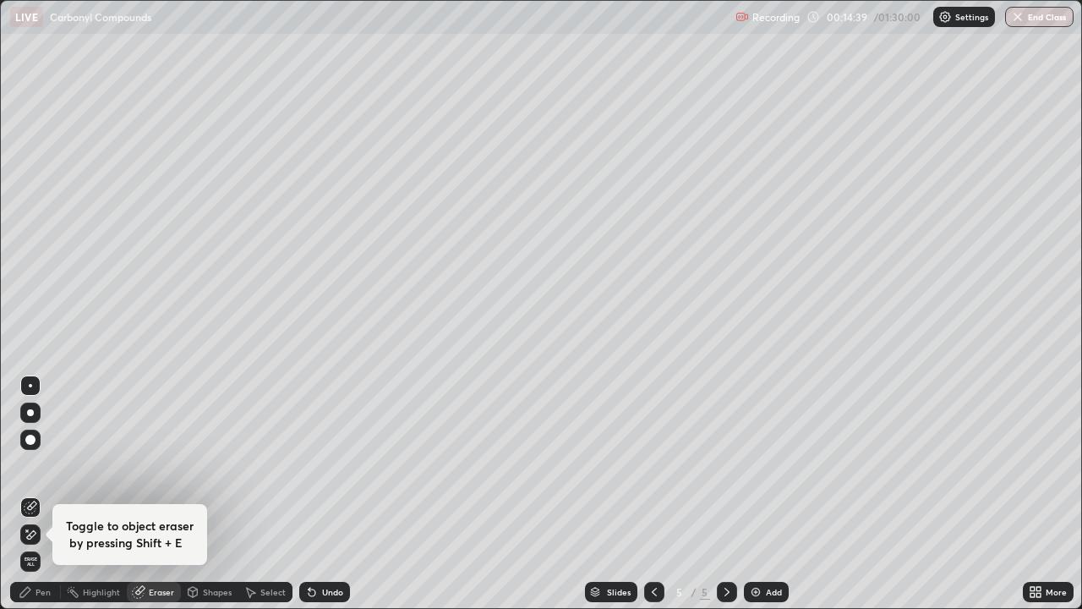
click at [32, 465] on div "Pen" at bounding box center [35, 592] width 51 height 20
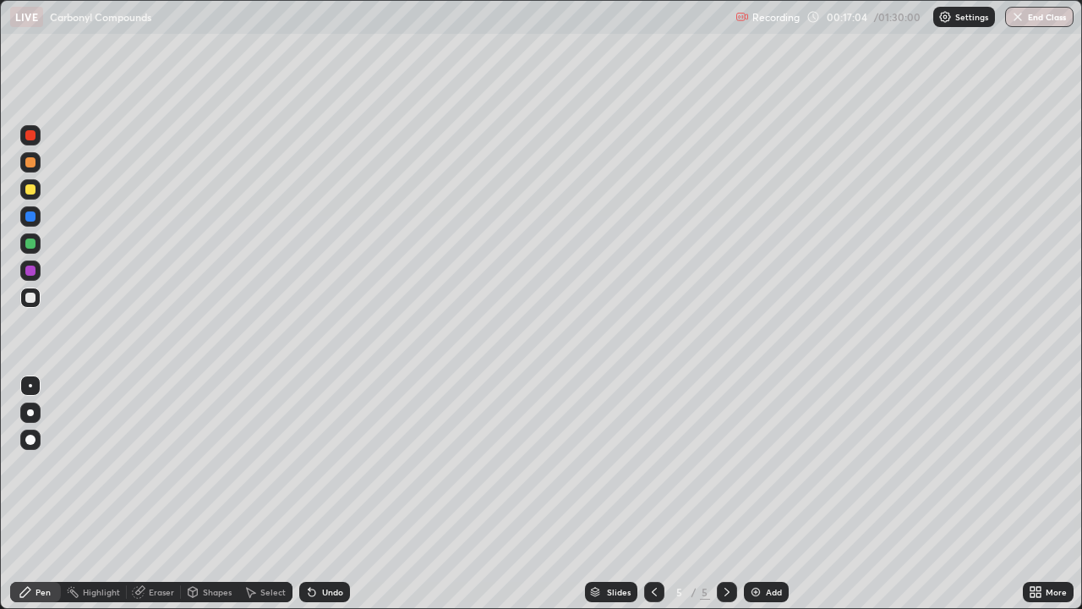
click at [156, 465] on div "Eraser" at bounding box center [154, 592] width 54 height 20
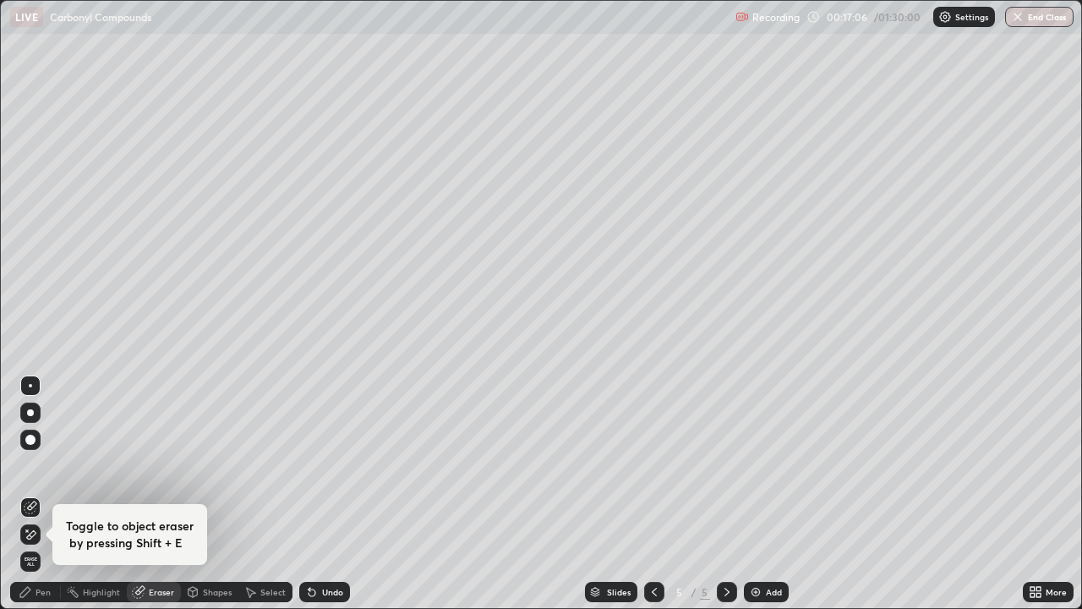
click at [39, 465] on div "Pen" at bounding box center [43, 592] width 15 height 8
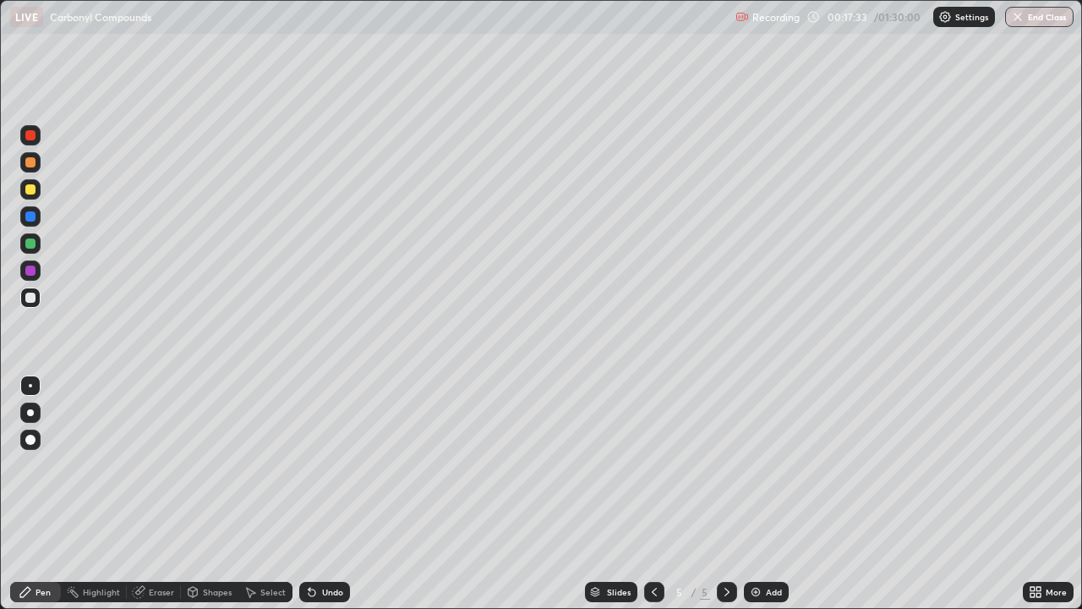
click at [653, 465] on icon at bounding box center [655, 592] width 14 height 14
click at [655, 465] on icon at bounding box center [655, 592] width 14 height 14
click at [653, 465] on icon at bounding box center [655, 592] width 14 height 14
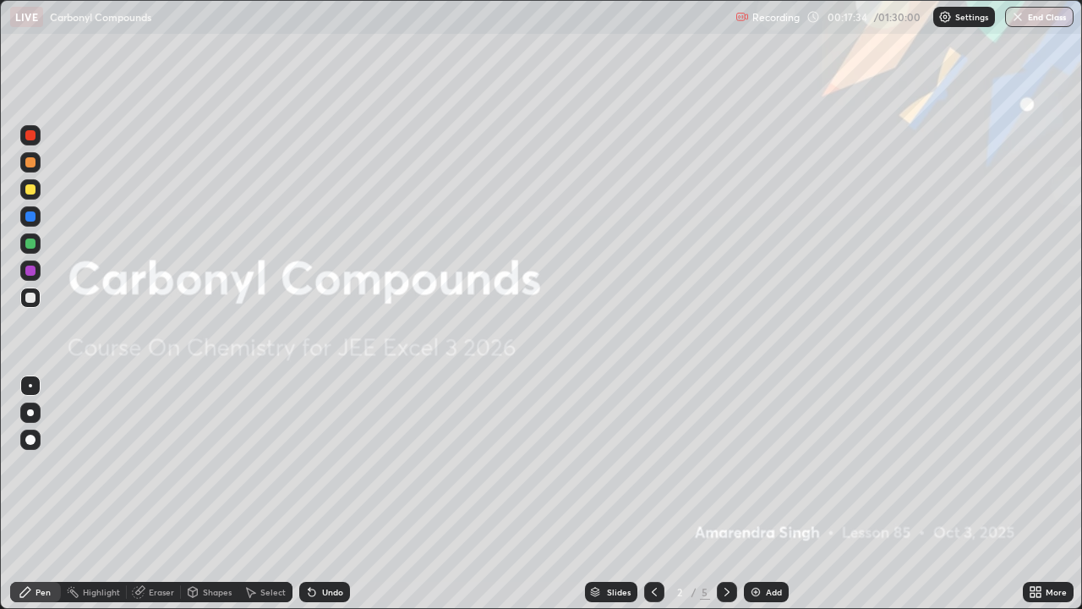
click at [721, 465] on div at bounding box center [727, 592] width 20 height 20
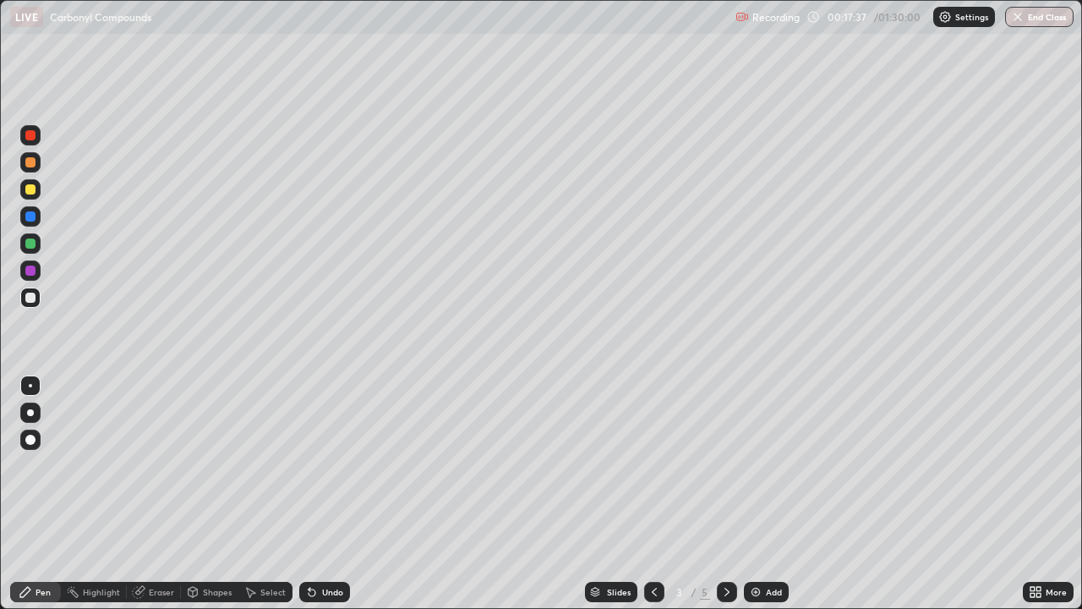
click at [723, 465] on icon at bounding box center [728, 592] width 14 height 14
click at [726, 465] on icon at bounding box center [728, 592] width 14 height 14
click at [727, 465] on icon at bounding box center [727, 592] width 5 height 8
click at [726, 465] on icon at bounding box center [728, 592] width 14 height 14
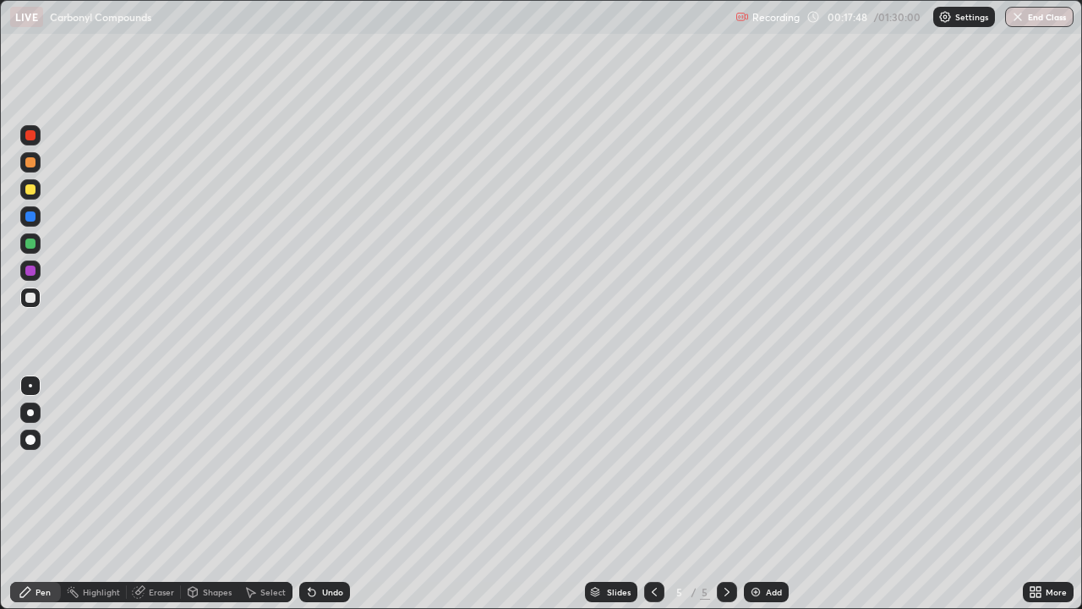
click at [764, 465] on div "Add" at bounding box center [766, 592] width 45 height 20
click at [28, 142] on div at bounding box center [30, 135] width 20 height 20
click at [653, 465] on icon at bounding box center [655, 592] width 14 height 14
click at [726, 465] on icon at bounding box center [728, 592] width 14 height 14
click at [23, 167] on div at bounding box center [30, 162] width 20 height 20
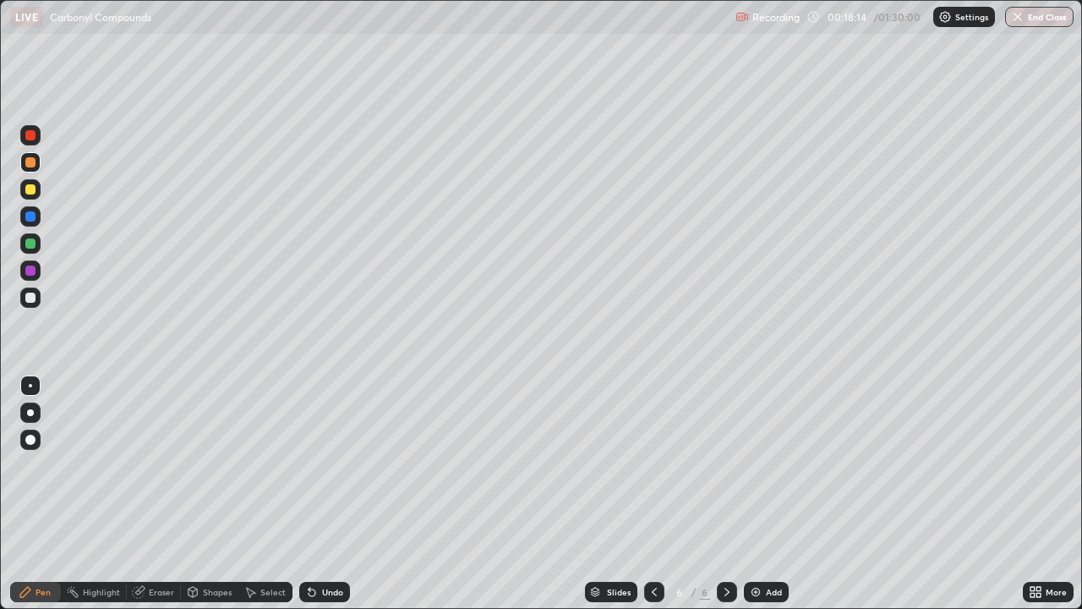
click at [24, 188] on div at bounding box center [30, 189] width 20 height 20
click at [23, 162] on div at bounding box center [30, 162] width 20 height 20
click at [28, 142] on div at bounding box center [30, 135] width 20 height 20
click at [20, 192] on div at bounding box center [30, 189] width 20 height 20
click at [146, 465] on div "Eraser" at bounding box center [154, 592] width 54 height 20
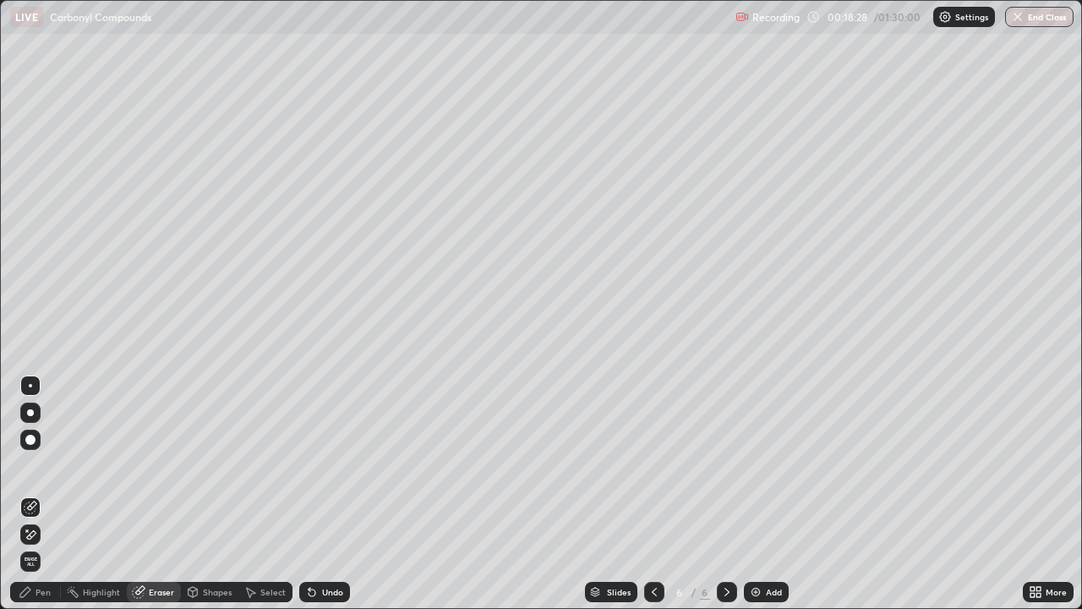
click at [28, 465] on icon at bounding box center [26, 592] width 14 height 14
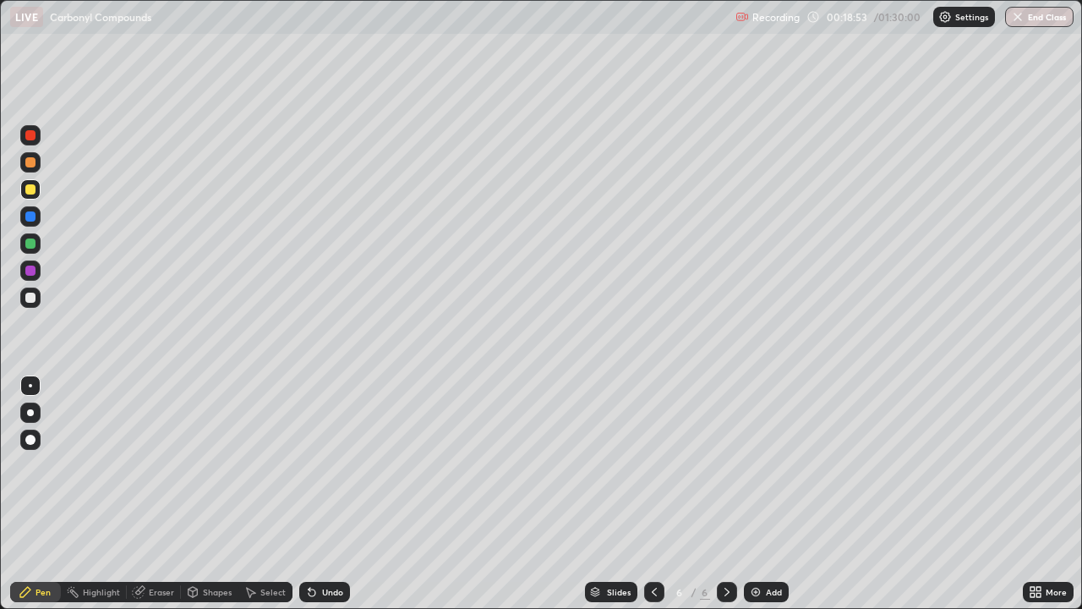
click at [151, 465] on div "Eraser" at bounding box center [161, 592] width 25 height 8
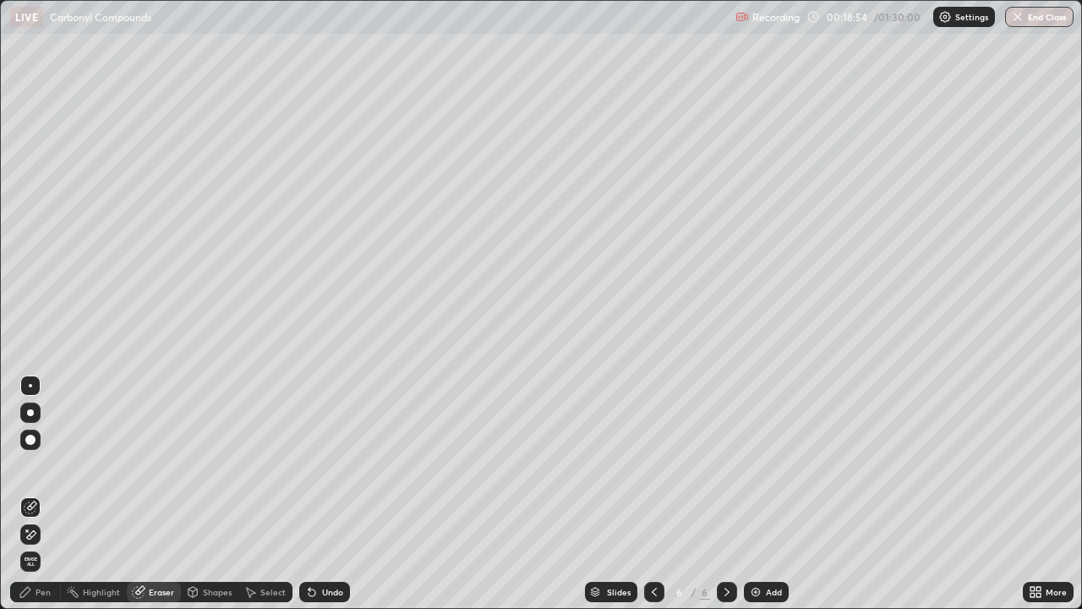
click at [36, 465] on div "Pen" at bounding box center [35, 592] width 51 height 20
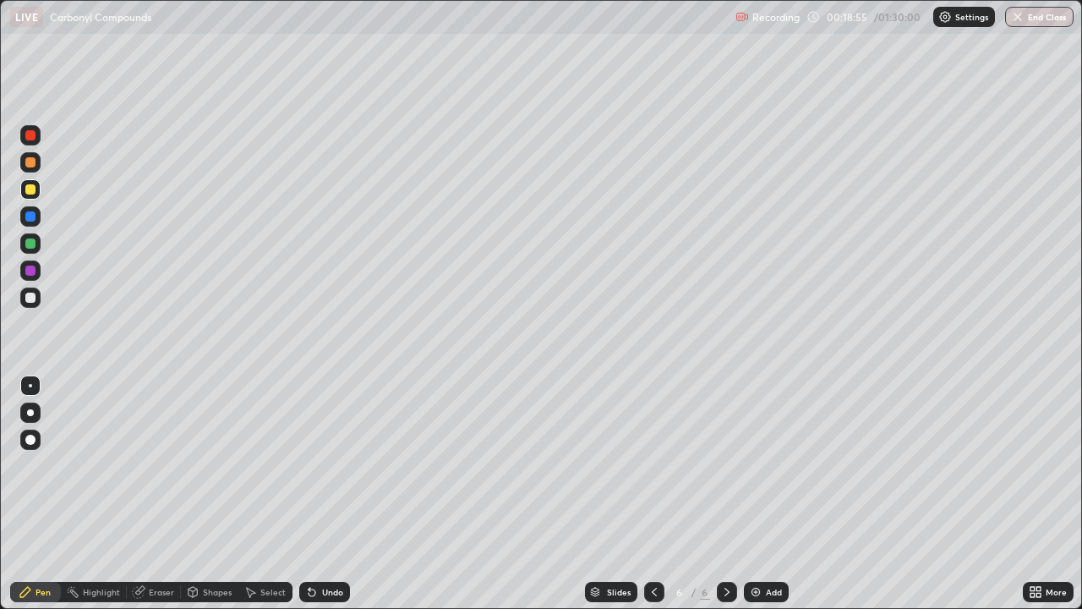
click at [25, 143] on div at bounding box center [30, 135] width 20 height 20
click at [34, 189] on div at bounding box center [30, 189] width 10 height 10
click at [653, 465] on icon at bounding box center [655, 592] width 14 height 14
click at [726, 465] on icon at bounding box center [728, 592] width 14 height 14
click at [27, 247] on div at bounding box center [30, 243] width 10 height 10
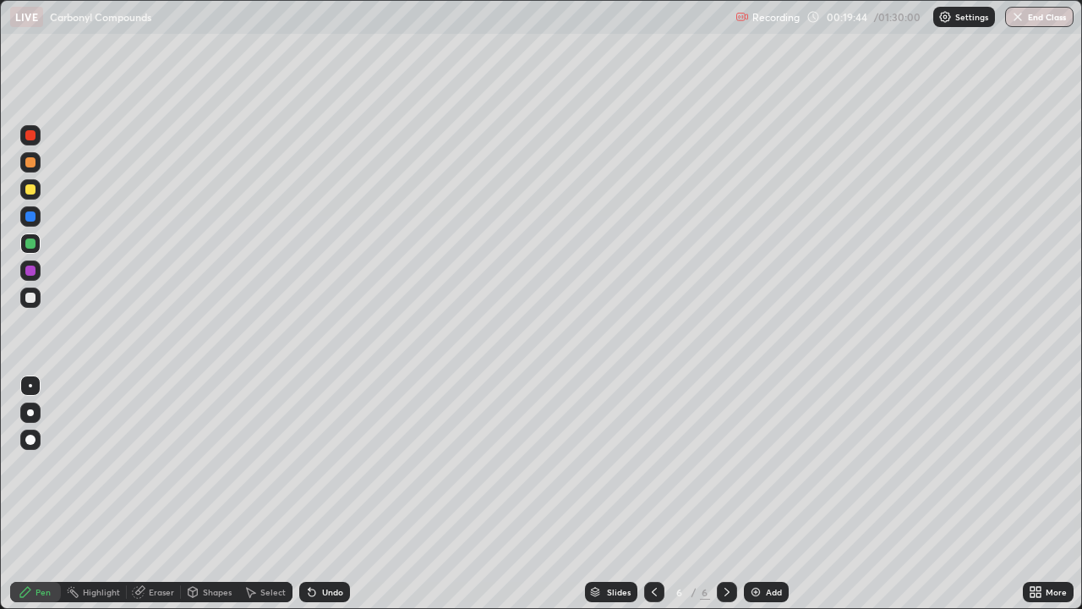
click at [30, 274] on div at bounding box center [30, 271] width 10 height 10
click at [31, 246] on div at bounding box center [30, 243] width 10 height 10
click at [37, 299] on div at bounding box center [30, 298] width 20 height 20
click at [30, 188] on div at bounding box center [30, 189] width 10 height 10
click at [38, 157] on div at bounding box center [30, 162] width 20 height 20
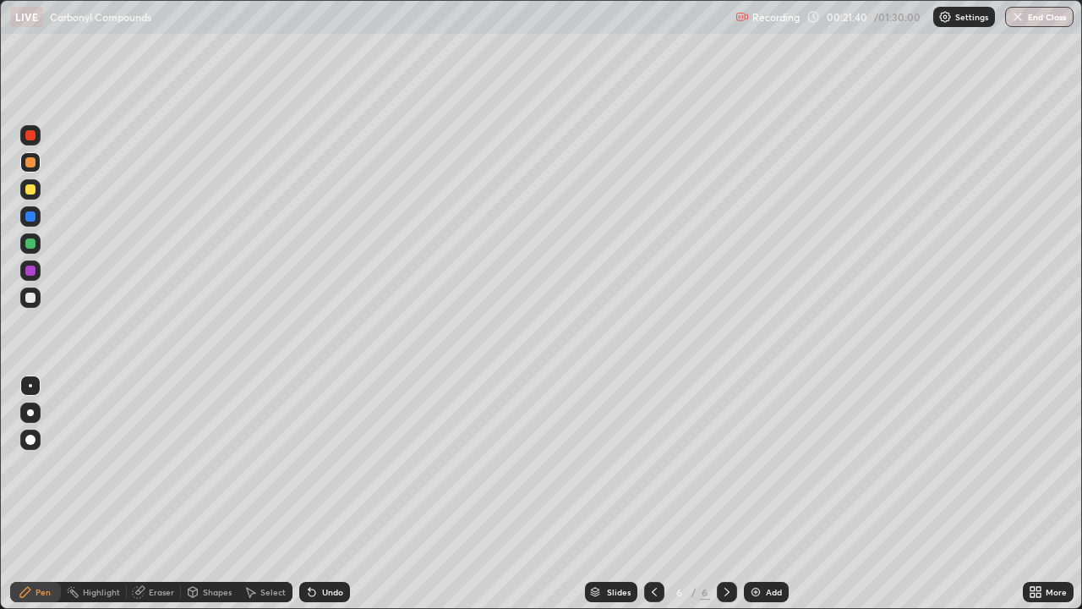
click at [33, 293] on div at bounding box center [30, 298] width 10 height 10
click at [764, 465] on div "Add" at bounding box center [766, 592] width 45 height 20
click at [766, 465] on div "Add" at bounding box center [774, 592] width 16 height 8
click at [652, 465] on icon at bounding box center [654, 592] width 5 height 8
click at [653, 465] on icon at bounding box center [655, 592] width 14 height 14
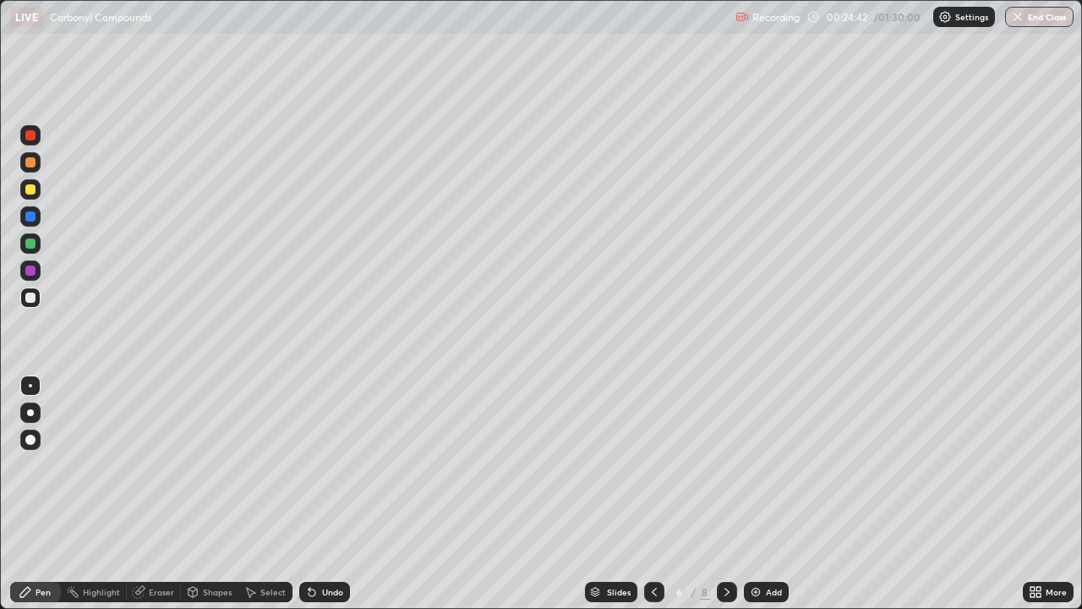
click at [725, 465] on icon at bounding box center [728, 592] width 14 height 14
click at [25, 165] on div at bounding box center [30, 162] width 10 height 10
click at [23, 186] on div at bounding box center [30, 189] width 20 height 20
click at [24, 163] on div at bounding box center [30, 162] width 20 height 20
click at [22, 192] on div at bounding box center [30, 189] width 20 height 20
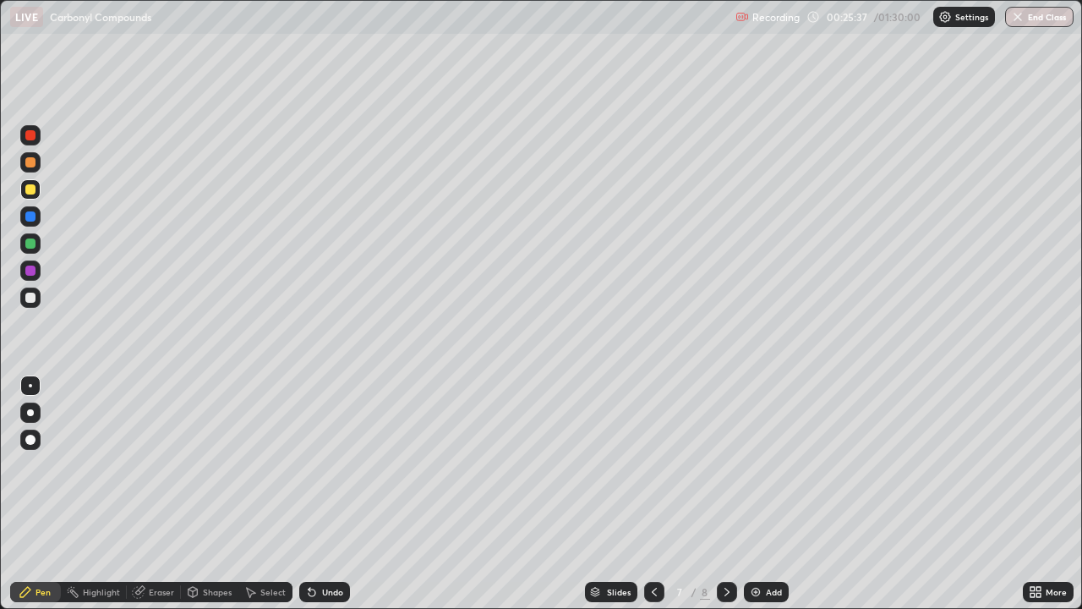
click at [146, 465] on div "Eraser" at bounding box center [154, 592] width 54 height 20
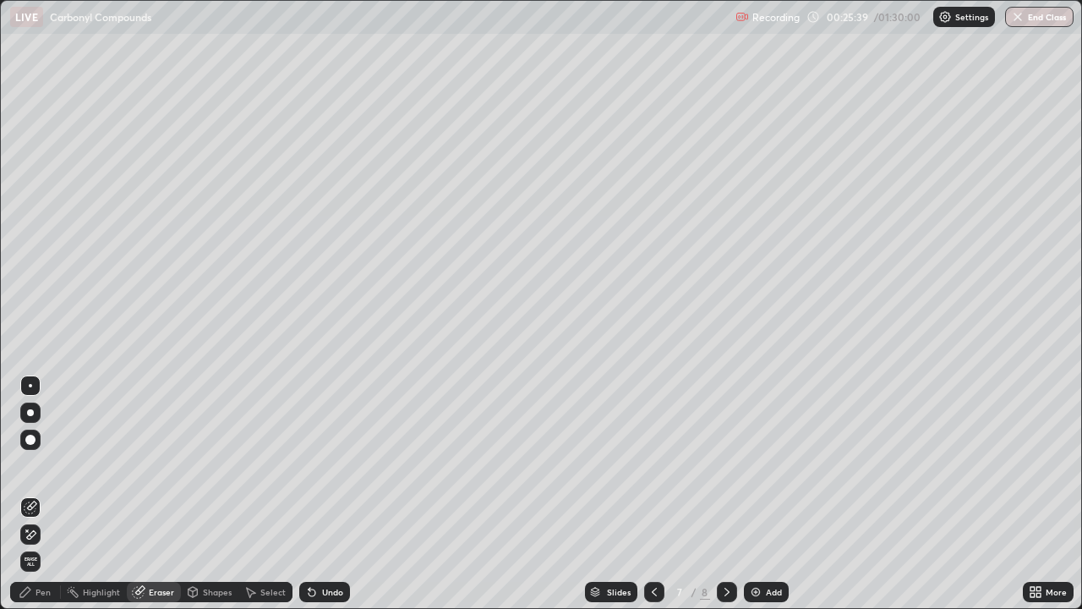
click at [41, 465] on div "Pen" at bounding box center [43, 592] width 15 height 8
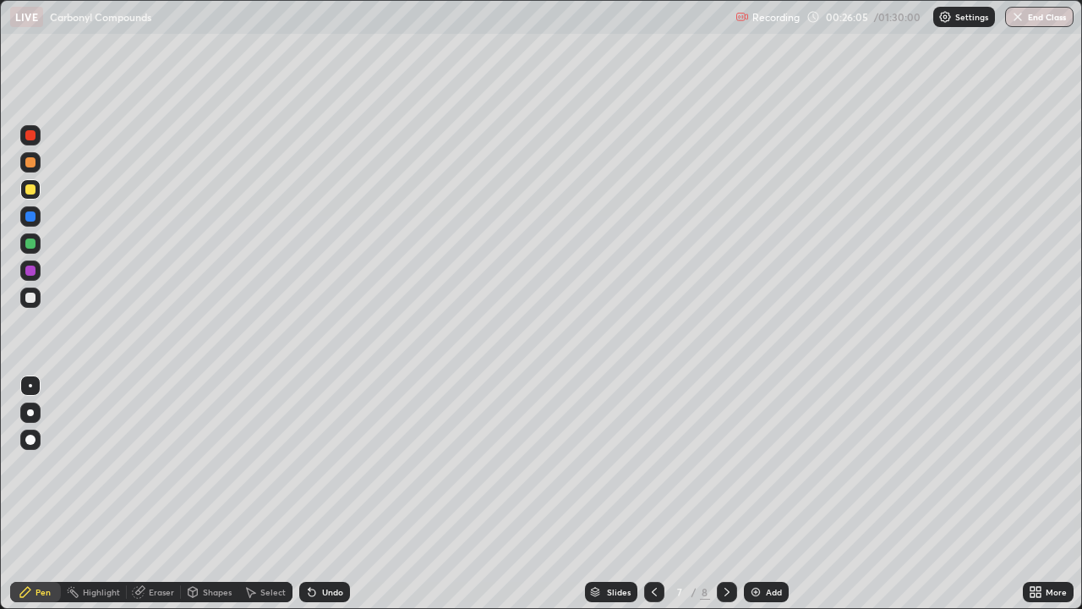
click at [26, 295] on div at bounding box center [30, 298] width 10 height 10
click at [27, 266] on div at bounding box center [30, 271] width 10 height 10
click at [24, 242] on div at bounding box center [30, 243] width 20 height 20
click at [653, 465] on icon at bounding box center [655, 592] width 14 height 14
click at [724, 465] on icon at bounding box center [728, 592] width 14 height 14
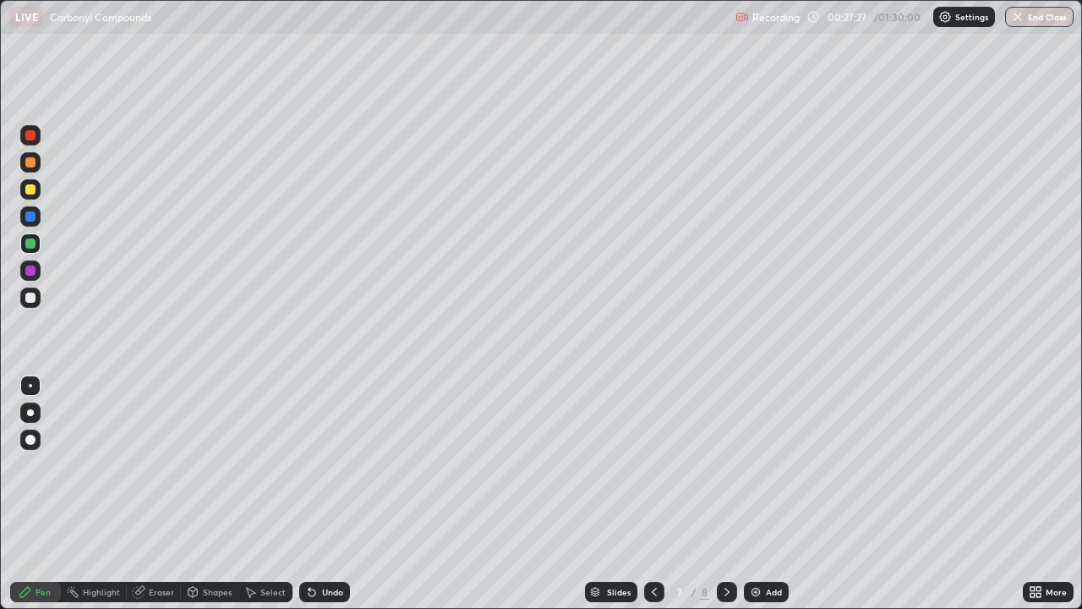
click at [653, 465] on icon at bounding box center [655, 592] width 14 height 14
click at [726, 465] on icon at bounding box center [728, 592] width 14 height 14
click at [653, 465] on icon at bounding box center [655, 592] width 14 height 14
click at [726, 465] on icon at bounding box center [727, 592] width 5 height 8
click at [163, 465] on div "Eraser" at bounding box center [161, 592] width 25 height 8
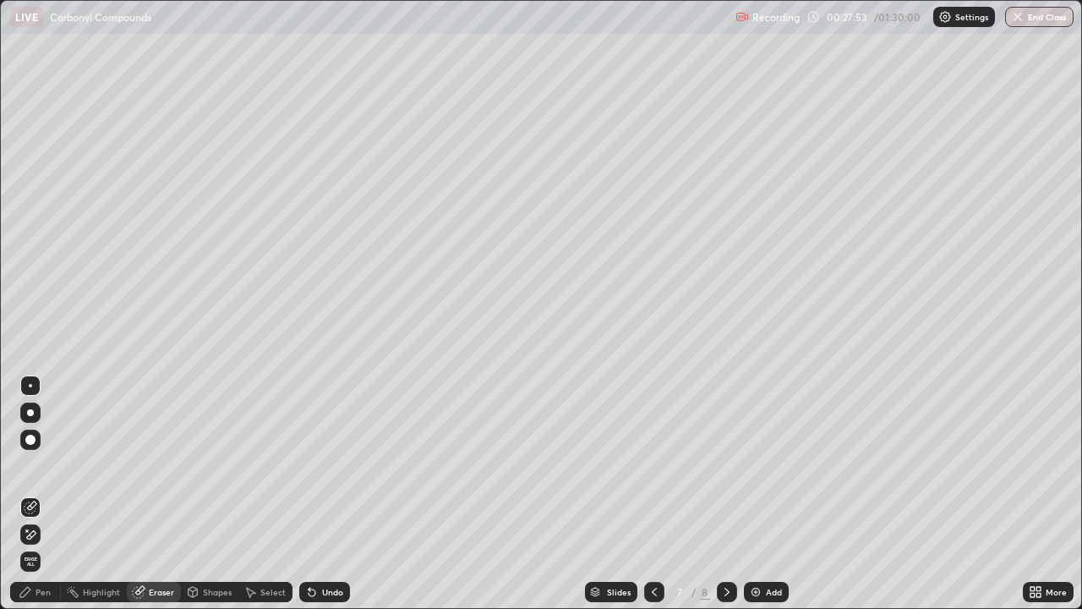
click at [43, 465] on div "Pen" at bounding box center [43, 592] width 15 height 8
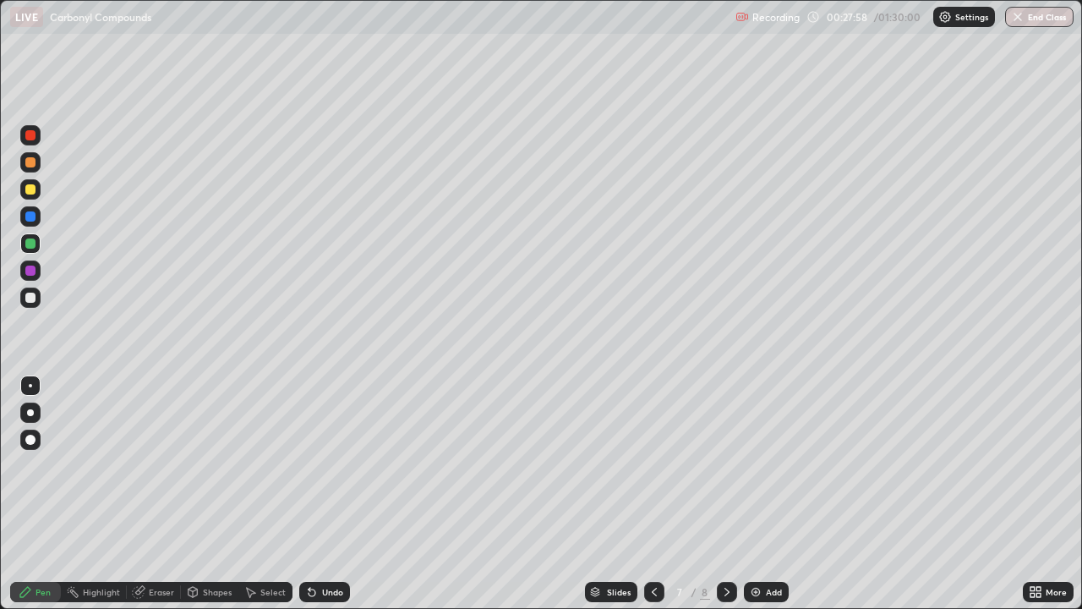
click at [22, 167] on div at bounding box center [30, 162] width 20 height 20
click at [756, 465] on img at bounding box center [756, 592] width 14 height 14
click at [31, 142] on div at bounding box center [30, 135] width 20 height 20
click at [416, 68] on button "Undo" at bounding box center [437, 78] width 49 height 20
click at [23, 242] on div at bounding box center [30, 243] width 20 height 20
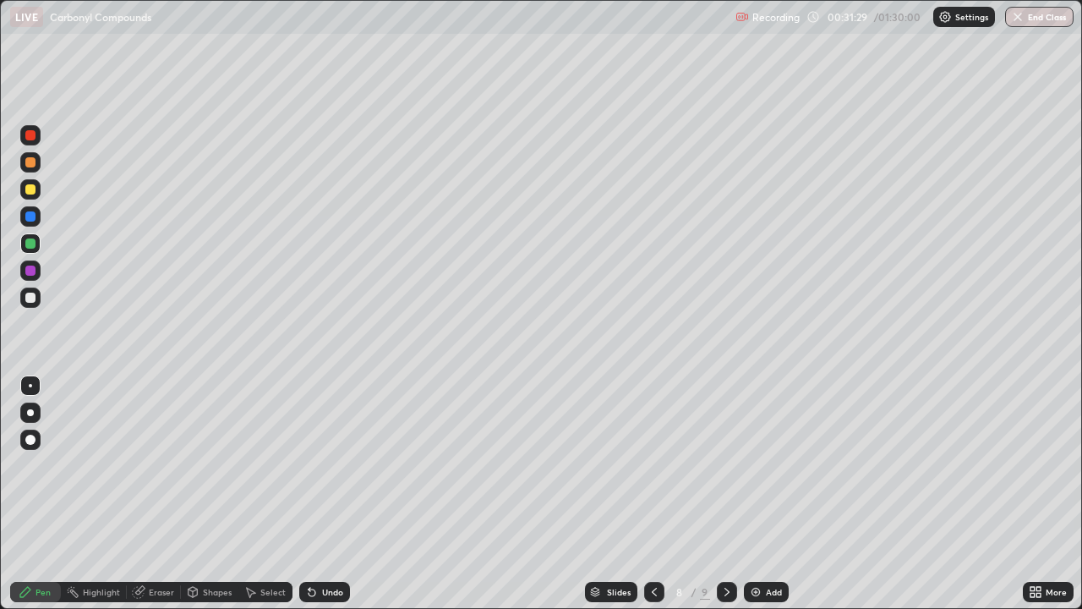
click at [23, 220] on div at bounding box center [30, 216] width 20 height 20
click at [650, 465] on icon at bounding box center [655, 592] width 14 height 14
click at [653, 465] on icon at bounding box center [655, 592] width 14 height 14
click at [654, 465] on icon at bounding box center [654, 592] width 5 height 8
click at [655, 465] on icon at bounding box center [655, 592] width 14 height 14
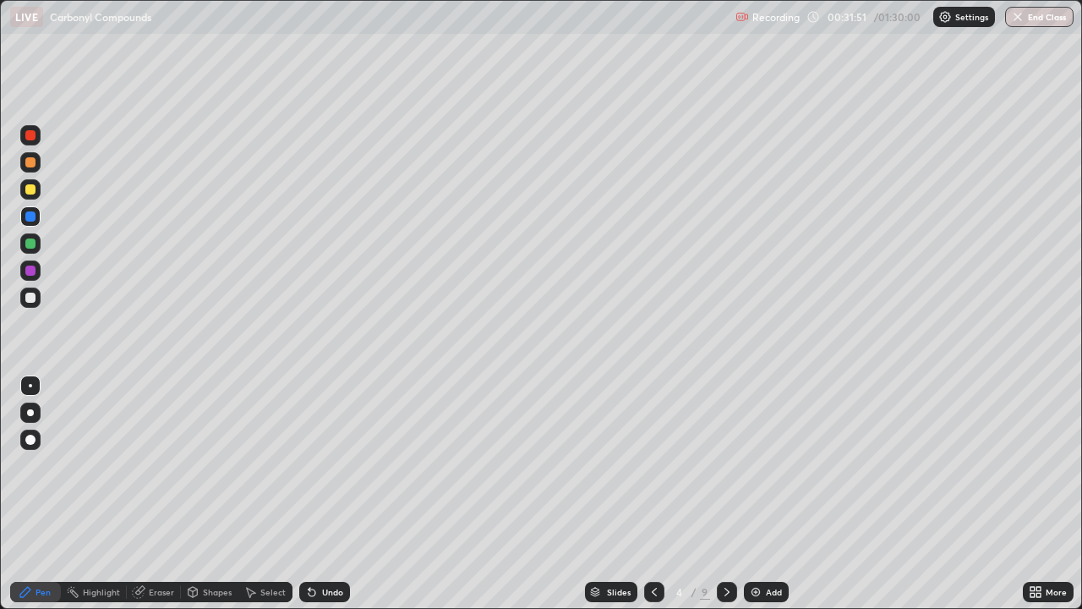
click at [651, 465] on icon at bounding box center [655, 592] width 14 height 14
click at [653, 465] on icon at bounding box center [654, 592] width 5 height 8
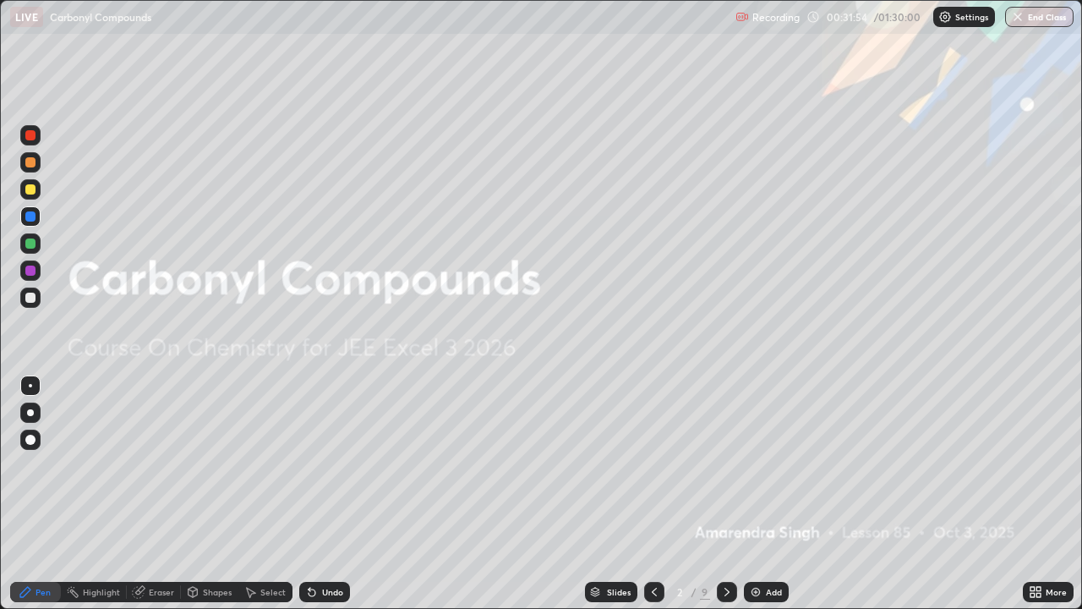
click at [717, 465] on div at bounding box center [727, 592] width 20 height 34
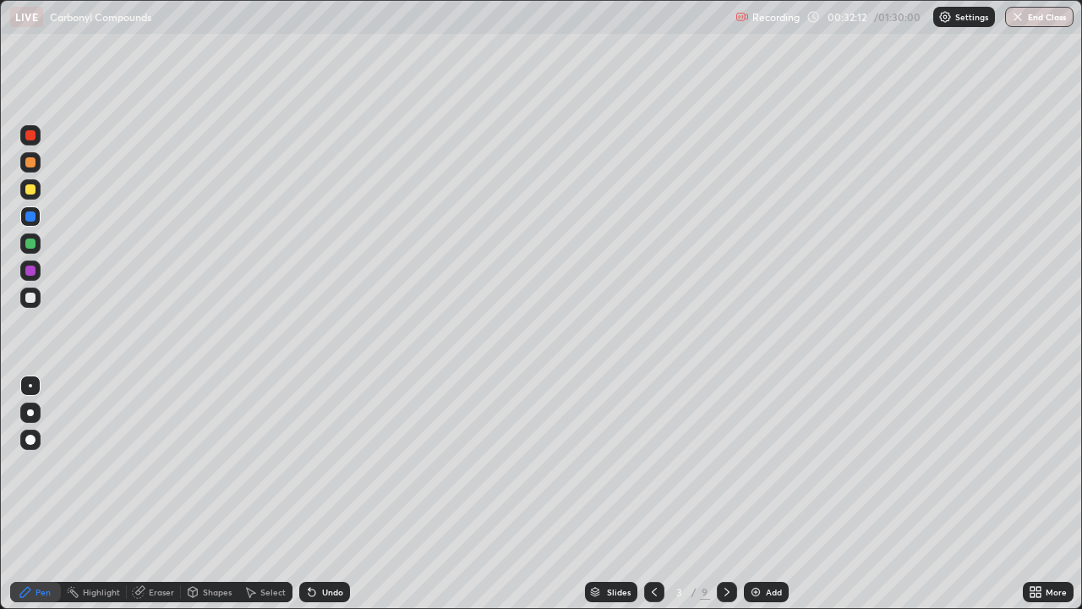
click at [724, 465] on icon at bounding box center [728, 592] width 14 height 14
click at [726, 465] on icon at bounding box center [728, 592] width 14 height 14
click at [728, 465] on div at bounding box center [727, 592] width 20 height 20
click at [729, 465] on icon at bounding box center [728, 592] width 14 height 14
click at [726, 465] on icon at bounding box center [727, 592] width 5 height 8
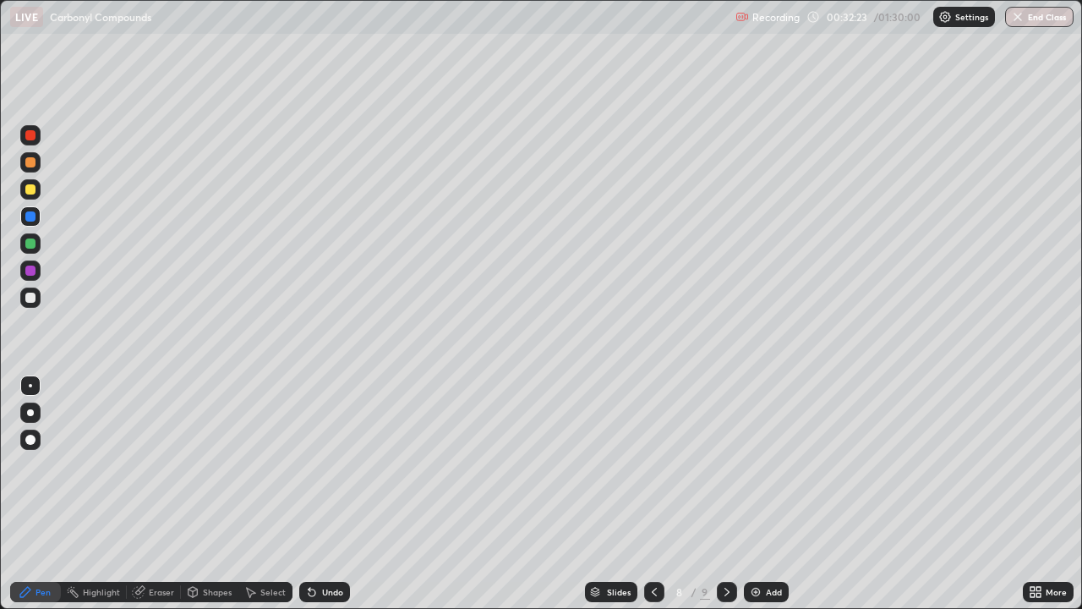
click at [29, 190] on div at bounding box center [30, 189] width 10 height 10
click at [31, 189] on div at bounding box center [30, 189] width 10 height 10
click at [31, 298] on div at bounding box center [30, 298] width 10 height 10
click at [34, 277] on div at bounding box center [30, 270] width 20 height 20
click at [32, 189] on div at bounding box center [30, 189] width 10 height 10
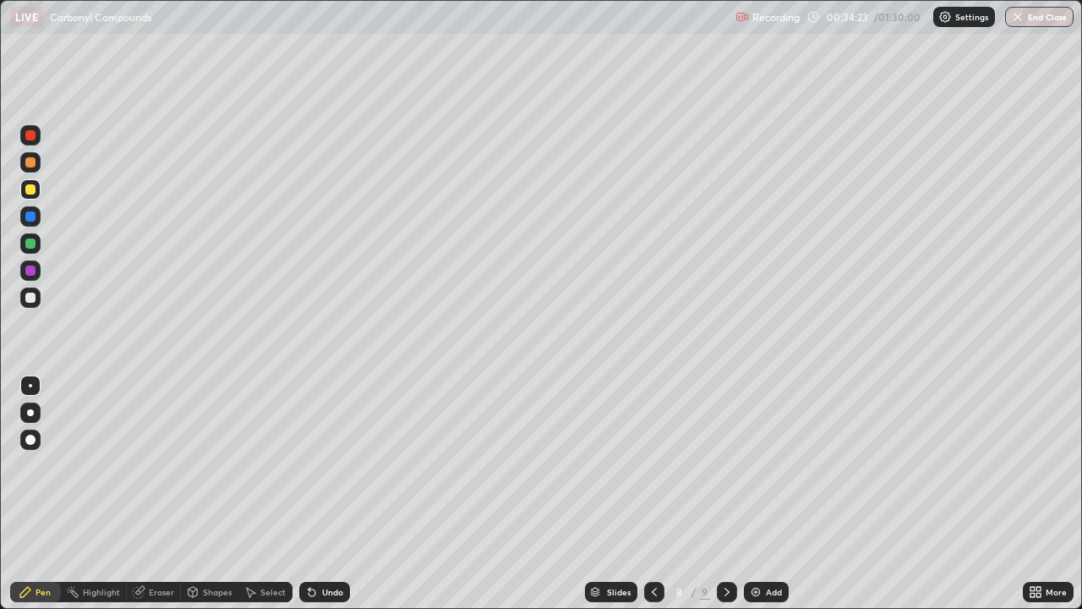
click at [22, 218] on div at bounding box center [30, 216] width 20 height 20
click at [24, 297] on div at bounding box center [30, 298] width 20 height 20
click at [30, 241] on div at bounding box center [30, 243] width 10 height 10
click at [37, 192] on div at bounding box center [30, 189] width 20 height 20
click at [35, 163] on div at bounding box center [30, 162] width 10 height 10
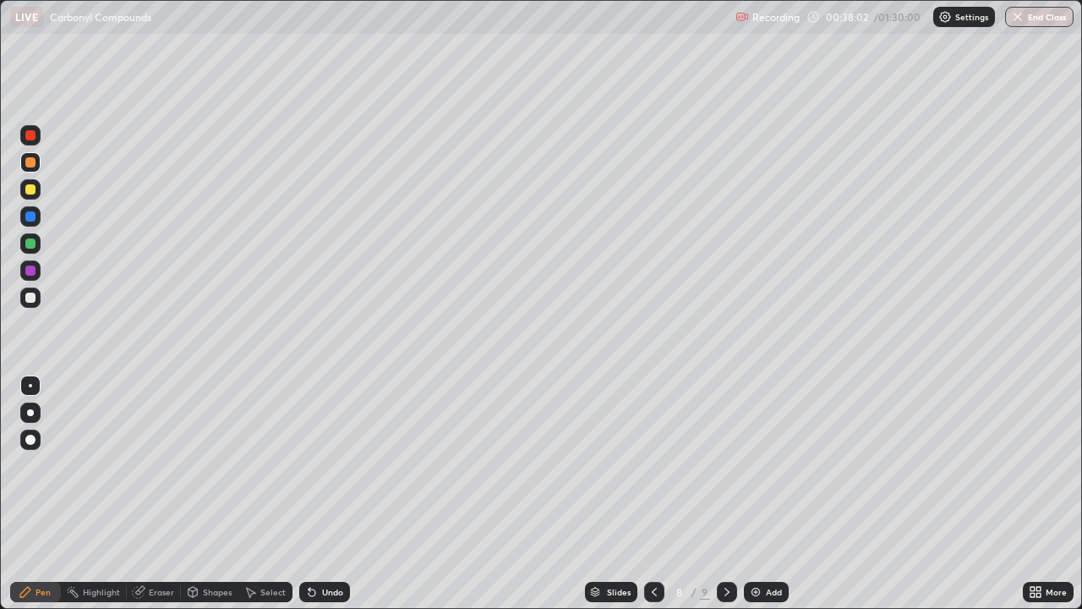
click at [726, 465] on icon at bounding box center [728, 592] width 14 height 14
click at [24, 138] on div at bounding box center [30, 135] width 20 height 20
click at [32, 269] on div at bounding box center [30, 271] width 10 height 10
click at [22, 270] on div at bounding box center [30, 270] width 20 height 20
click at [27, 297] on div at bounding box center [30, 298] width 10 height 10
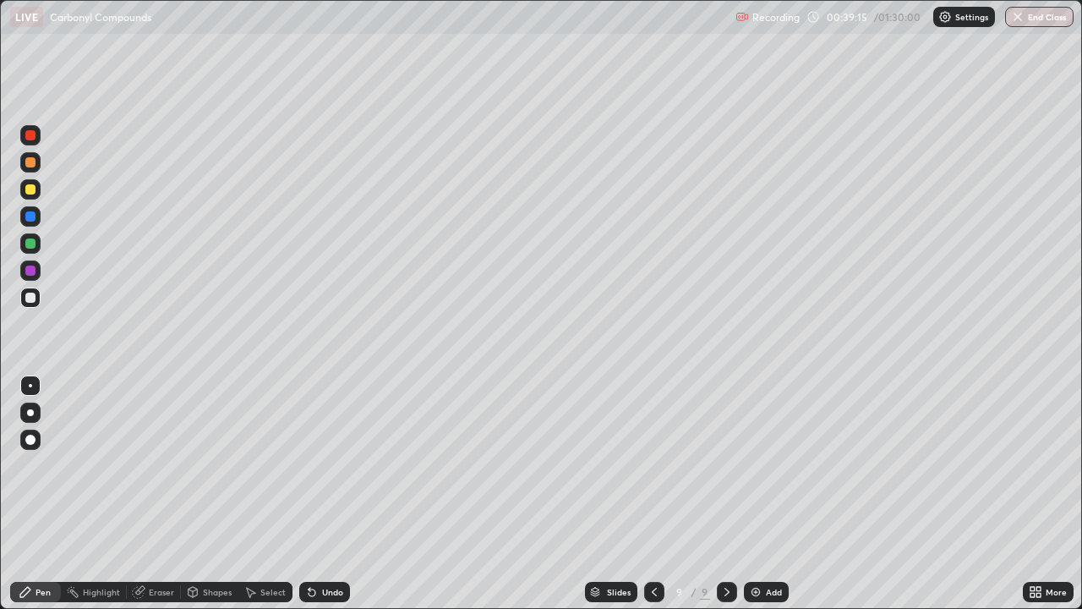
click at [29, 271] on div at bounding box center [30, 271] width 10 height 10
click at [22, 190] on div at bounding box center [30, 189] width 20 height 20
click at [34, 272] on div at bounding box center [30, 271] width 10 height 10
click at [38, 197] on div at bounding box center [30, 189] width 20 height 20
click at [334, 465] on div "Undo" at bounding box center [332, 592] width 21 height 8
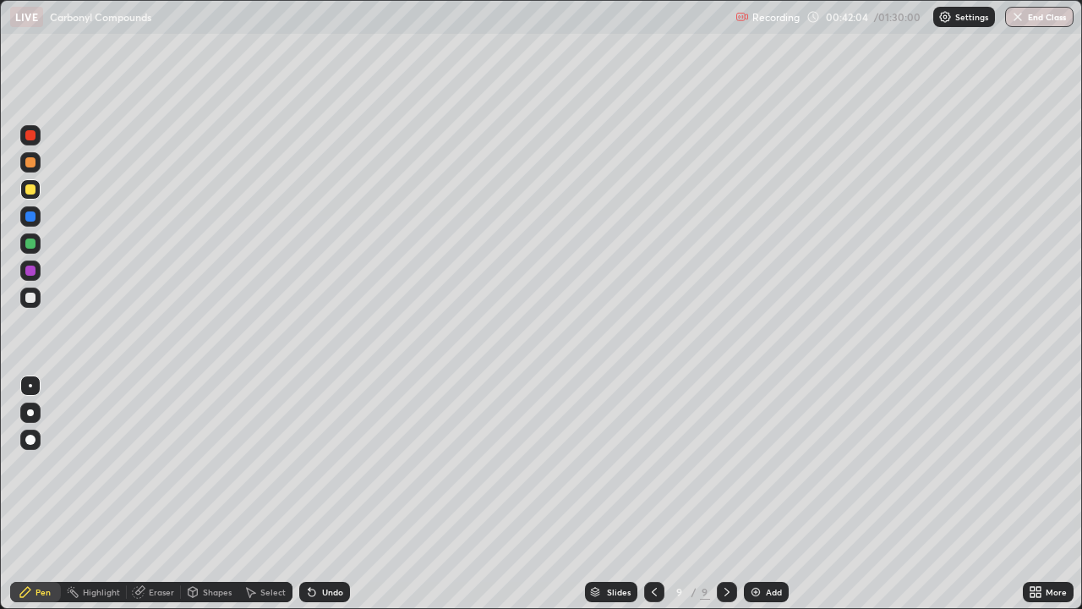
click at [338, 465] on div "Undo" at bounding box center [332, 592] width 21 height 8
click at [751, 465] on img at bounding box center [756, 592] width 14 height 14
click at [30, 134] on div at bounding box center [30, 135] width 10 height 10
click at [354, 62] on button "Undo" at bounding box center [377, 71] width 49 height 20
click at [22, 223] on div at bounding box center [30, 216] width 20 height 20
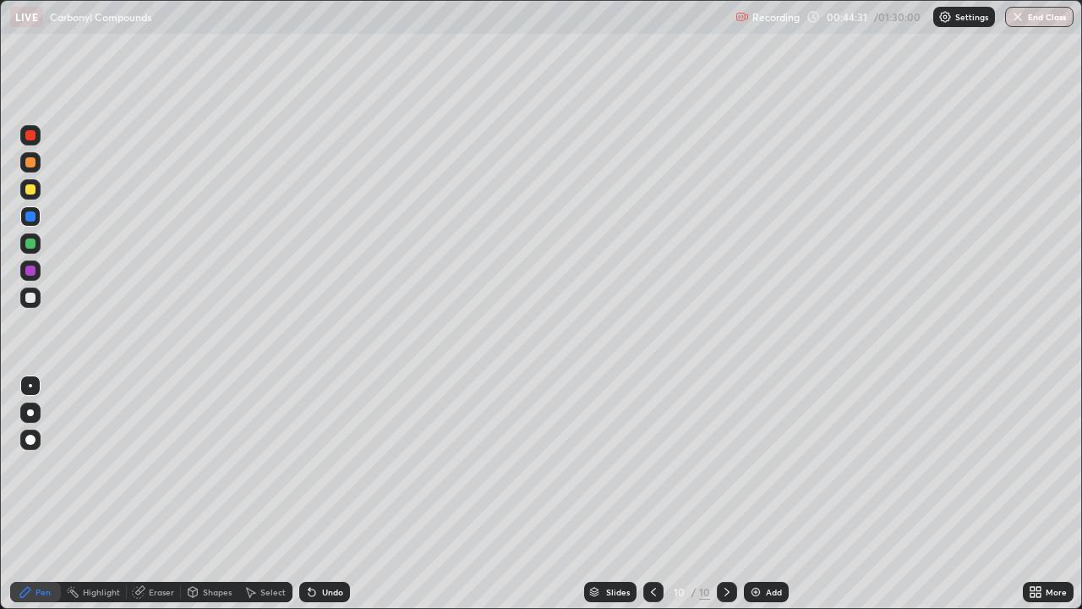
click at [28, 245] on div at bounding box center [30, 243] width 10 height 10
click at [20, 301] on div at bounding box center [30, 298] width 20 height 20
click at [35, 273] on div at bounding box center [30, 270] width 20 height 20
click at [37, 277] on div at bounding box center [30, 270] width 20 height 20
click at [29, 298] on div at bounding box center [30, 298] width 10 height 10
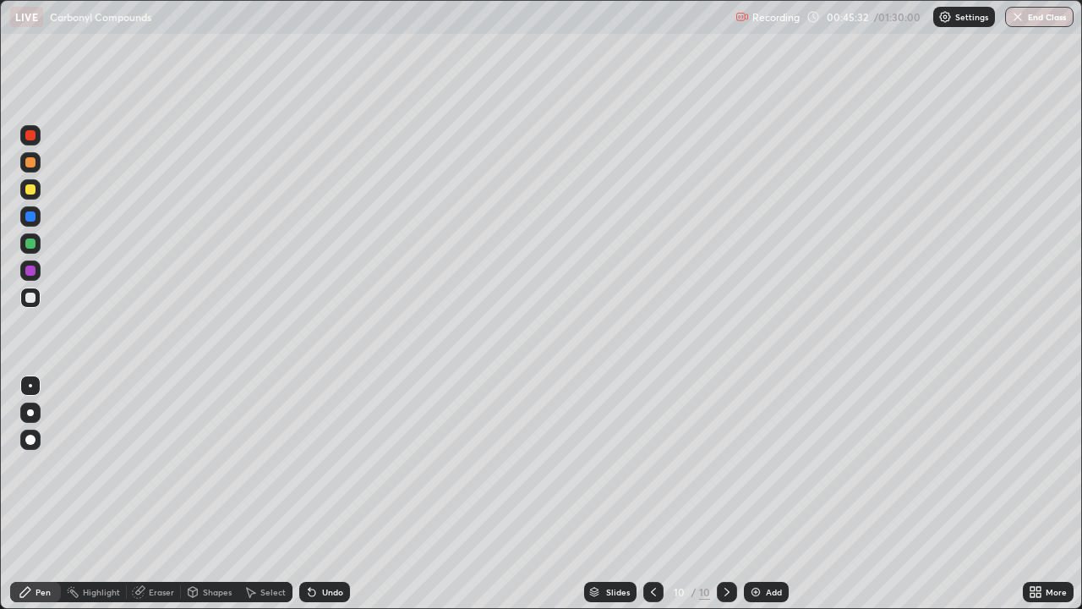
click at [329, 465] on div "Undo" at bounding box center [324, 592] width 51 height 20
click at [322, 465] on div "Undo" at bounding box center [332, 592] width 21 height 8
click at [35, 246] on div at bounding box center [30, 243] width 10 height 10
click at [26, 212] on div at bounding box center [30, 216] width 10 height 10
click at [32, 192] on div at bounding box center [30, 189] width 10 height 10
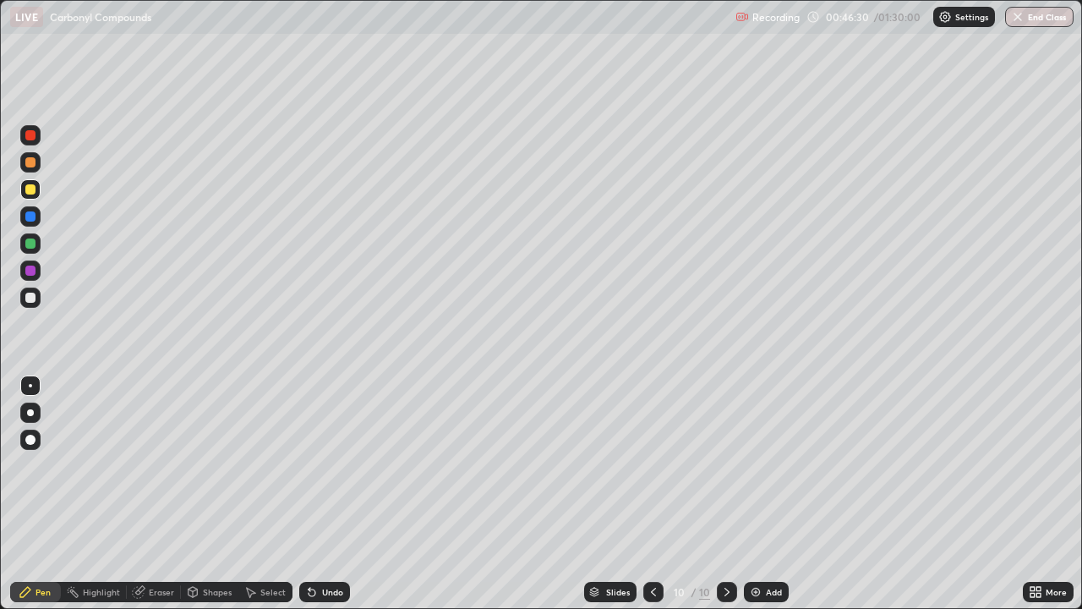
click at [22, 208] on div at bounding box center [30, 216] width 20 height 20
click at [28, 189] on div at bounding box center [30, 189] width 10 height 10
click at [31, 294] on div at bounding box center [30, 298] width 10 height 10
click at [22, 268] on div at bounding box center [30, 270] width 20 height 20
click at [770, 465] on div "Add" at bounding box center [774, 592] width 16 height 8
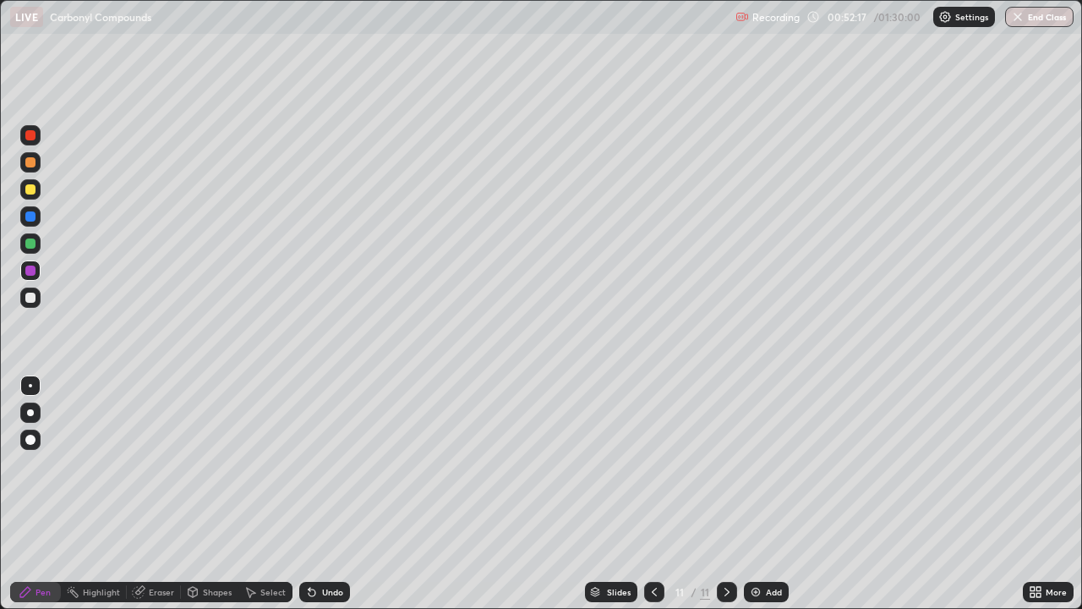
click at [759, 465] on img at bounding box center [756, 592] width 14 height 14
click at [31, 136] on div at bounding box center [30, 135] width 10 height 10
click at [460, 108] on button "Undo" at bounding box center [462, 118] width 49 height 20
click at [27, 220] on div at bounding box center [30, 216] width 10 height 10
click at [35, 244] on div at bounding box center [30, 243] width 10 height 10
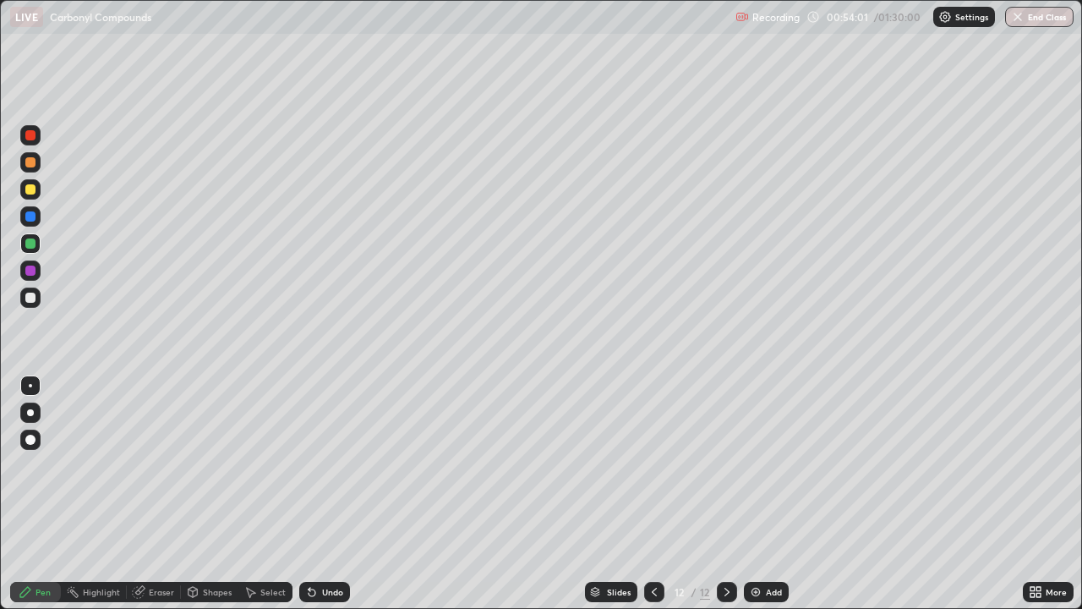
click at [35, 273] on div at bounding box center [30, 271] width 10 height 10
click at [20, 199] on div at bounding box center [30, 189] width 20 height 27
click at [766, 465] on div "Add" at bounding box center [774, 592] width 16 height 8
click at [661, 465] on div at bounding box center [654, 592] width 20 height 20
click at [727, 465] on icon at bounding box center [728, 592] width 14 height 14
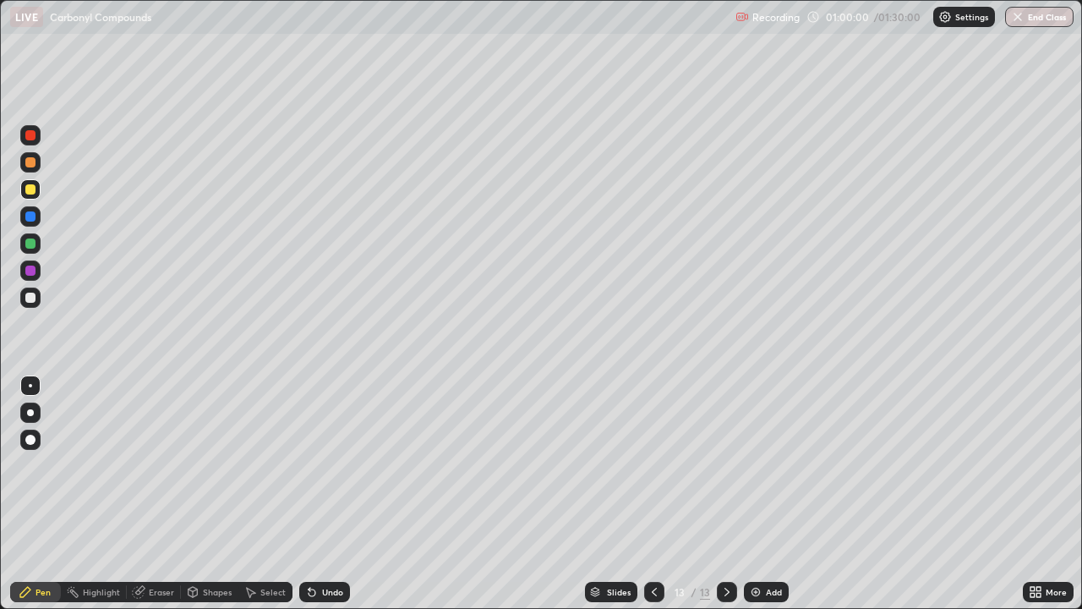
click at [30, 269] on div at bounding box center [30, 271] width 10 height 10
click at [24, 244] on div at bounding box center [30, 243] width 20 height 20
click at [21, 167] on div at bounding box center [30, 162] width 20 height 20
click at [30, 299] on div at bounding box center [30, 298] width 10 height 10
click at [27, 295] on div at bounding box center [30, 298] width 10 height 10
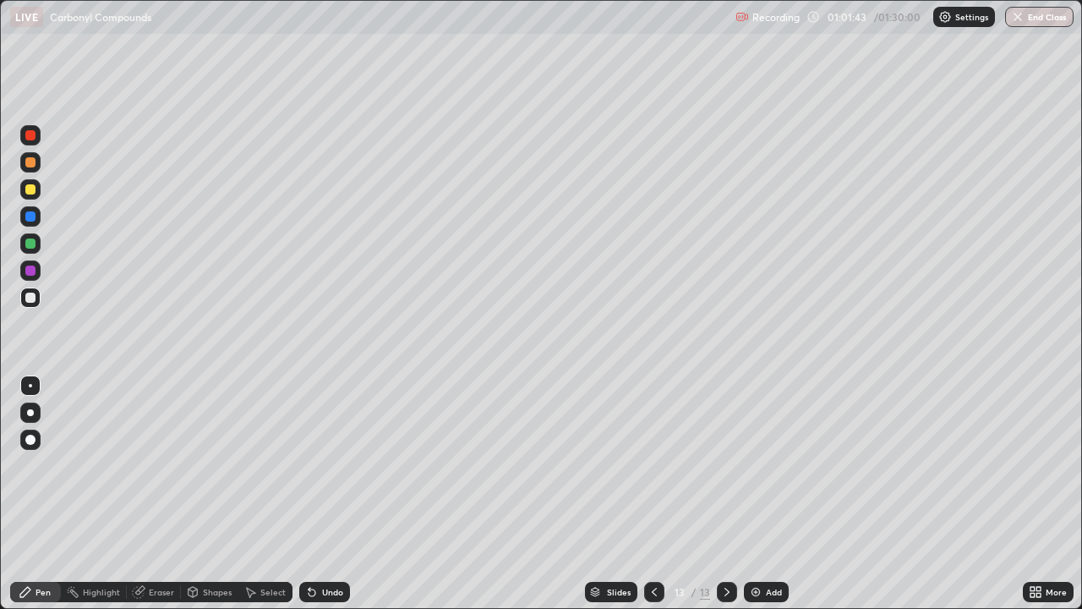
click at [27, 274] on div at bounding box center [30, 271] width 10 height 10
click at [29, 271] on div at bounding box center [30, 271] width 10 height 10
click at [22, 216] on div at bounding box center [30, 216] width 20 height 20
click at [30, 299] on div at bounding box center [30, 298] width 10 height 10
click at [32, 299] on div at bounding box center [30, 298] width 10 height 10
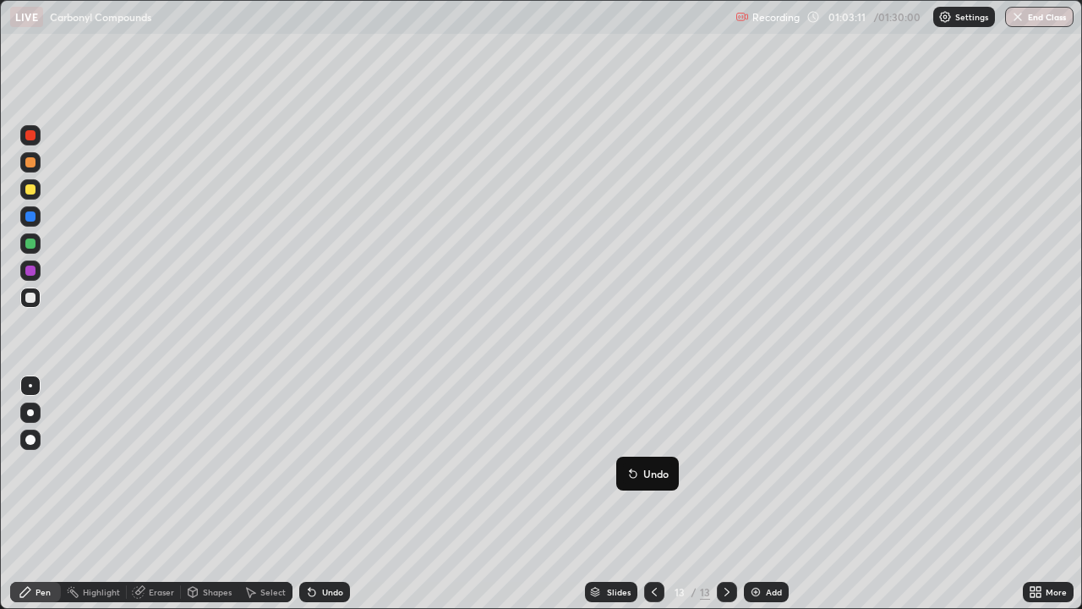
click at [626, 465] on button "Undo" at bounding box center [647, 473] width 49 height 20
click at [759, 465] on img at bounding box center [756, 592] width 14 height 14
click at [29, 135] on div at bounding box center [30, 135] width 10 height 10
click at [29, 294] on div at bounding box center [30, 298] width 10 height 10
click at [20, 298] on div at bounding box center [30, 298] width 20 height 20
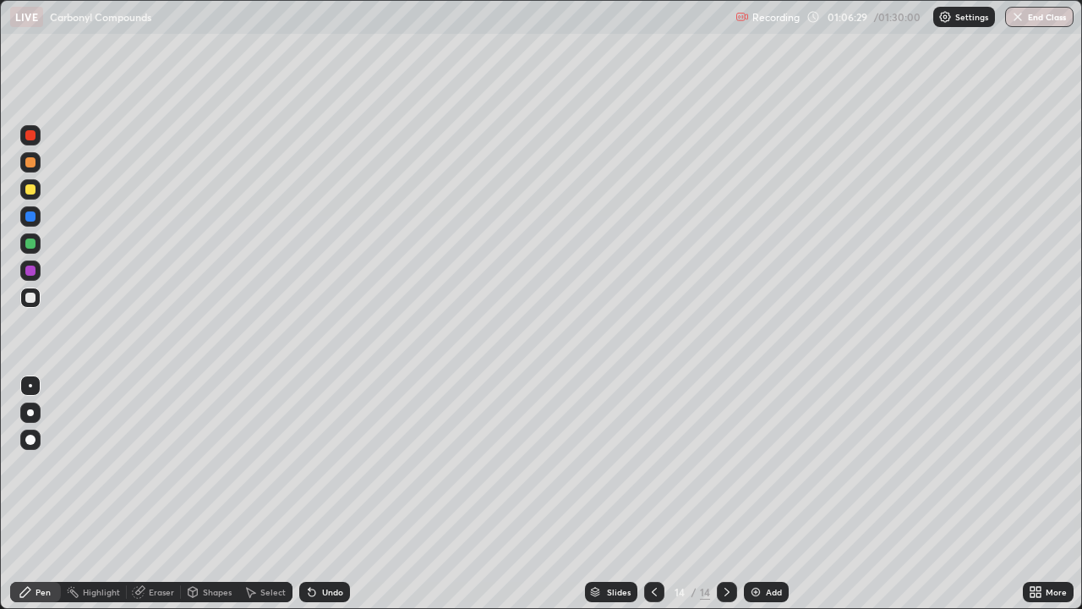
click at [23, 214] on div at bounding box center [30, 216] width 20 height 20
click at [24, 216] on div at bounding box center [30, 216] width 20 height 20
click at [29, 298] on div at bounding box center [30, 298] width 10 height 10
click at [30, 185] on div at bounding box center [30, 189] width 10 height 10
click at [40, 170] on div at bounding box center [30, 162] width 20 height 27
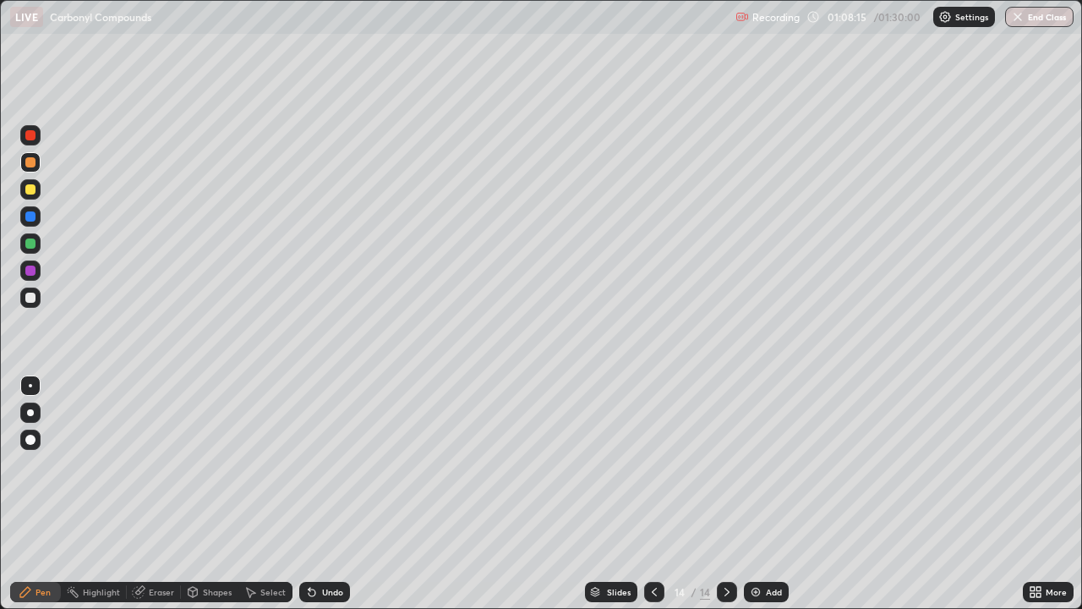
click at [34, 170] on div at bounding box center [30, 162] width 20 height 20
click at [21, 242] on div at bounding box center [30, 243] width 20 height 20
click at [29, 296] on div at bounding box center [30, 298] width 10 height 10
click at [38, 446] on div at bounding box center [30, 440] width 20 height 20
click at [42, 444] on div at bounding box center [30, 439] width 27 height 27
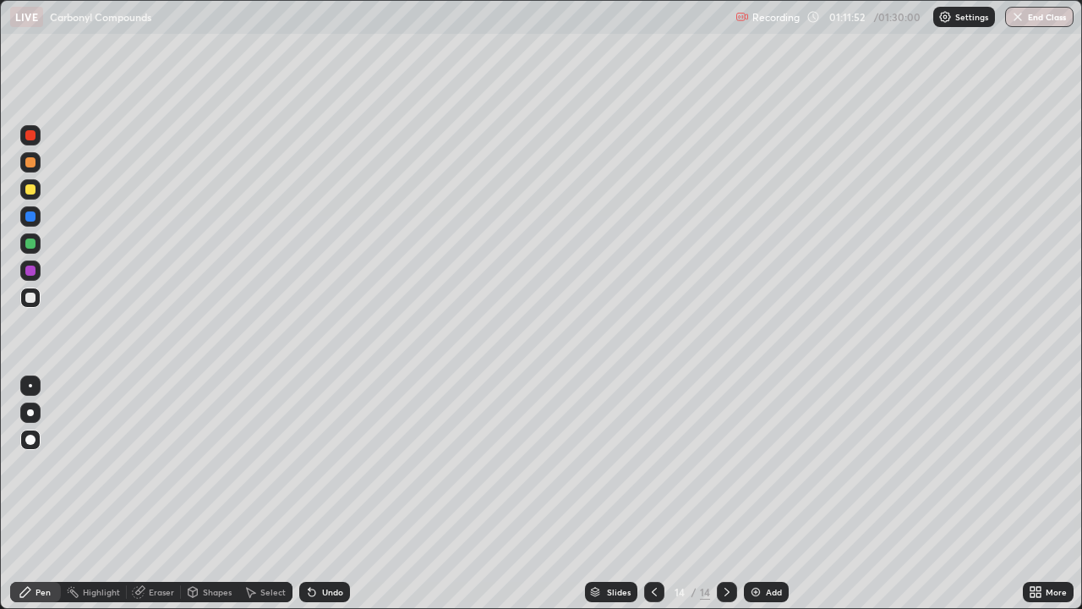
click at [30, 386] on div at bounding box center [30, 385] width 3 height 3
click at [24, 140] on div at bounding box center [30, 135] width 20 height 20
click at [331, 465] on div "Undo" at bounding box center [332, 592] width 21 height 8
click at [761, 465] on div "Add" at bounding box center [766, 592] width 45 height 20
click at [29, 216] on div at bounding box center [30, 216] width 10 height 10
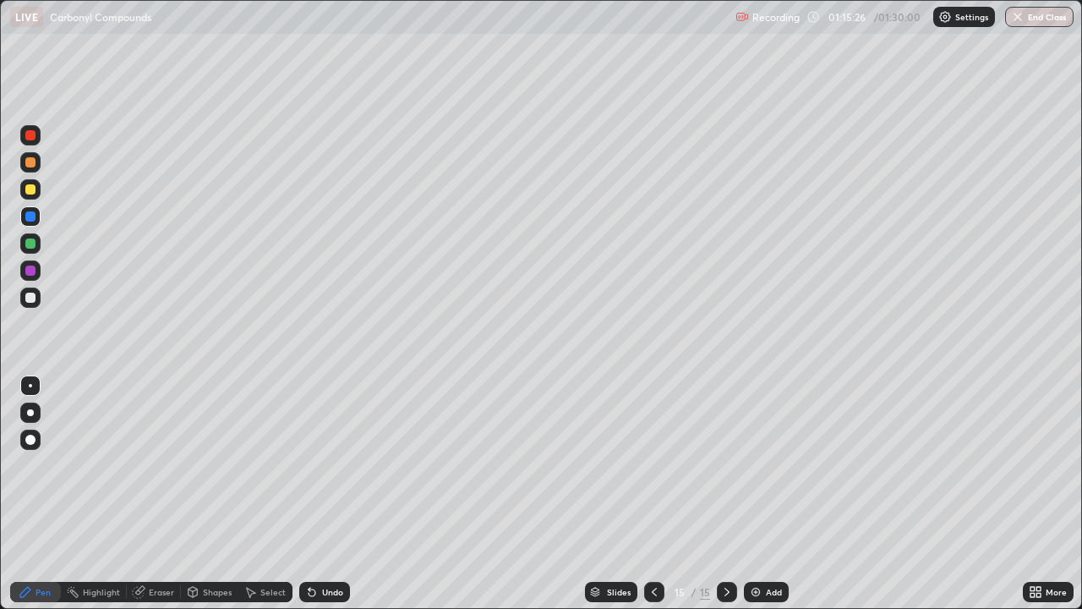
click at [29, 271] on div at bounding box center [30, 271] width 10 height 10
click at [30, 272] on div at bounding box center [30, 271] width 10 height 10
click at [26, 192] on div at bounding box center [30, 189] width 10 height 10
click at [1048, 15] on button "End Class" at bounding box center [1039, 17] width 68 height 20
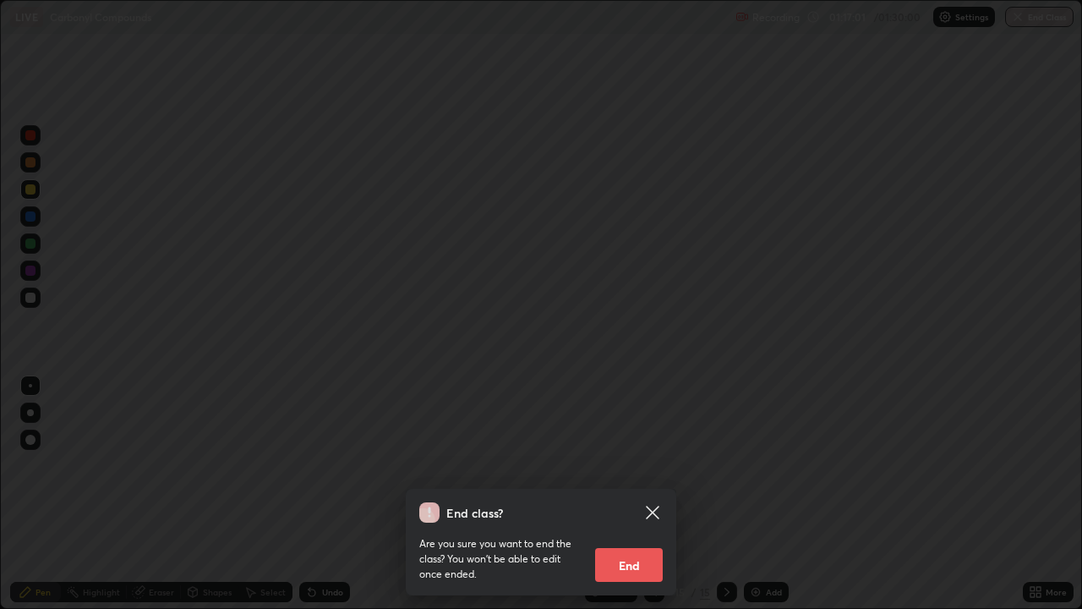
click at [731, 378] on div "End class? Are you sure you want to end the class? You won’t be able to edit on…" at bounding box center [541, 304] width 1082 height 609
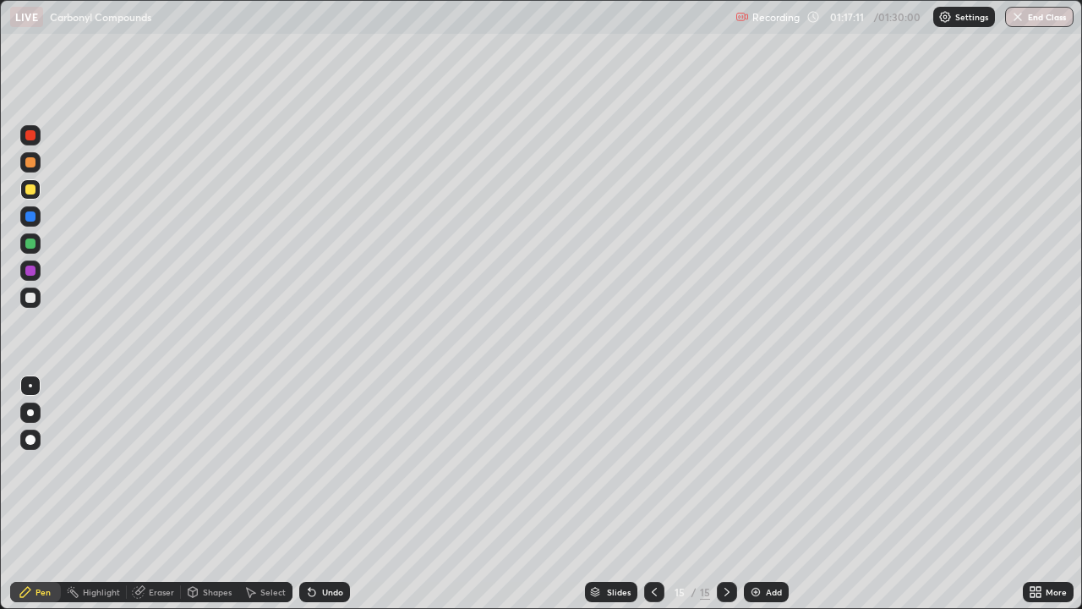
click at [1043, 7] on button "End Class" at bounding box center [1039, 17] width 68 height 20
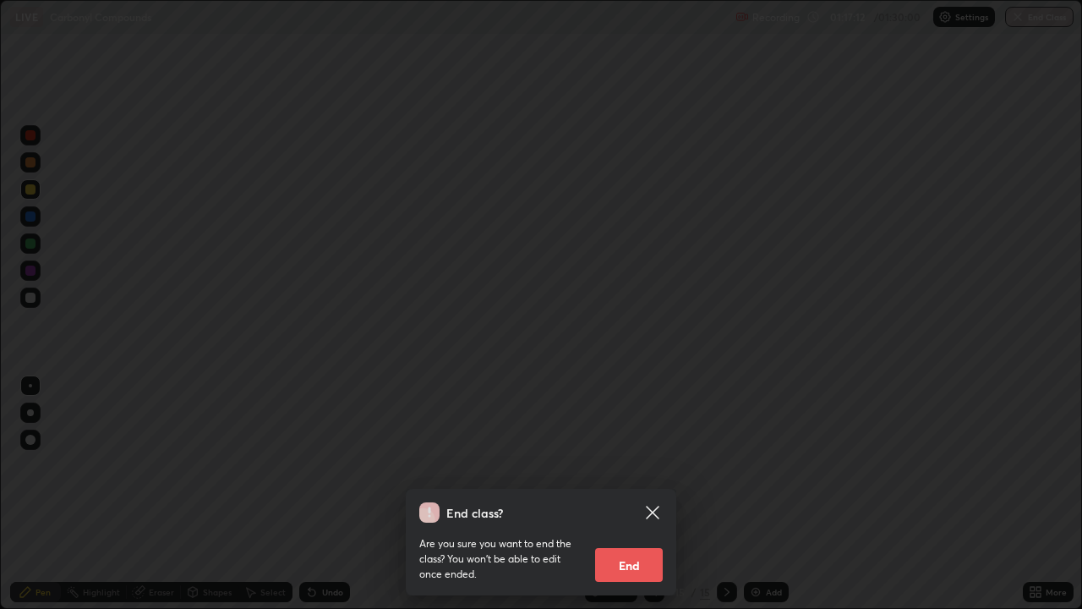
click at [637, 465] on button "End" at bounding box center [629, 565] width 68 height 34
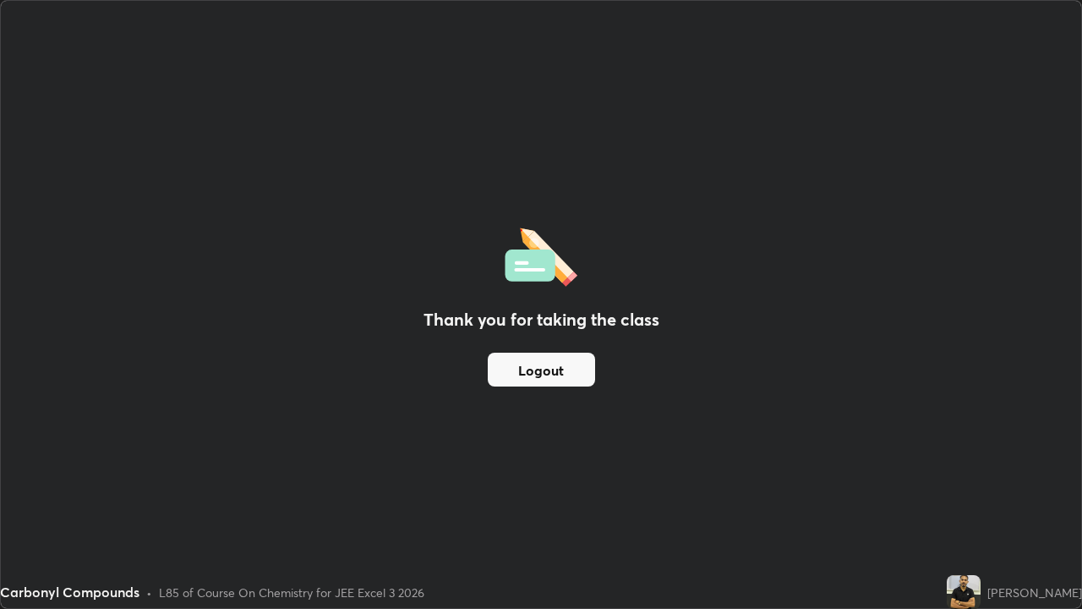
click at [543, 365] on button "Logout" at bounding box center [541, 370] width 107 height 34
